Goal: Task Accomplishment & Management: Use online tool/utility

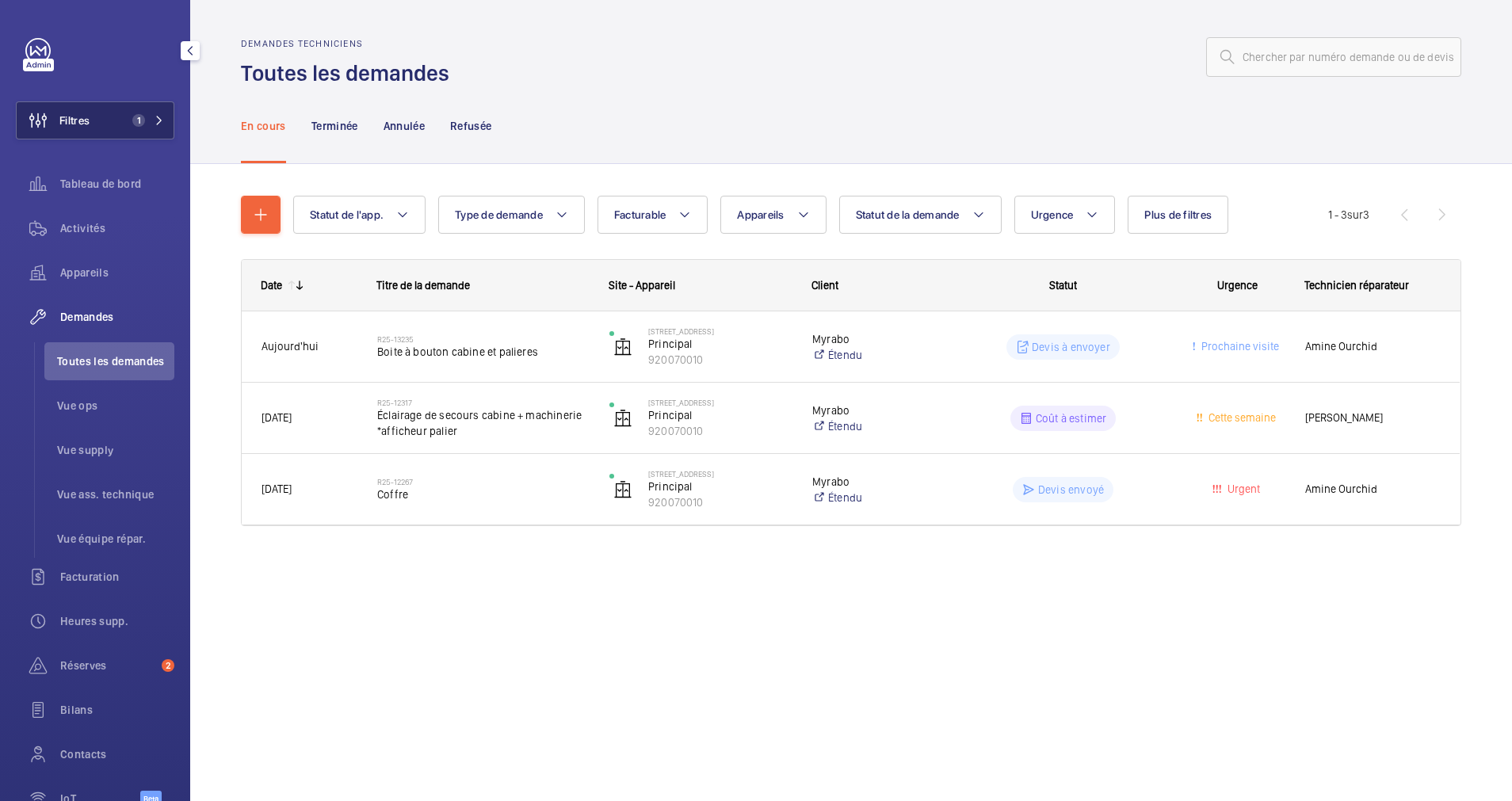
drag, startPoint x: 114, startPoint y: 124, endPoint x: 127, endPoint y: 118, distance: 14.3
click at [115, 124] on button "Filtres 1" at bounding box center [95, 120] width 159 height 38
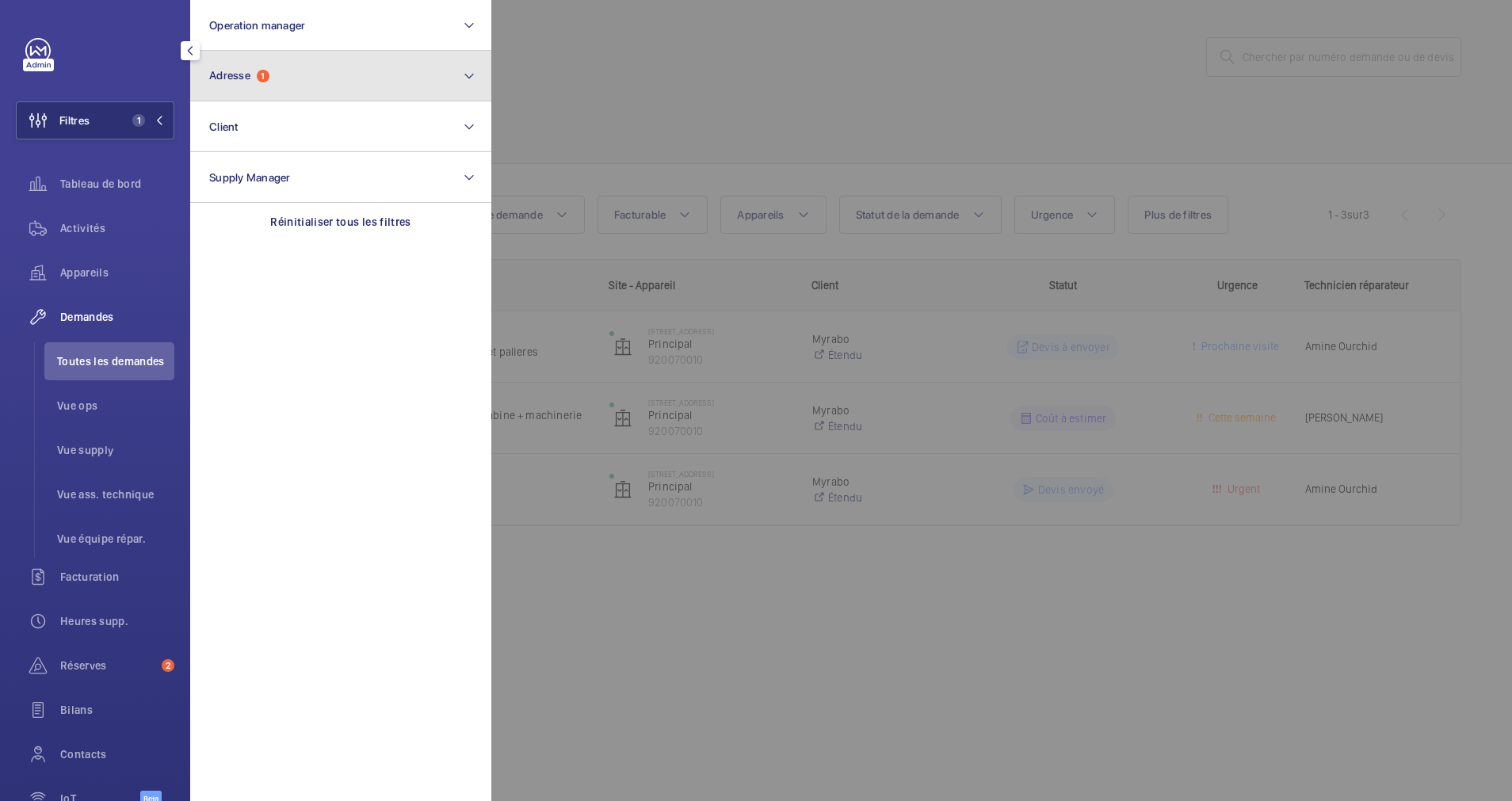
click at [345, 93] on button "Adresse 1" at bounding box center [341, 77] width 301 height 51
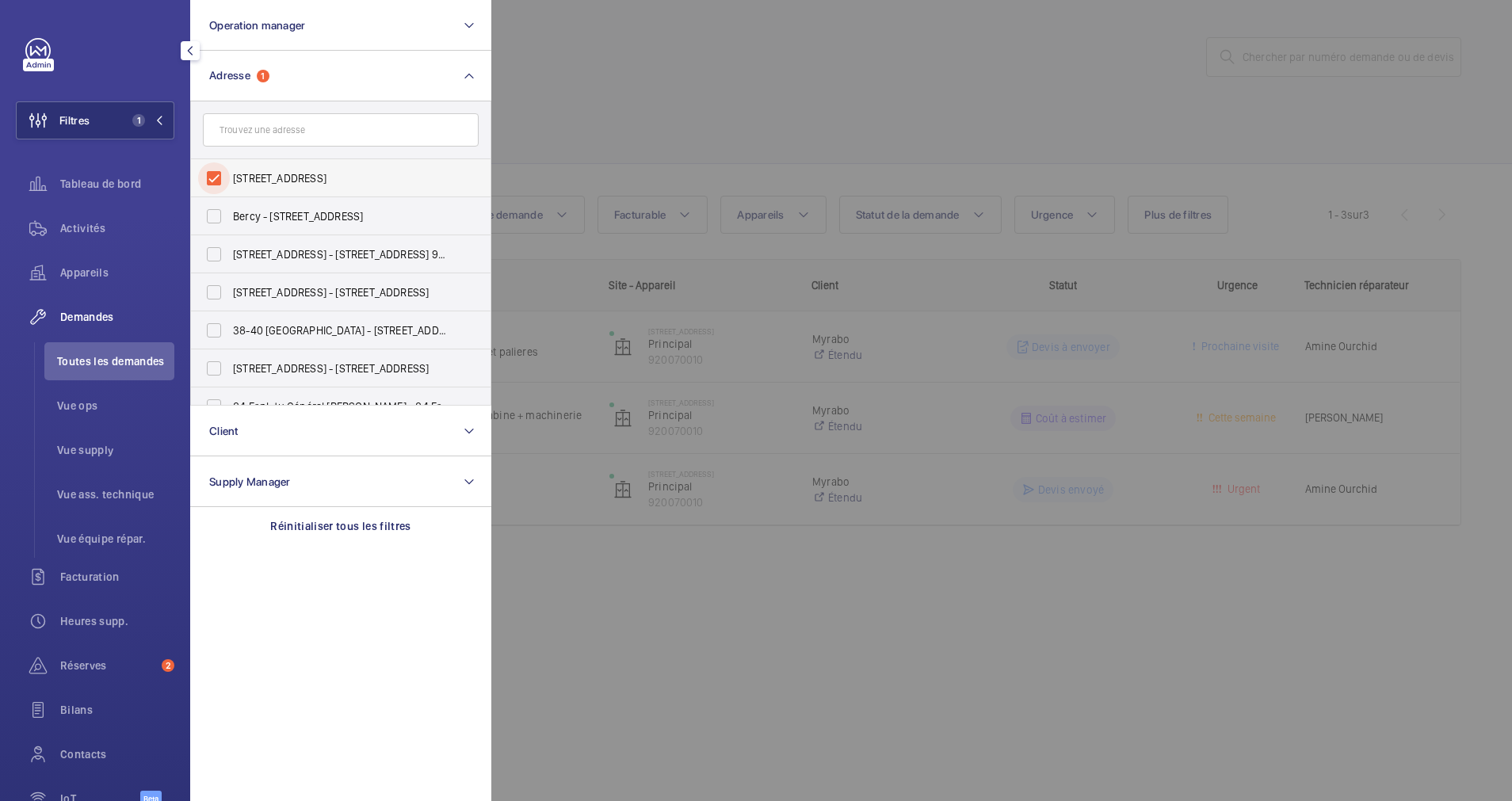
click at [224, 171] on input "[STREET_ADDRESS]" at bounding box center [214, 179] width 32 height 32
checkbox input "false"
click at [261, 132] on input "text" at bounding box center [341, 130] width 276 height 33
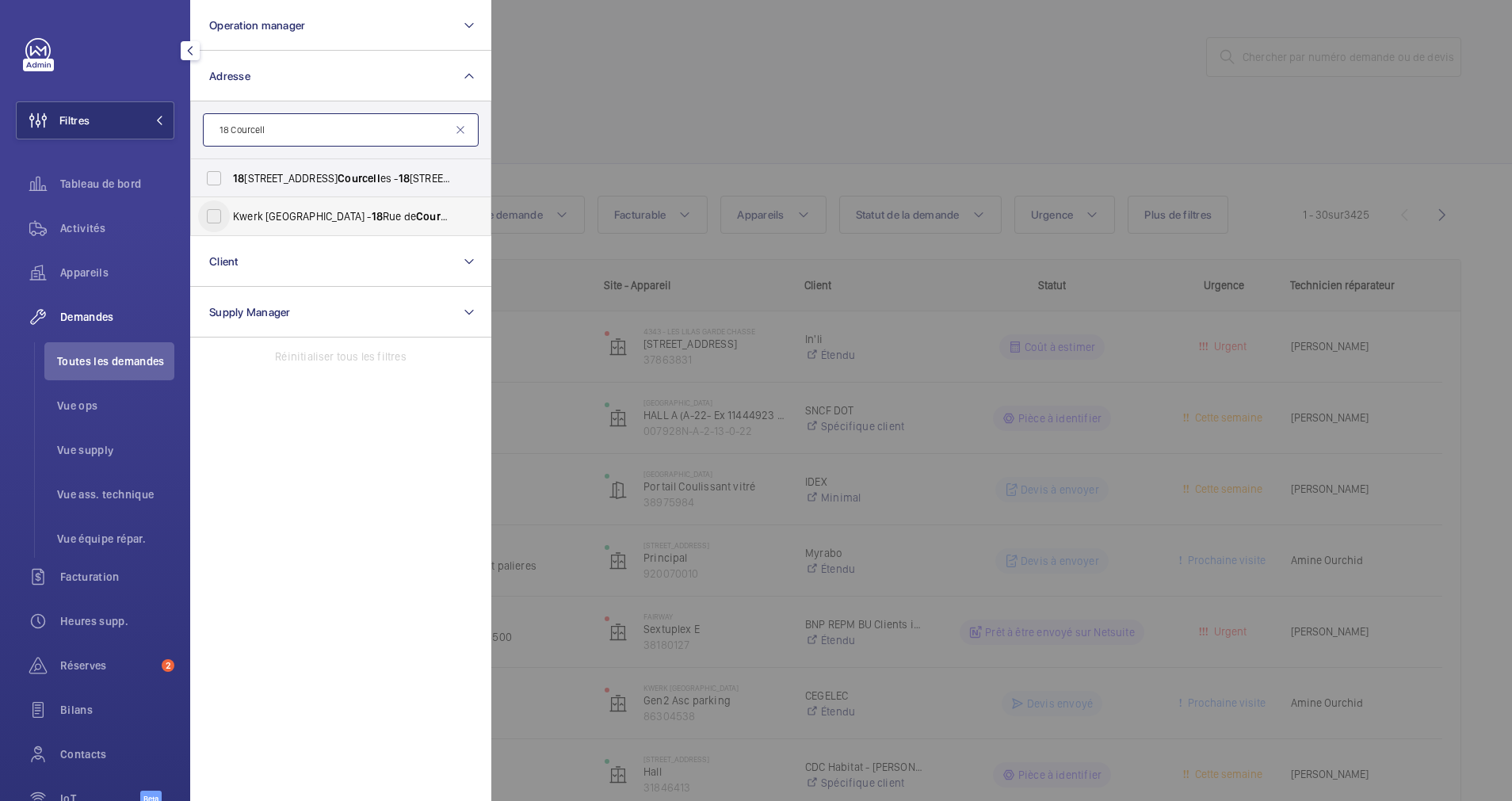
type input "18 Courcell"
click at [227, 209] on input "[GEOGRAPHIC_DATA][STREET_ADDRESS]" at bounding box center [214, 216] width 32 height 32
checkbox input "true"
click at [713, 102] on div at bounding box center [1247, 400] width 1512 height 801
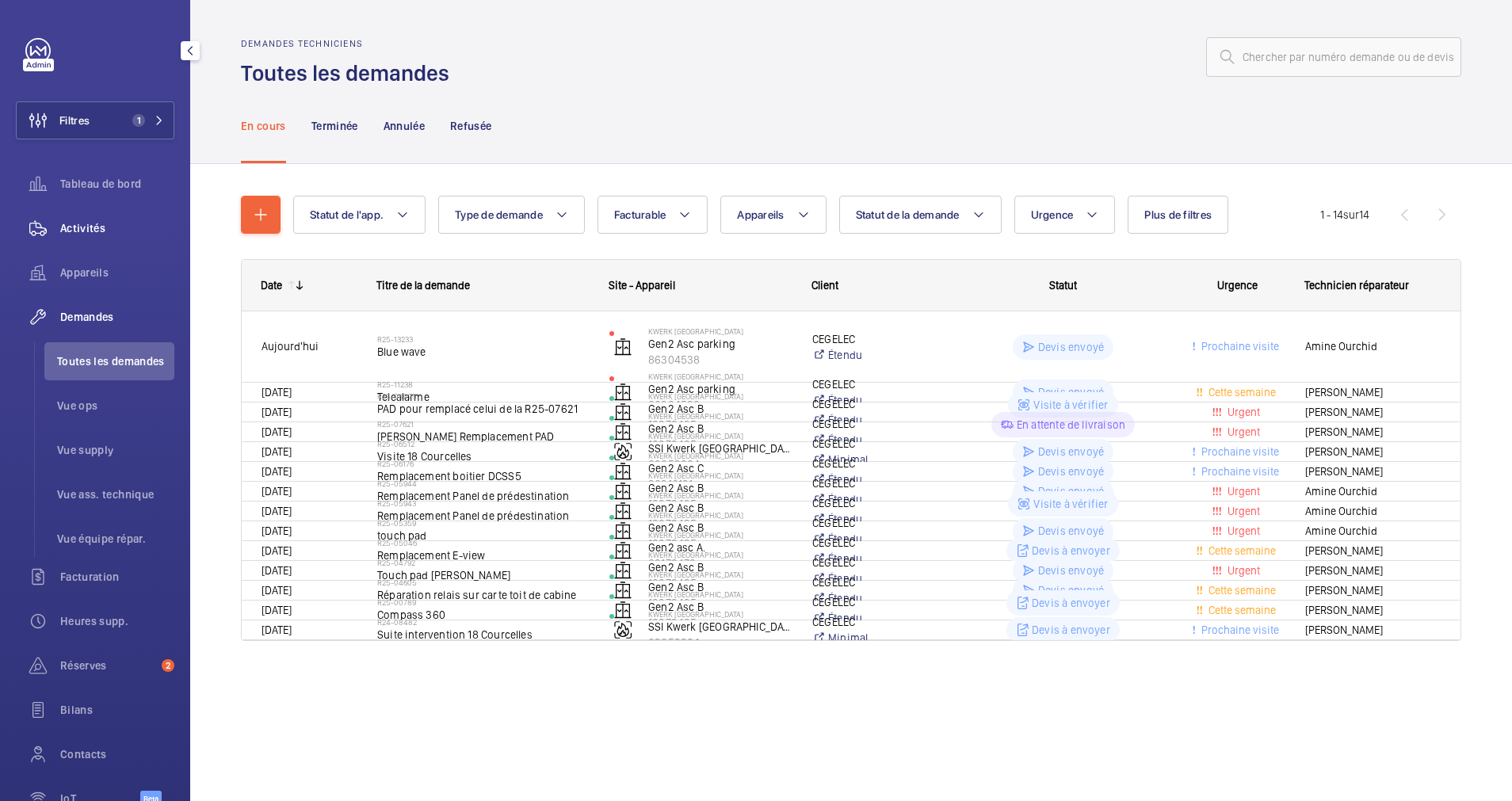
click at [86, 212] on div "Activités" at bounding box center [95, 228] width 159 height 38
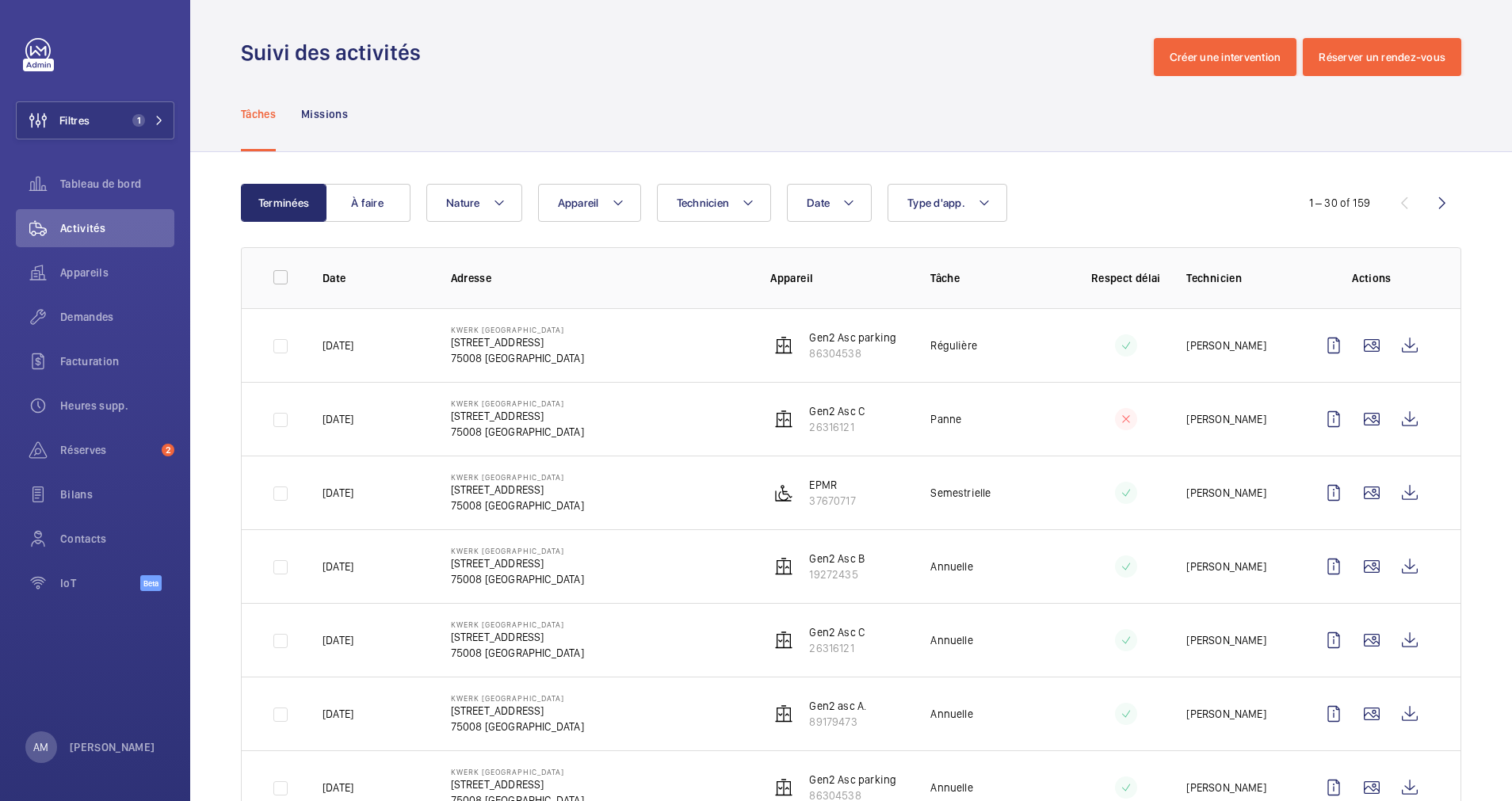
scroll to position [119, 0]
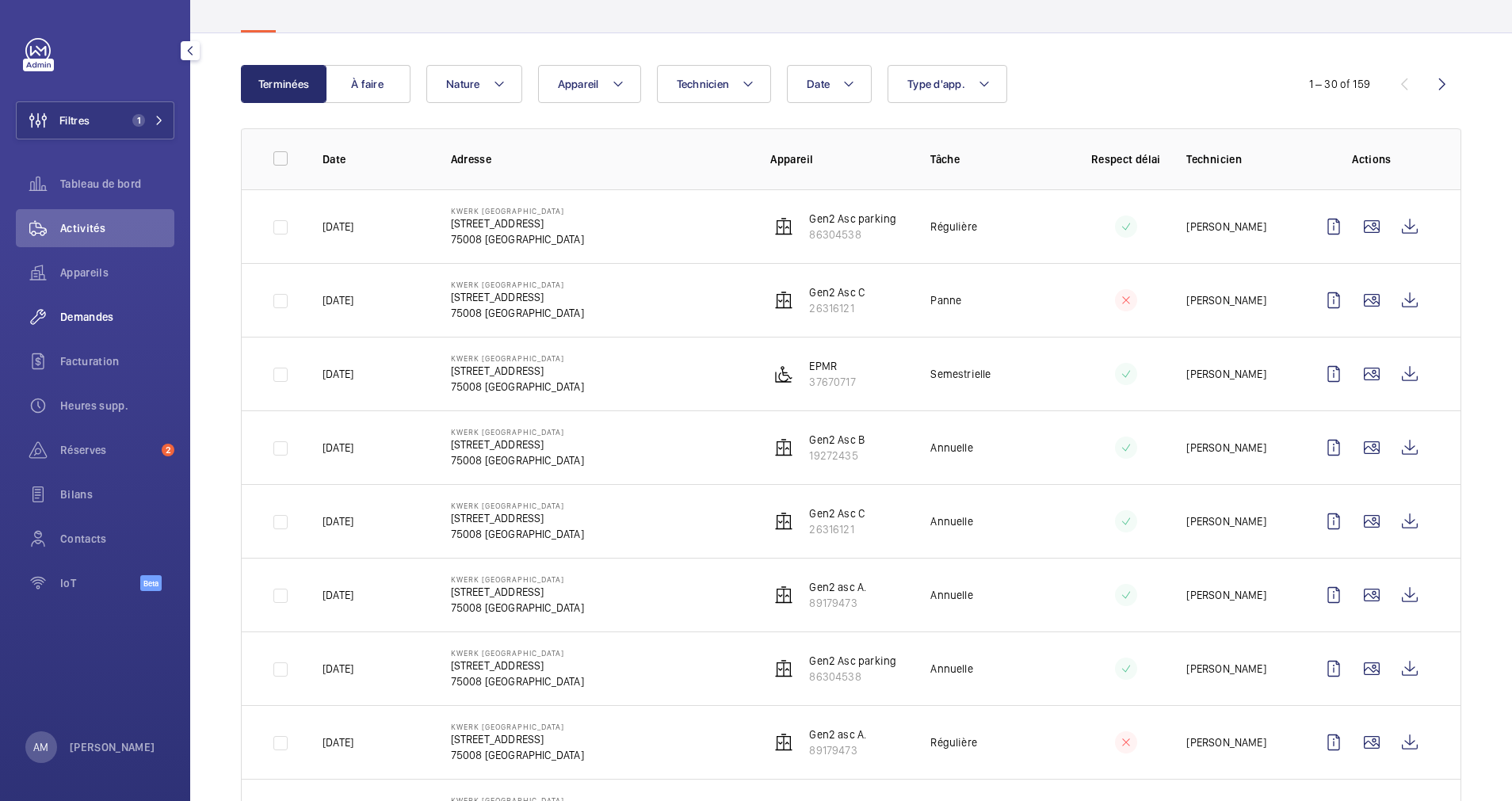
click at [75, 310] on span "Demandes" at bounding box center [117, 317] width 114 height 16
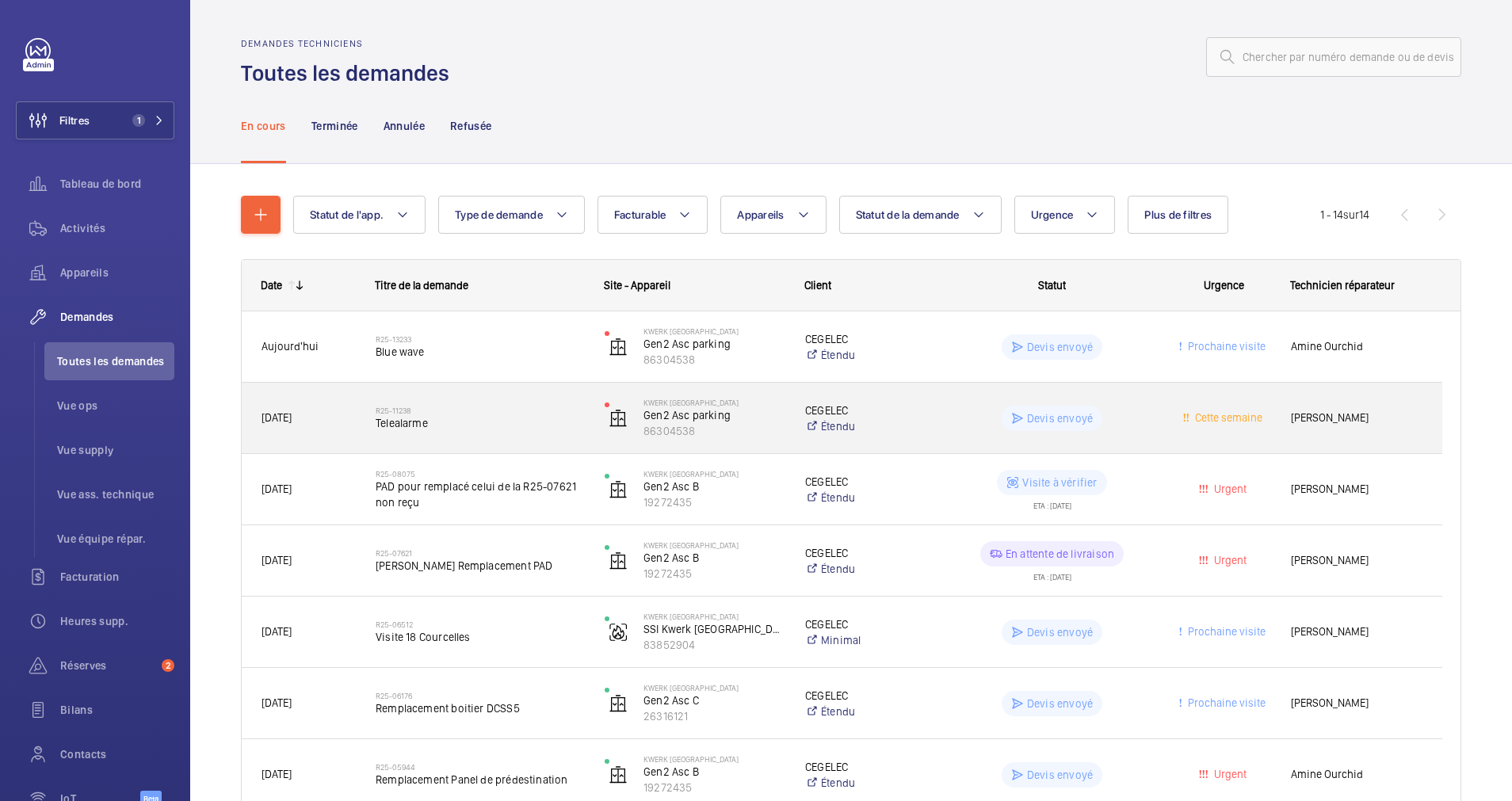
click at [528, 427] on span "Telealarme" at bounding box center [479, 423] width 208 height 16
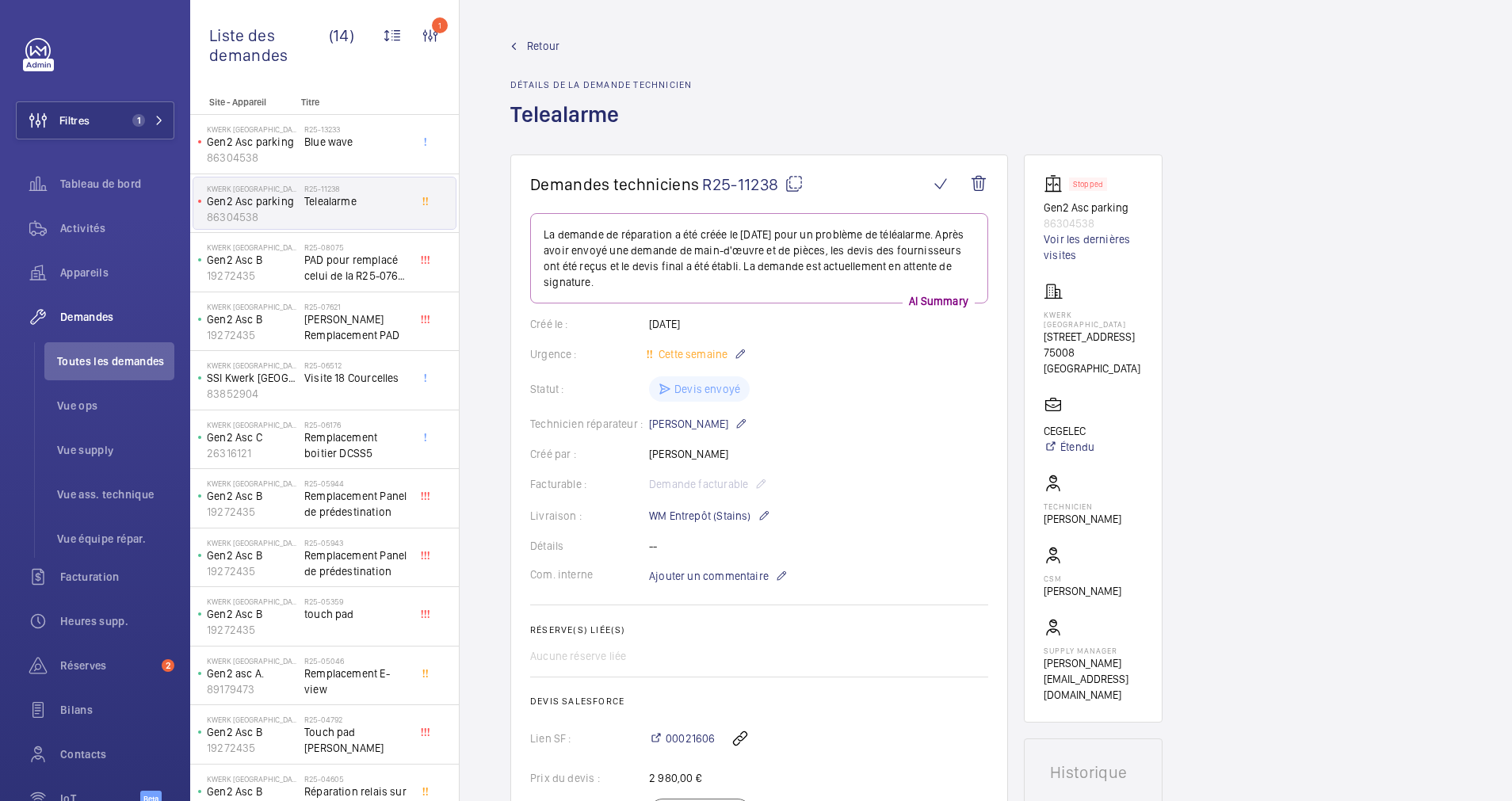
click at [540, 45] on span "Retour" at bounding box center [543, 46] width 33 height 16
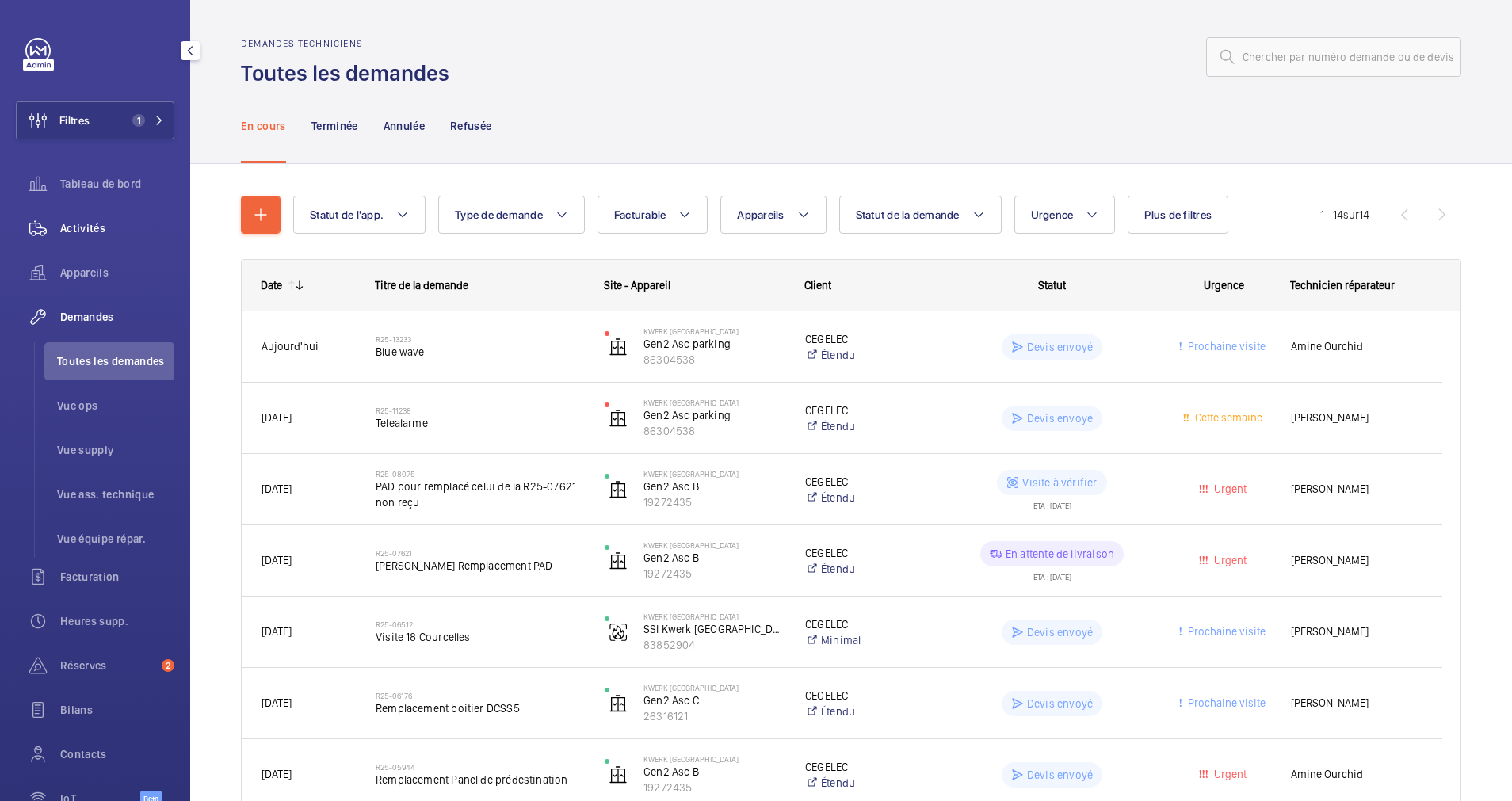
drag, startPoint x: 96, startPoint y: 226, endPoint x: 102, endPoint y: 219, distance: 9.2
click at [96, 229] on span "Activités" at bounding box center [117, 228] width 114 height 16
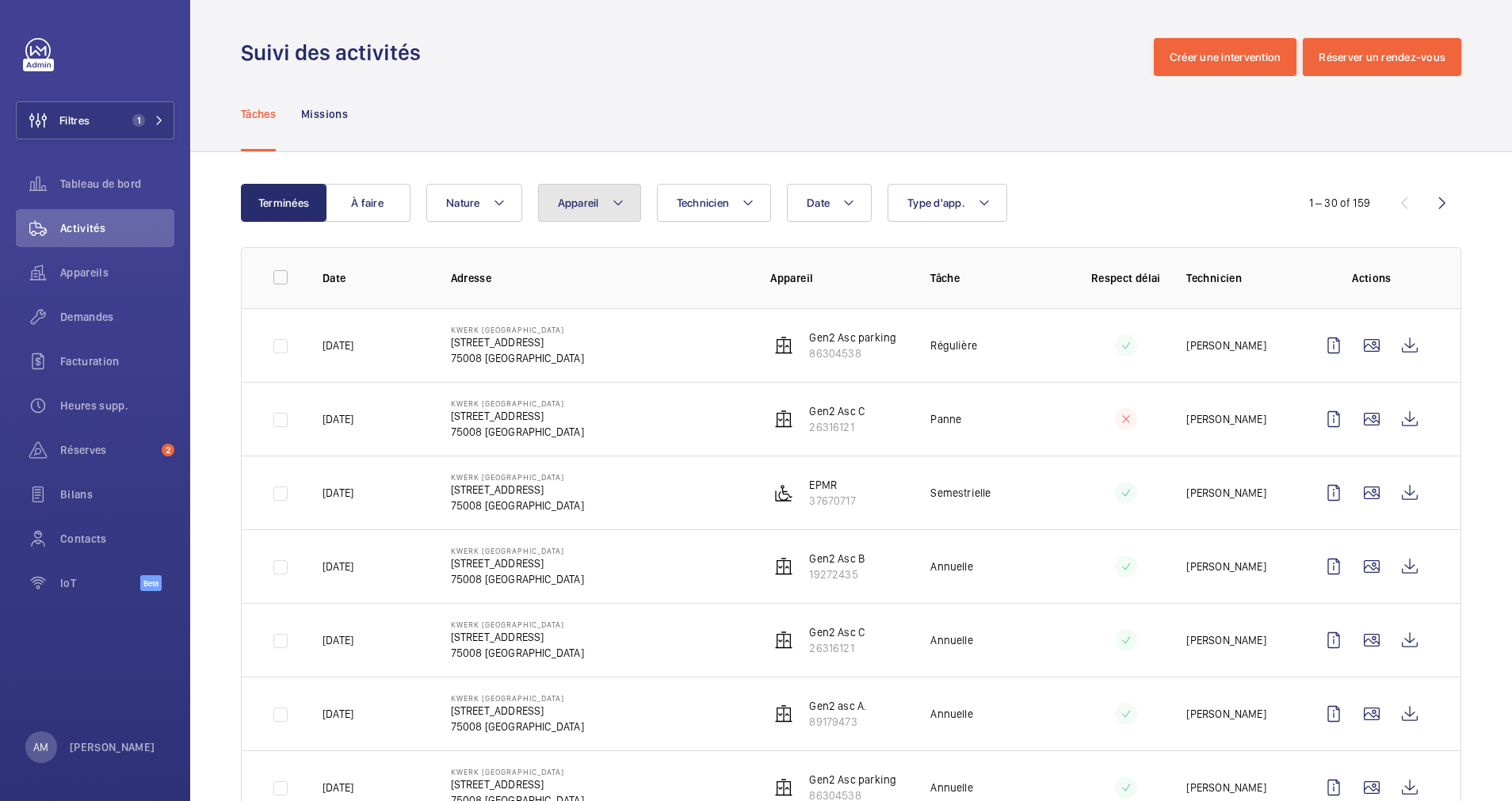
click at [620, 194] on mat-icon at bounding box center [618, 202] width 13 height 19
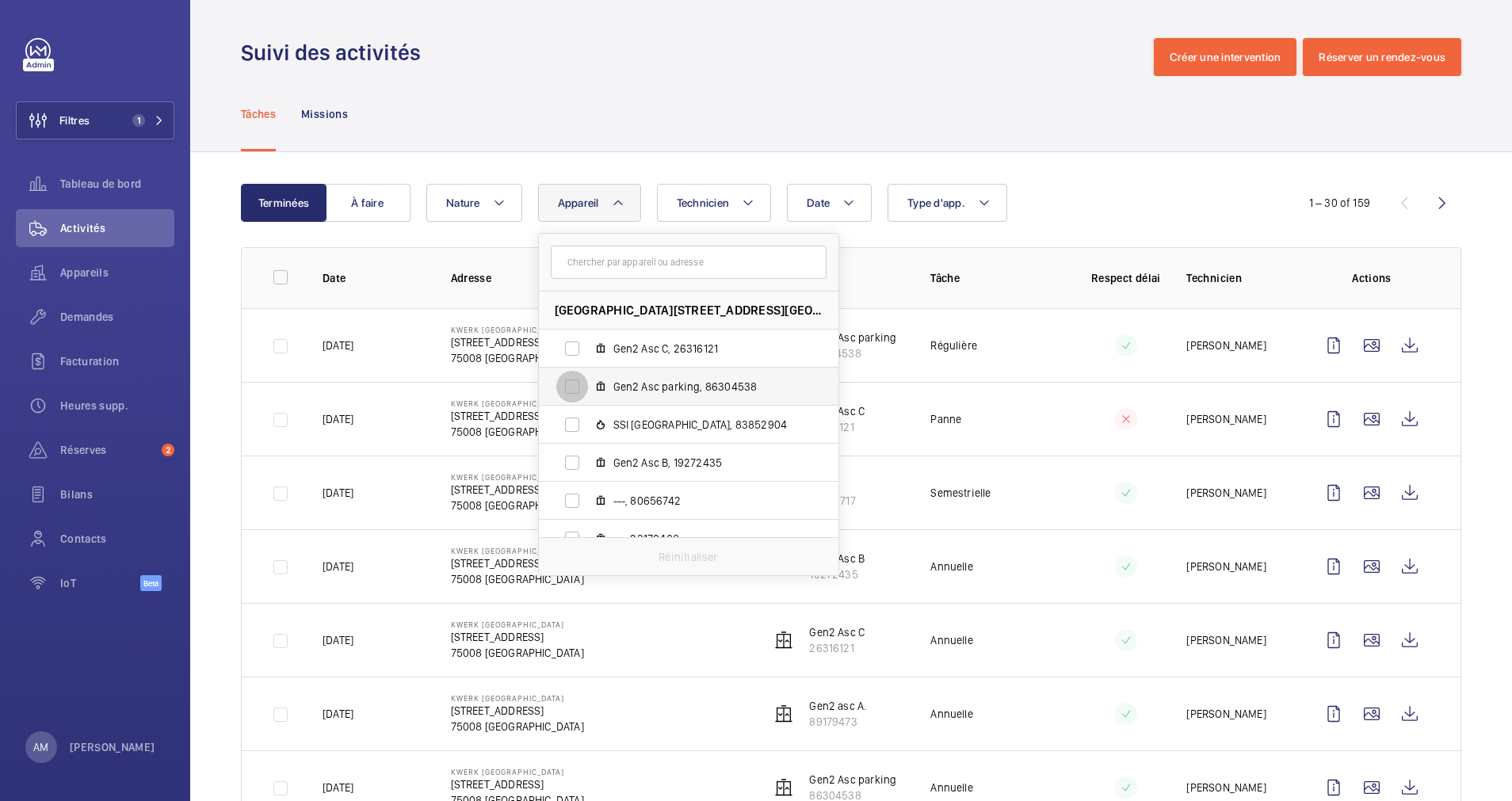
click at [573, 383] on input "Gen2 Asc parking, 86304538" at bounding box center [573, 387] width 32 height 32
checkbox input "true"
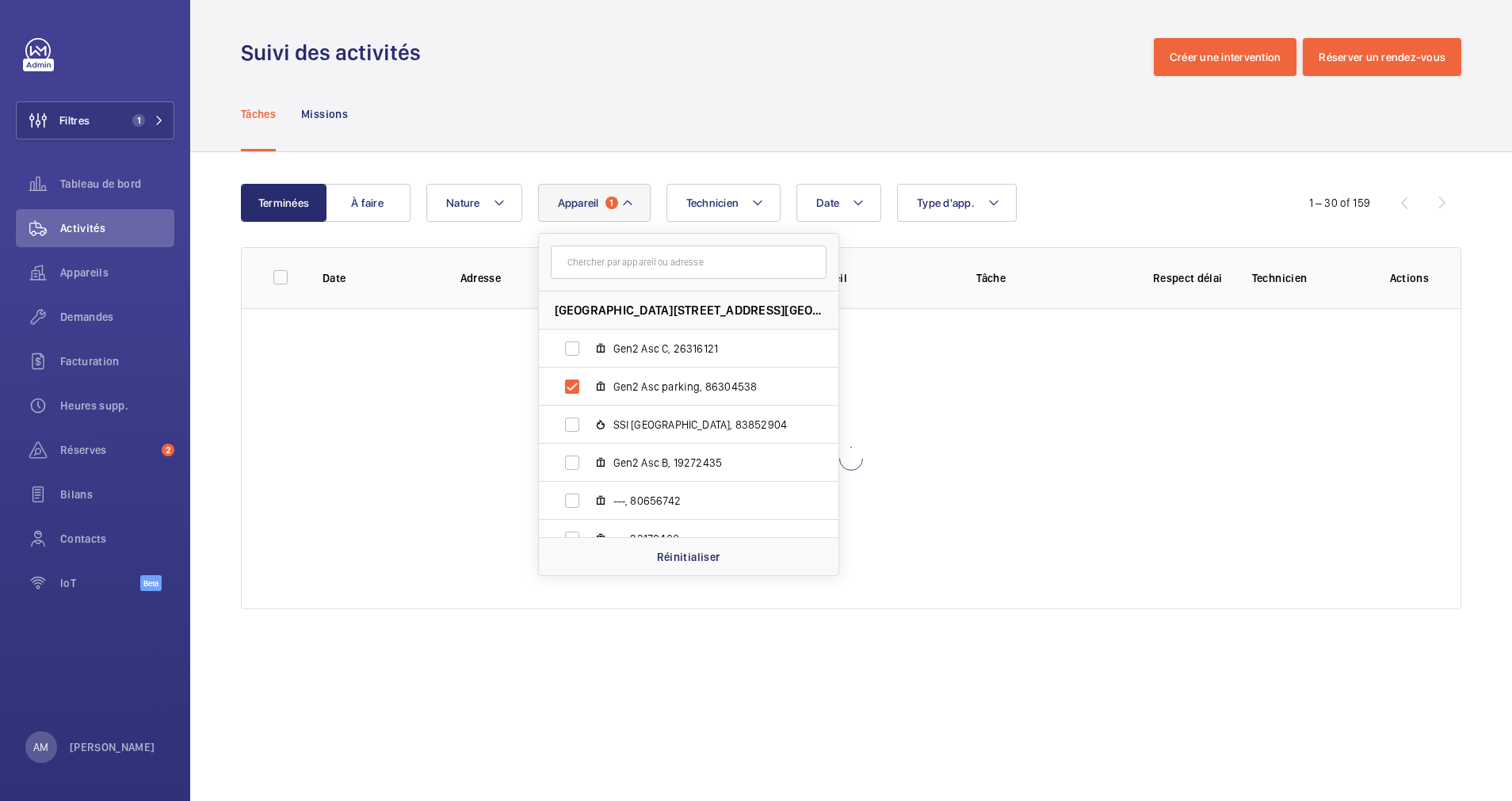
click at [1077, 210] on div "Date Technicien Appareil 1 [GEOGRAPHIC_DATA][STREET_ADDRESS] Asc C, 26316121 Ge…" at bounding box center [849, 203] width 845 height 38
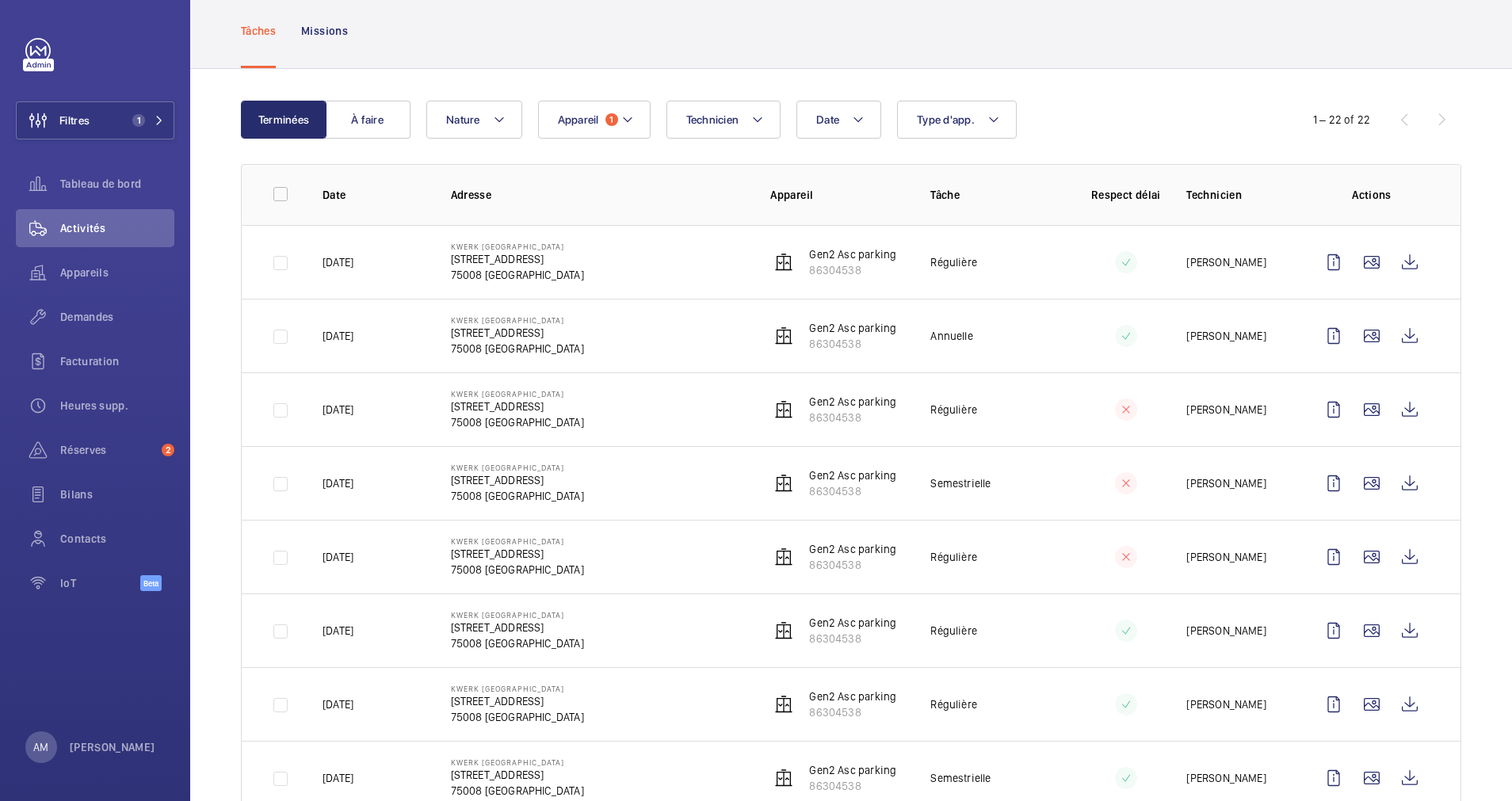
scroll to position [119, 0]
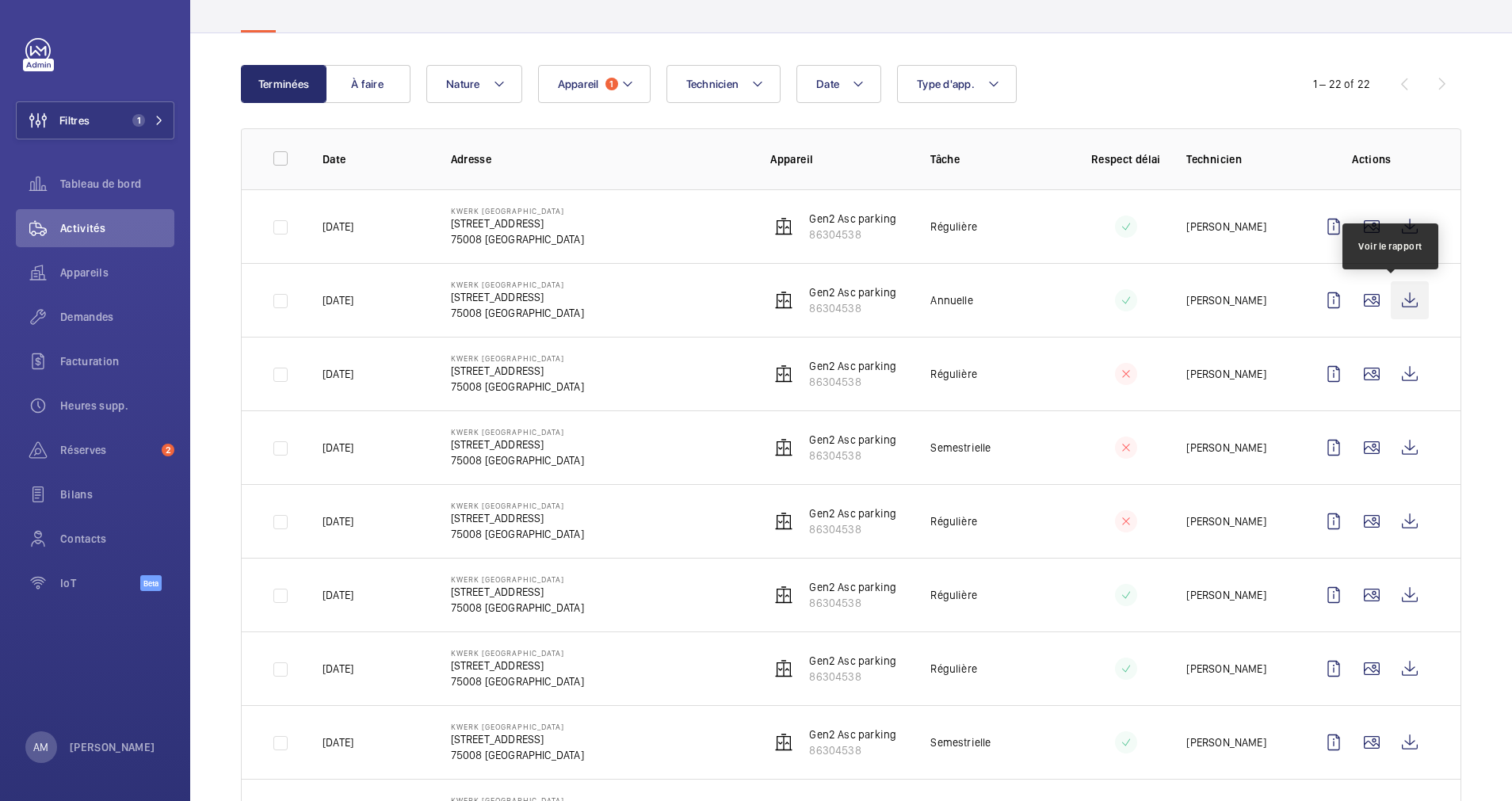
click at [1394, 300] on wm-front-icon-button at bounding box center [1410, 300] width 38 height 38
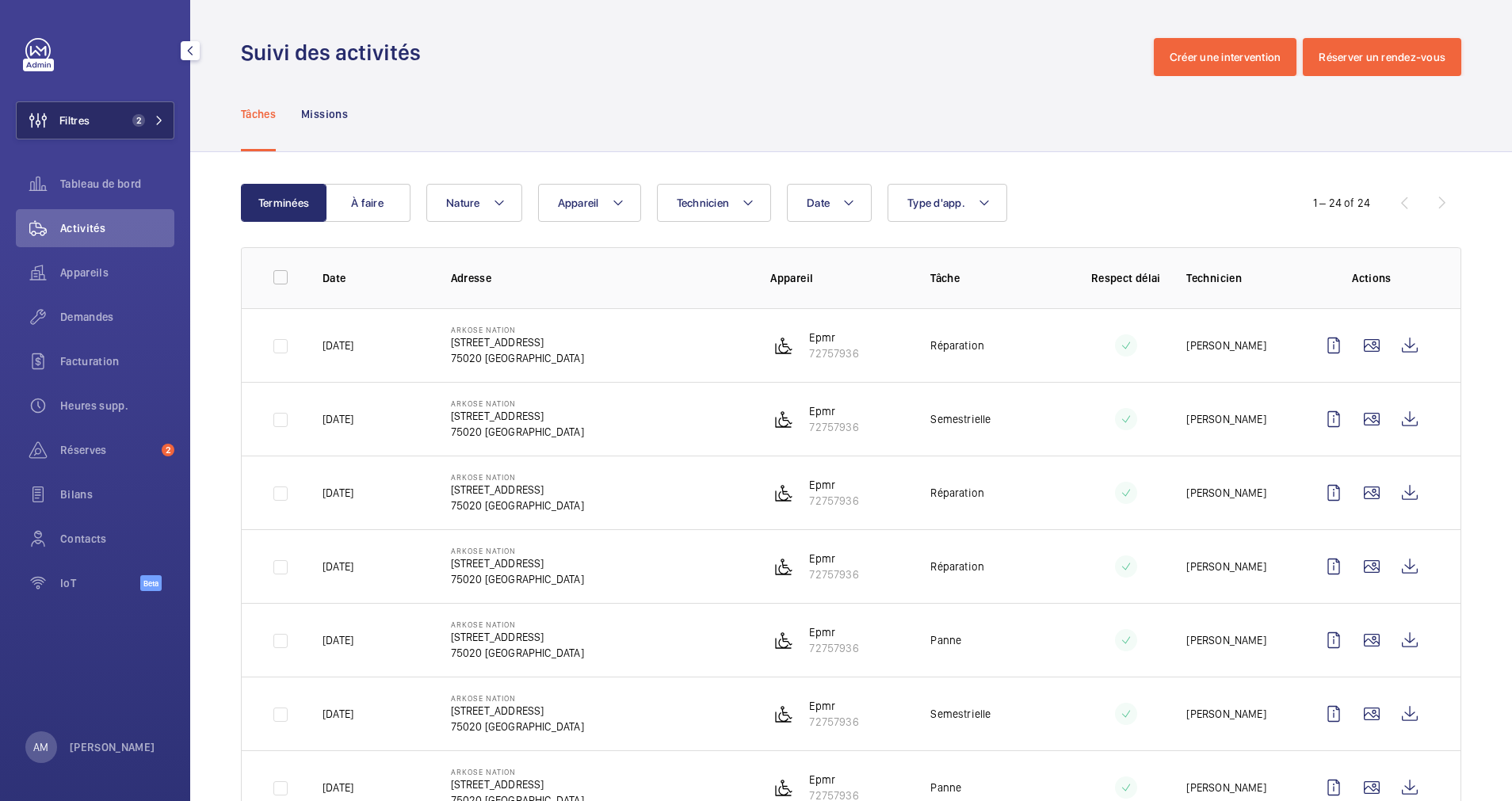
click at [162, 104] on button "Filtres 2" at bounding box center [95, 120] width 159 height 38
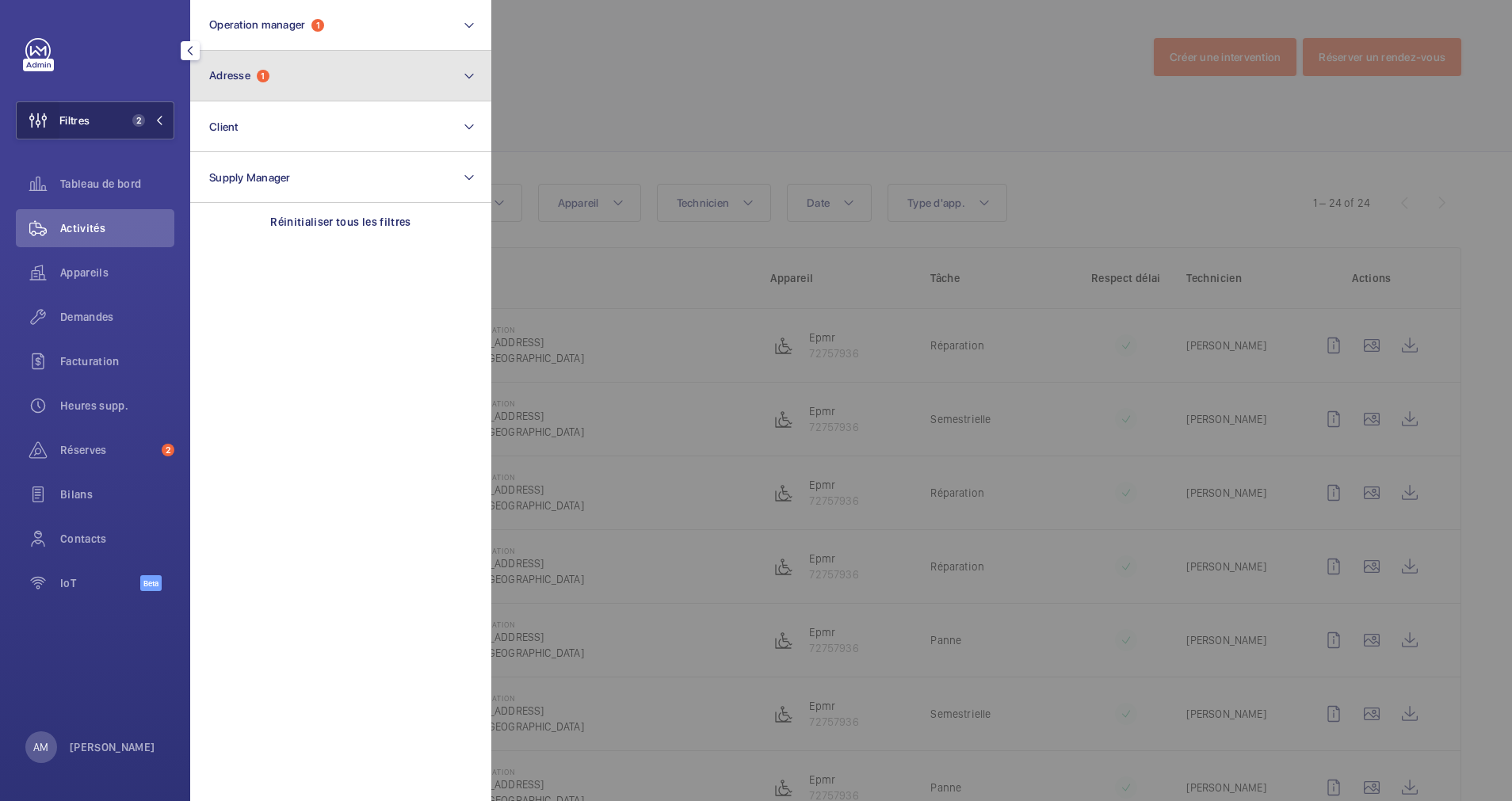
drag, startPoint x: 298, startPoint y: 76, endPoint x: 48, endPoint y: 138, distance: 257.6
click at [296, 77] on button "Adresse 1" at bounding box center [341, 77] width 301 height 51
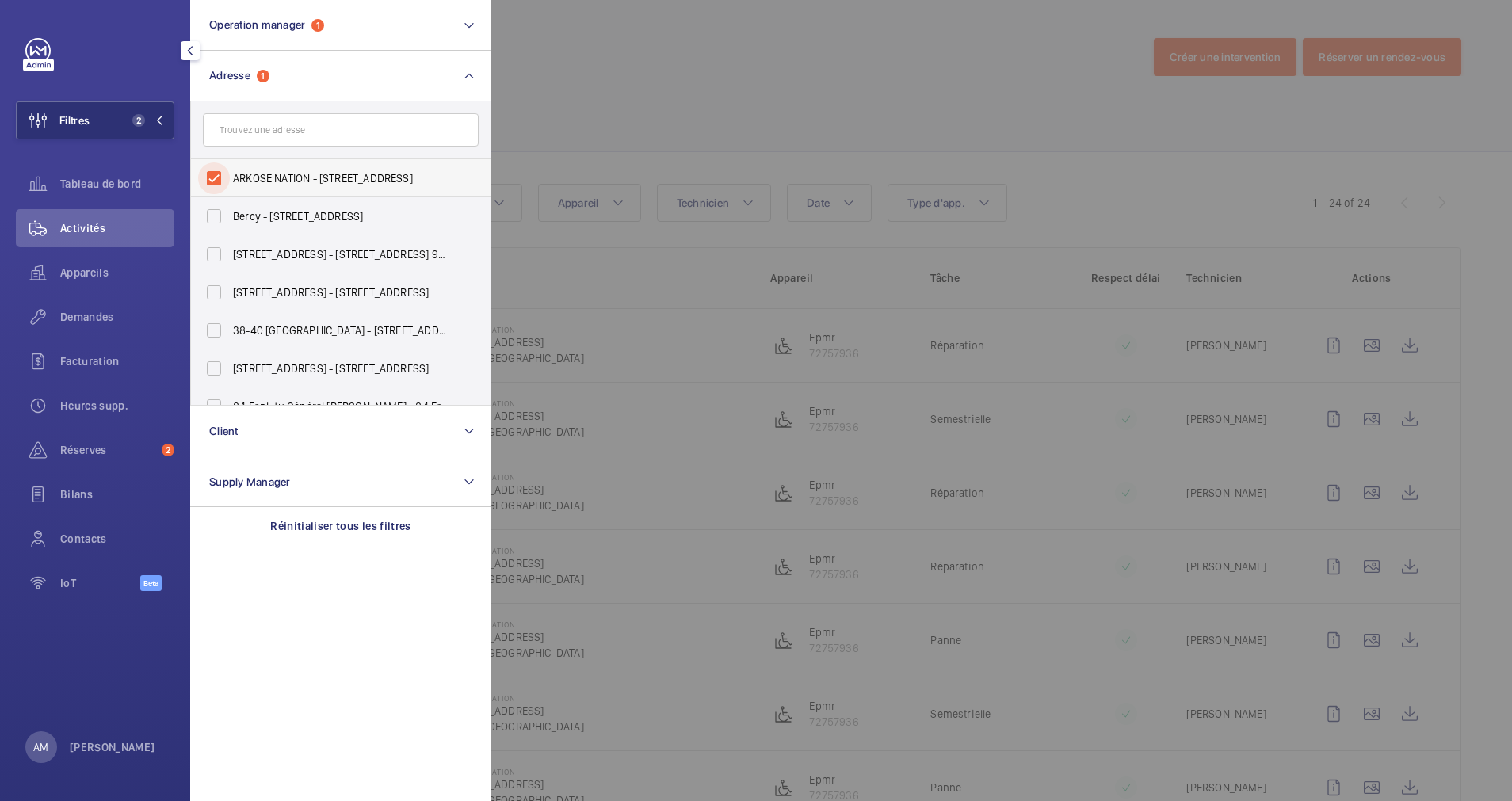
click at [214, 168] on input "ARKOSE NATION - 35 Rue des Grands Champs, PARIS 75020" at bounding box center [214, 179] width 32 height 32
checkbox input "false"
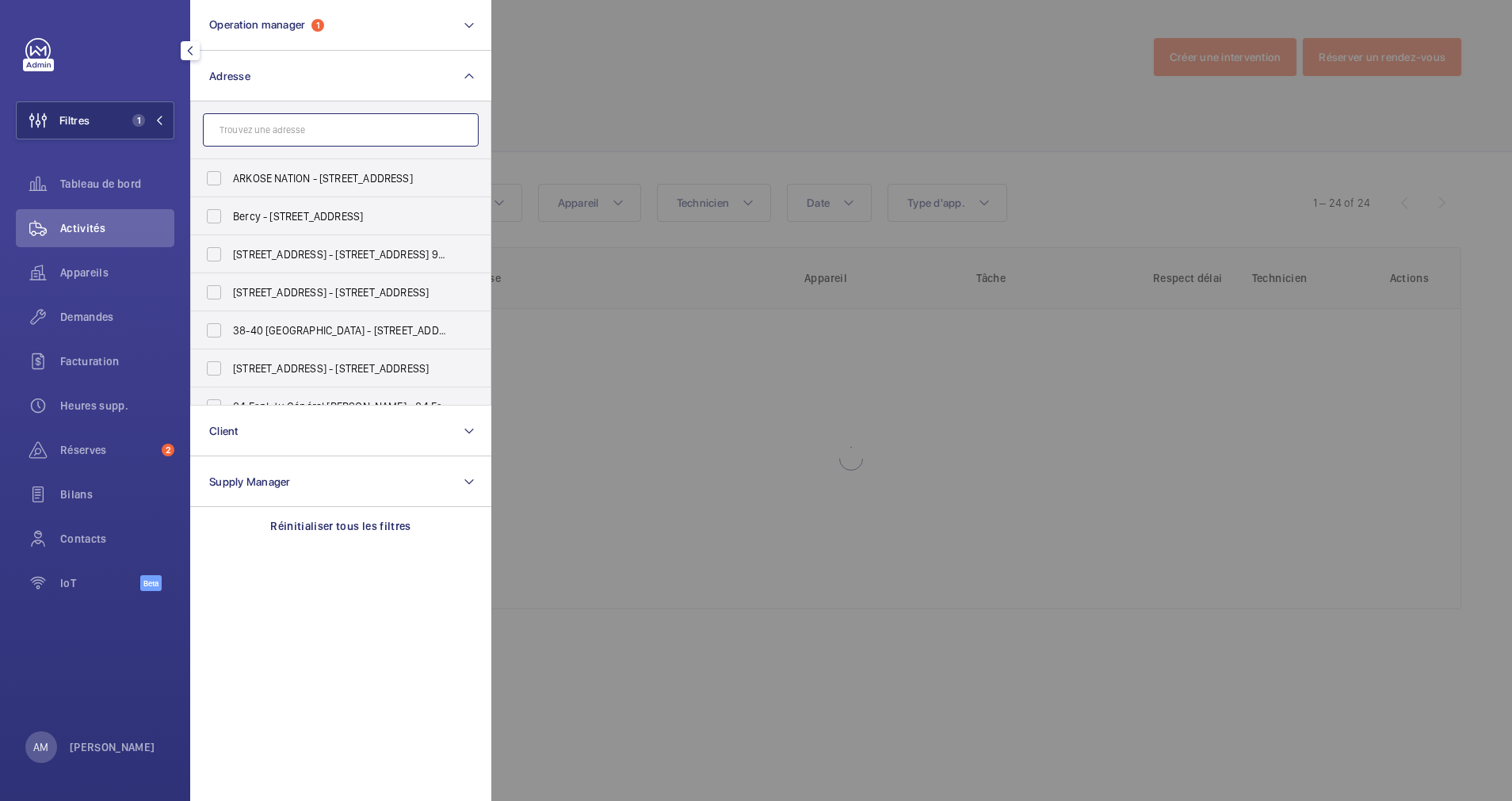
click at [246, 132] on input "text" at bounding box center [341, 130] width 276 height 33
paste input "33 rue Benjamin Franklin"
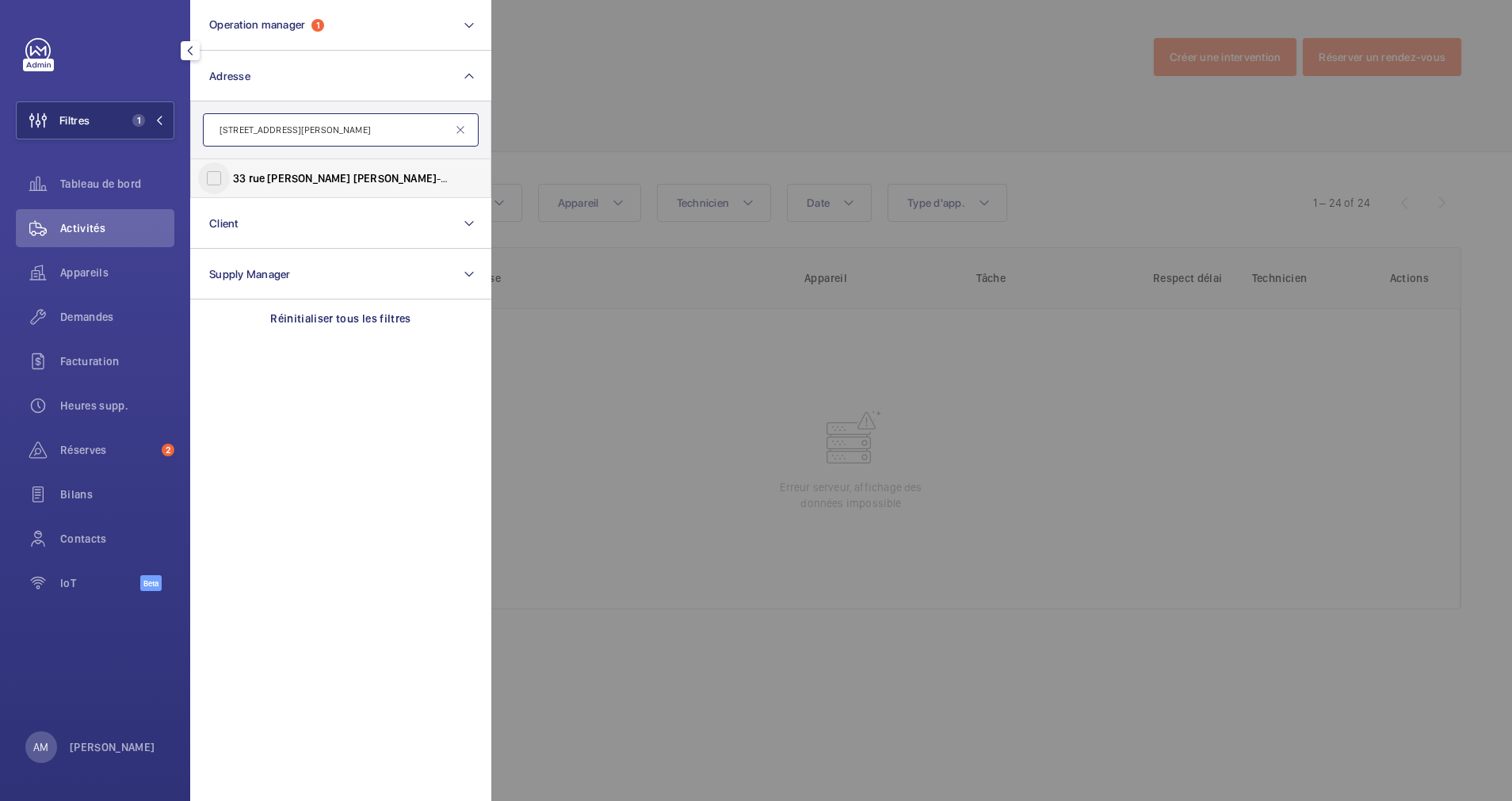
type input "33 rue Benjamin Franklin"
click at [220, 172] on input "33 rue Benjamin franklin - 33 Rue Benjamin Franklin , PARIS 75116" at bounding box center [214, 179] width 32 height 32
checkbox input "true"
click at [577, 119] on div at bounding box center [1247, 400] width 1512 height 801
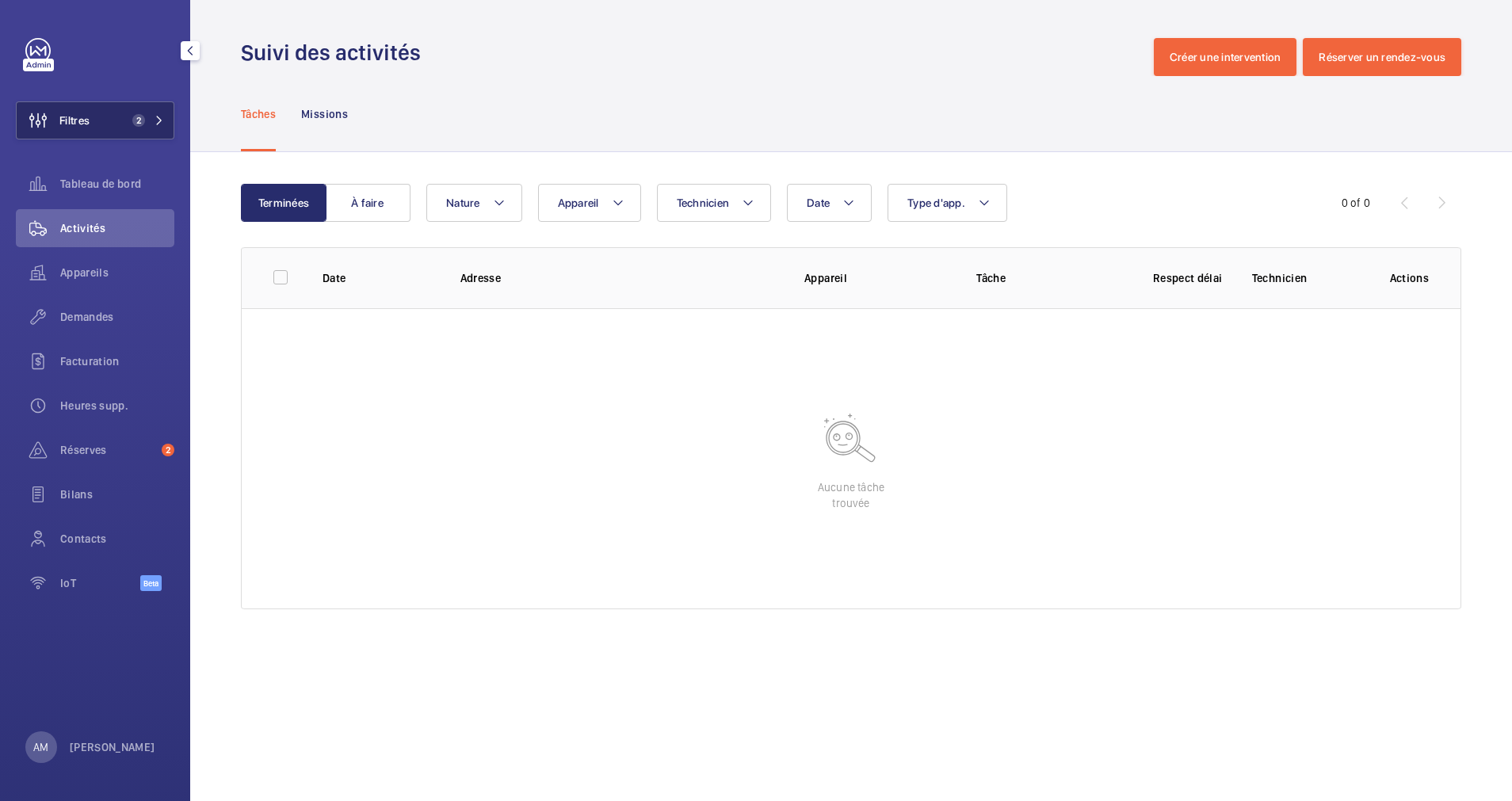
drag, startPoint x: 96, startPoint y: 118, endPoint x: 109, endPoint y: 117, distance: 13.0
click at [100, 118] on button "Filtres 2" at bounding box center [95, 120] width 159 height 38
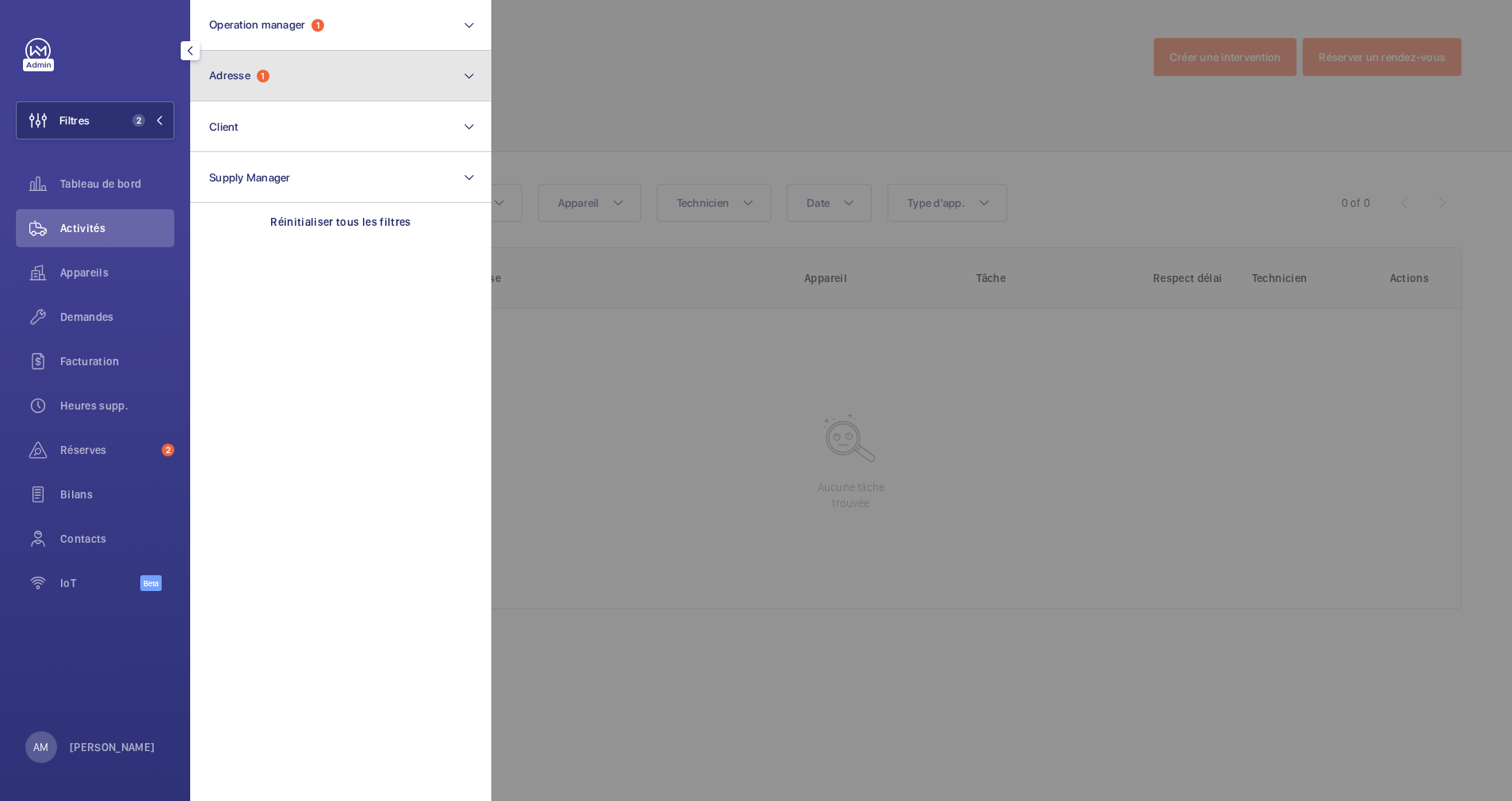
click at [299, 92] on button "Adresse 1" at bounding box center [341, 77] width 301 height 51
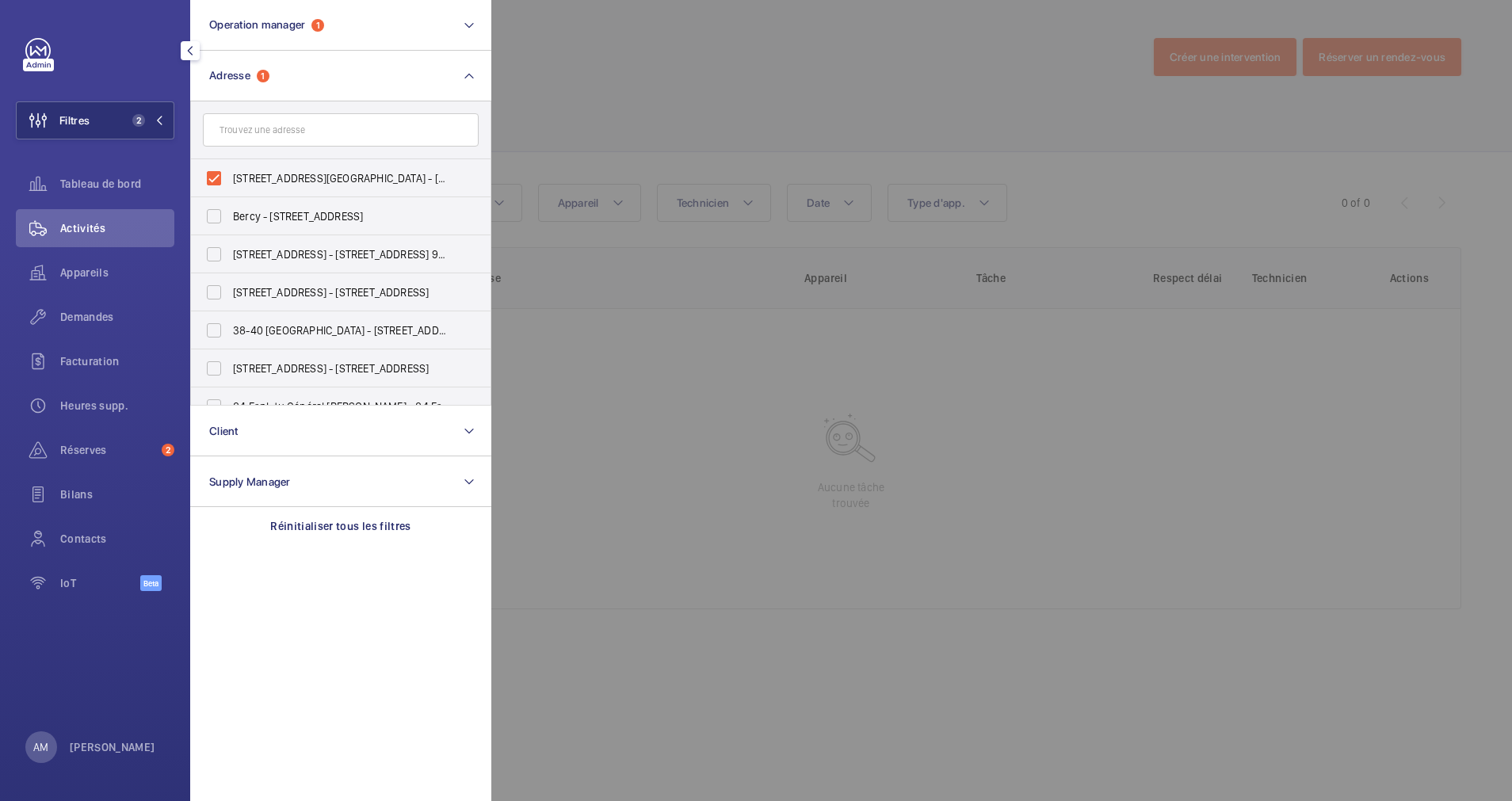
click at [301, 130] on input "text" at bounding box center [341, 130] width 276 height 33
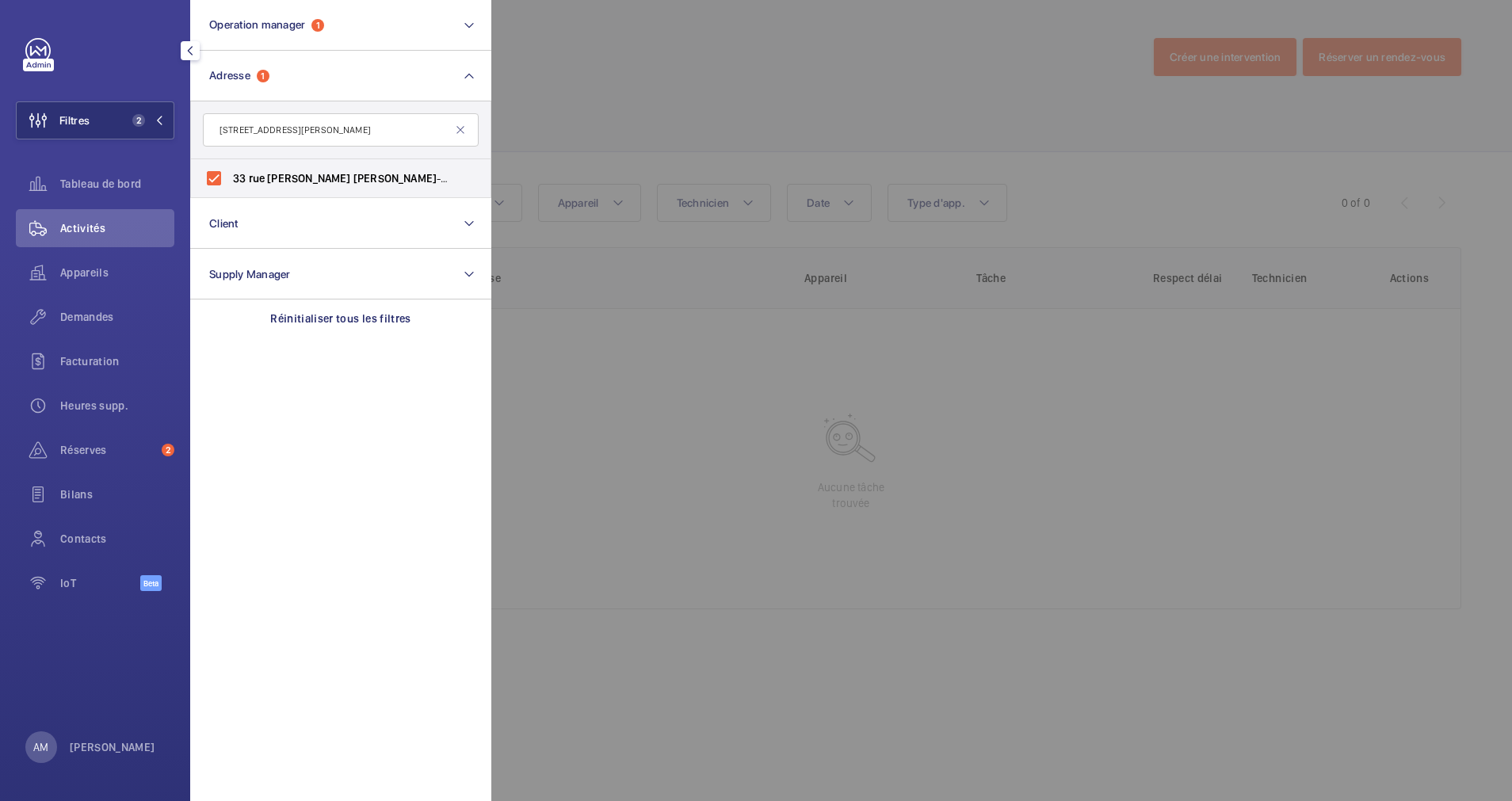
click at [246, 128] on input "33 rue Benjamin Franklin" at bounding box center [341, 130] width 276 height 33
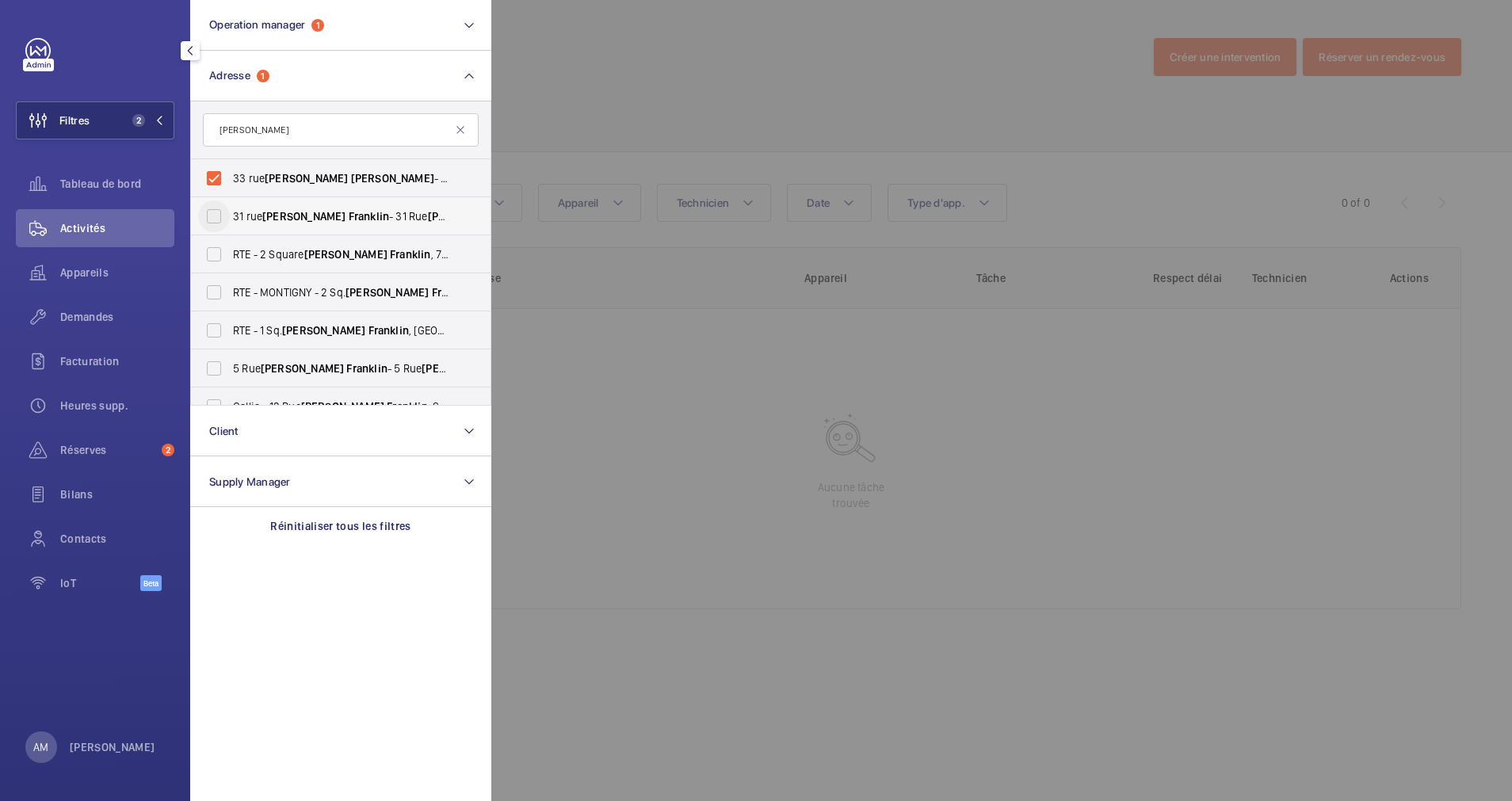
type input "Benjamin Franklin"
click at [222, 211] on input "31 rue Benjamin Franklin - 31 Rue Benjamin Franklin , PARIS 75016" at bounding box center [214, 216] width 32 height 32
checkbox input "true"
click at [735, 63] on div at bounding box center [1247, 400] width 1512 height 801
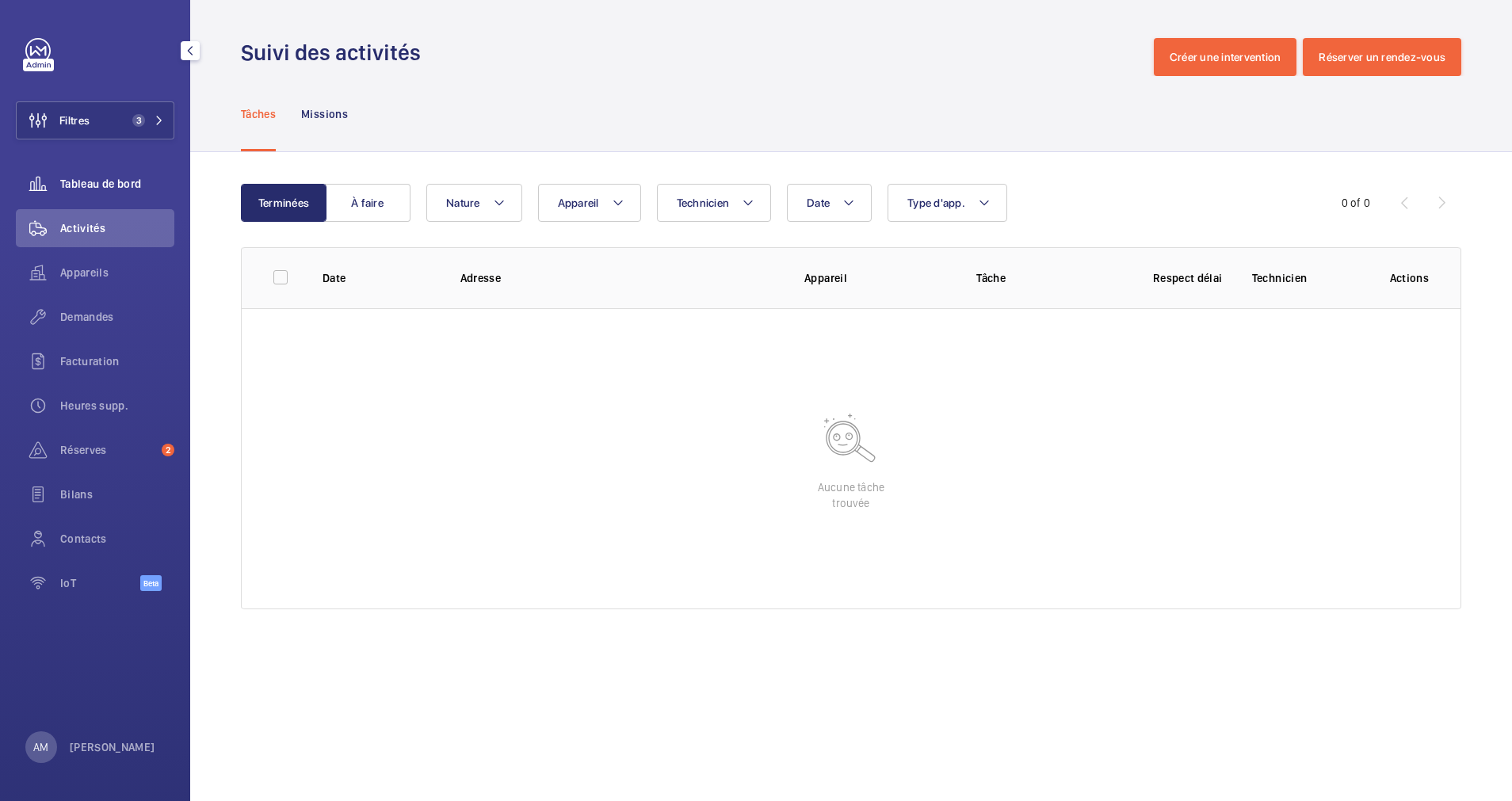
click at [87, 277] on span "Appareils" at bounding box center [117, 273] width 114 height 16
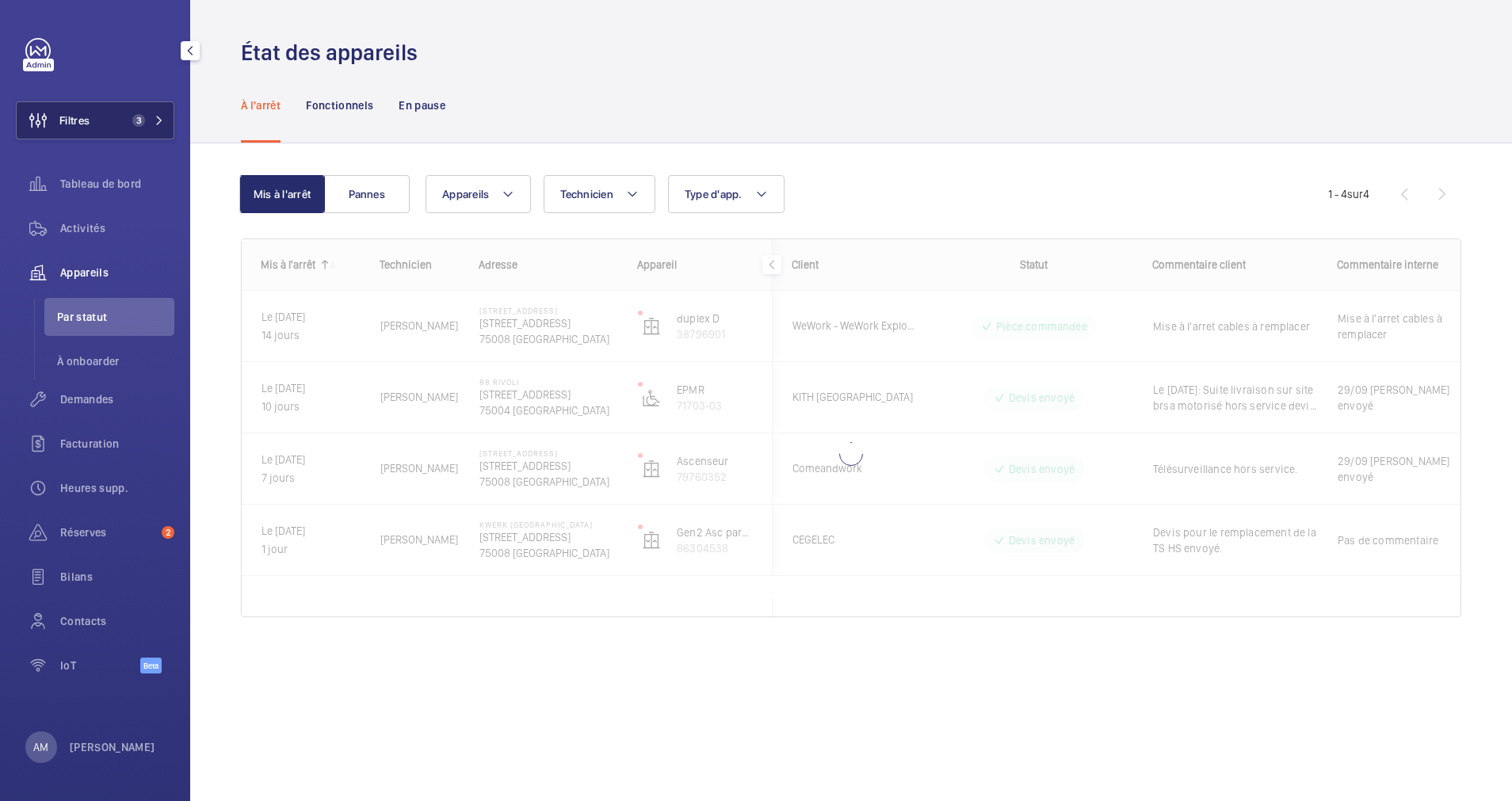
click at [155, 111] on button "Filtres 3" at bounding box center [95, 120] width 159 height 38
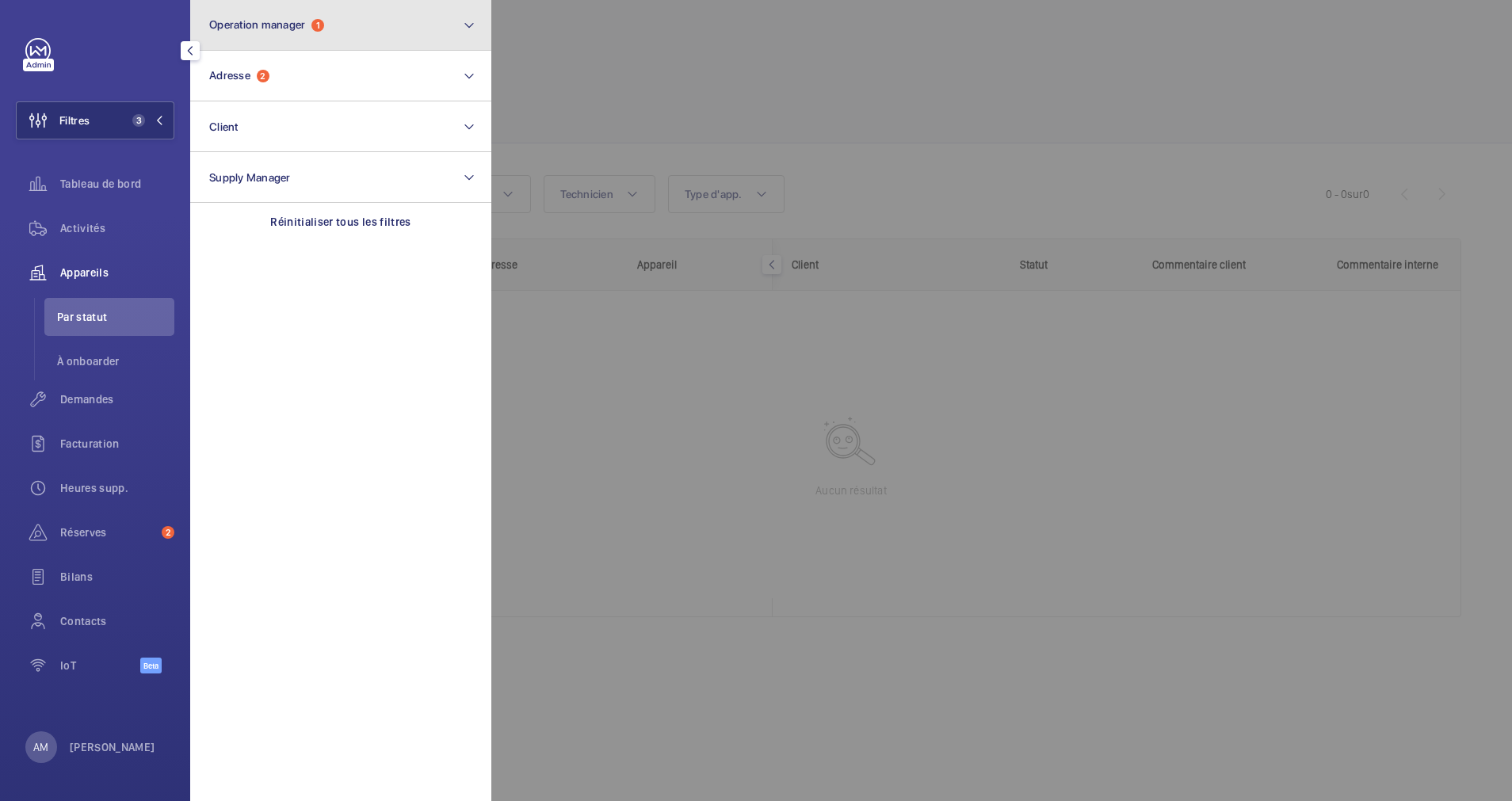
drag, startPoint x: 347, startPoint y: 31, endPoint x: 331, endPoint y: 36, distance: 16.8
click at [347, 33] on button "Operation manager 1" at bounding box center [341, 26] width 301 height 51
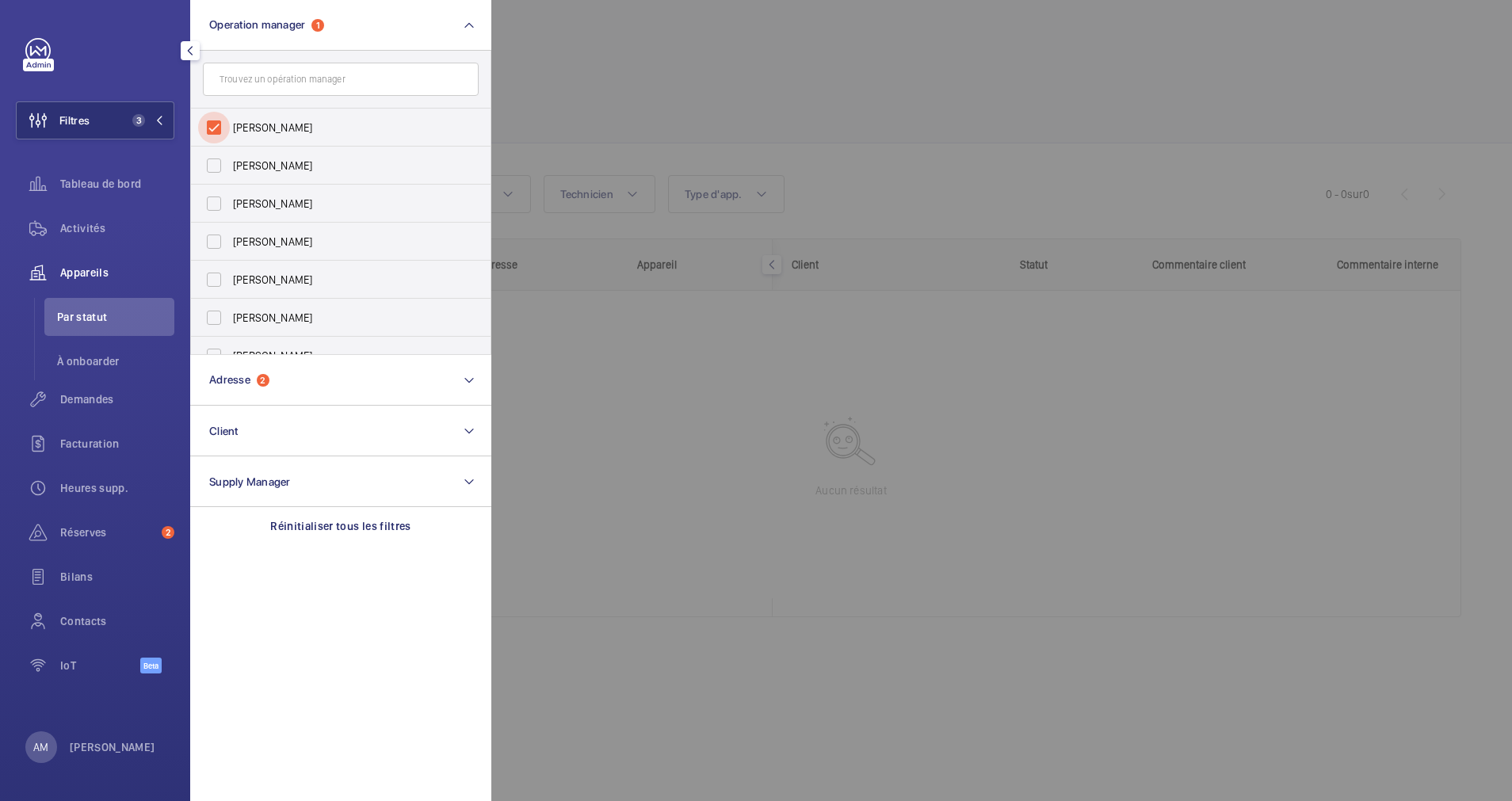
drag, startPoint x: 212, startPoint y: 123, endPoint x: 322, endPoint y: 102, distance: 112.0
click at [218, 122] on input "[PERSON_NAME]" at bounding box center [214, 128] width 32 height 32
checkbox input "false"
click at [626, 75] on div at bounding box center [1247, 400] width 1512 height 801
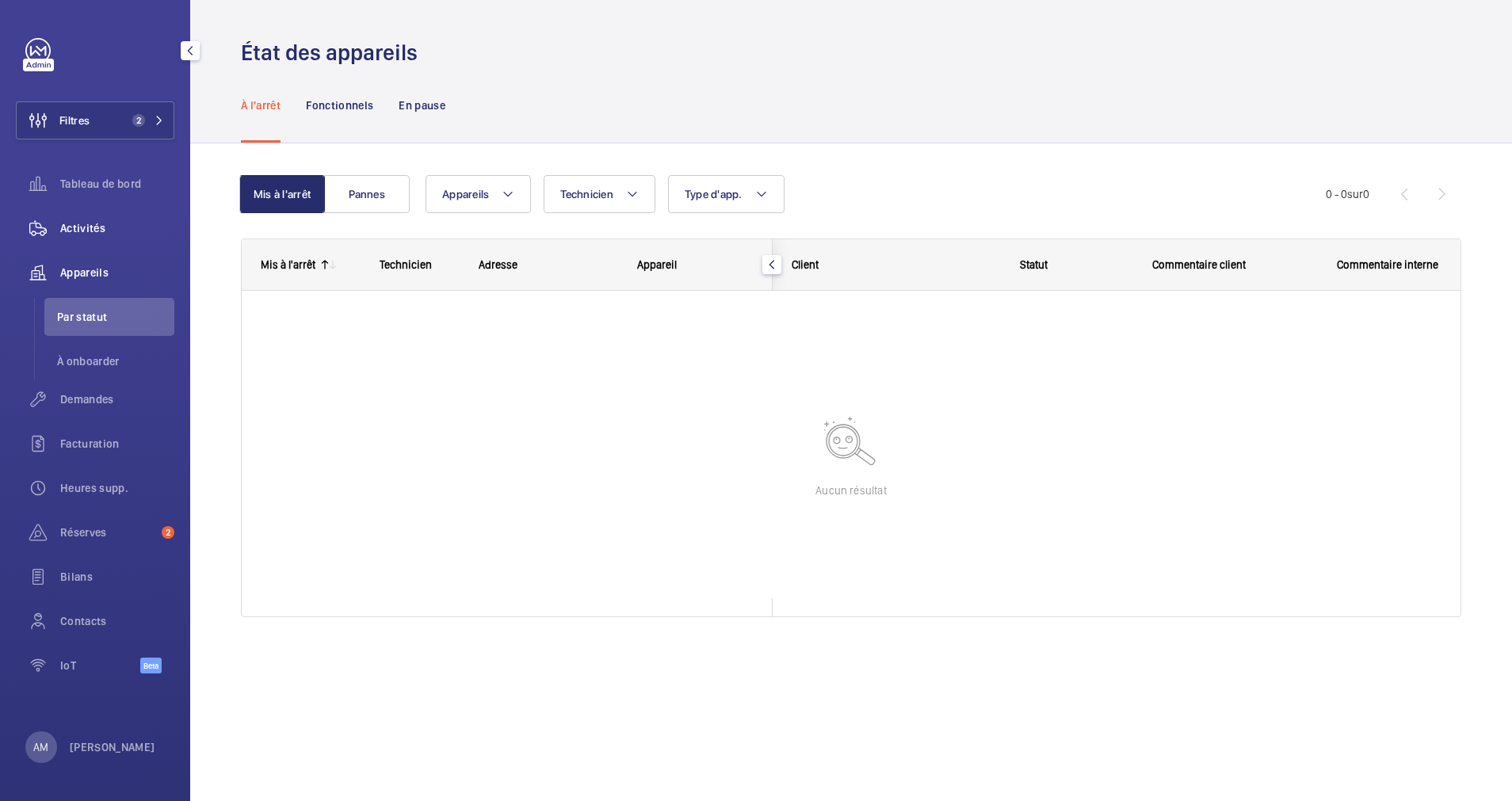
click at [83, 232] on span "Activités" at bounding box center [117, 228] width 114 height 16
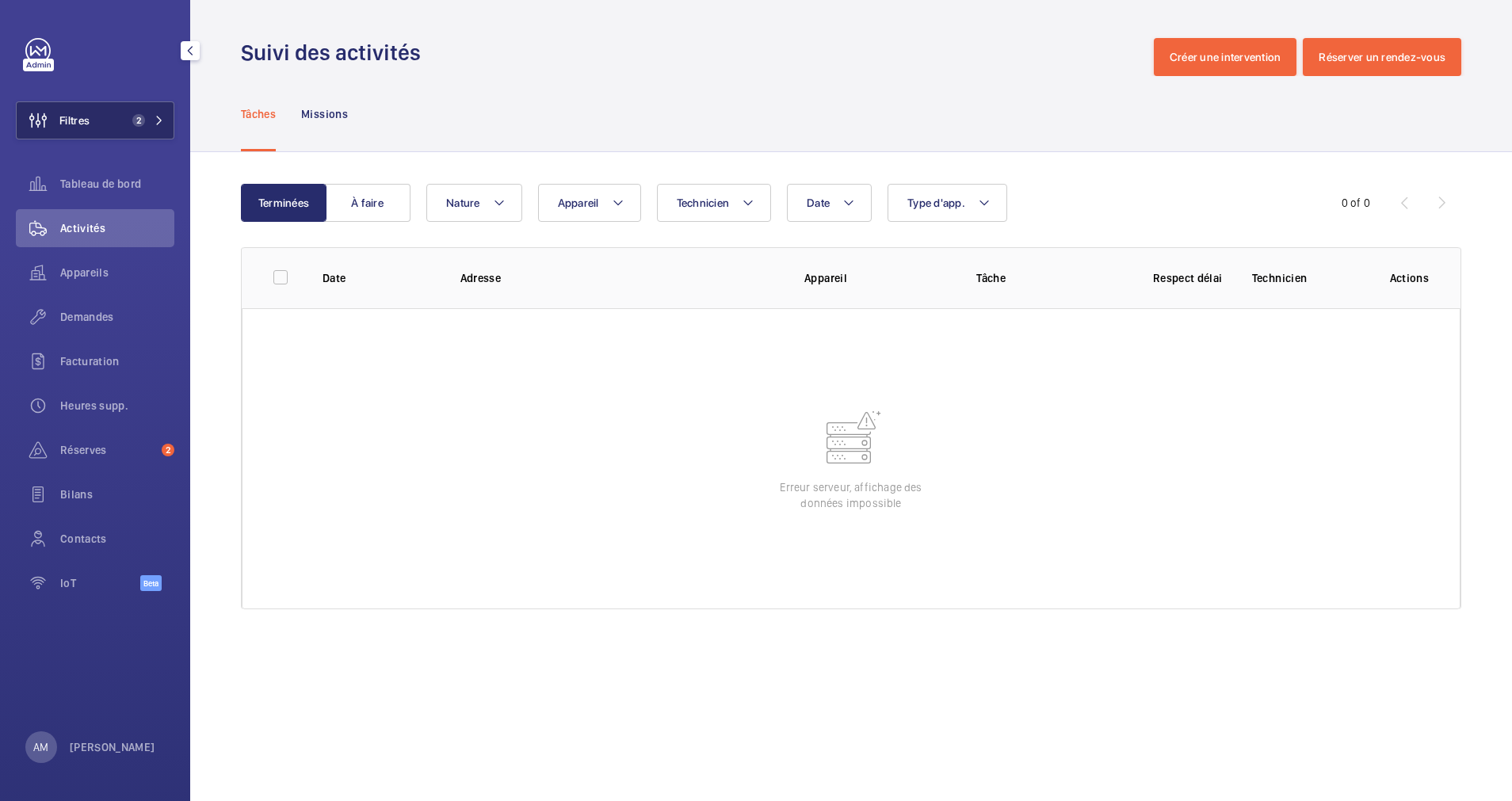
click at [158, 112] on button "Filtres 2" at bounding box center [95, 120] width 159 height 38
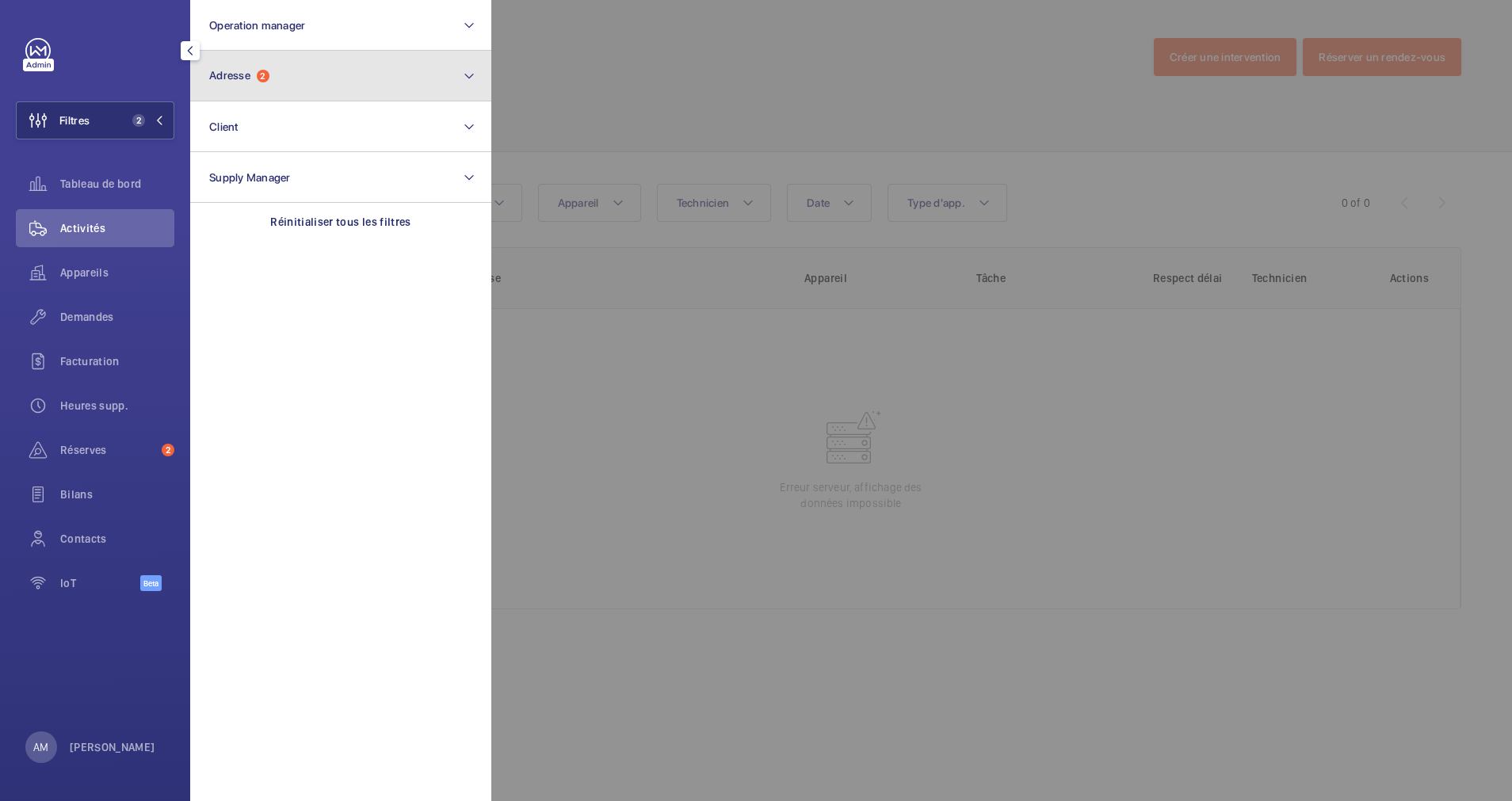
click at [383, 91] on button "Adresse 2" at bounding box center [341, 77] width 301 height 51
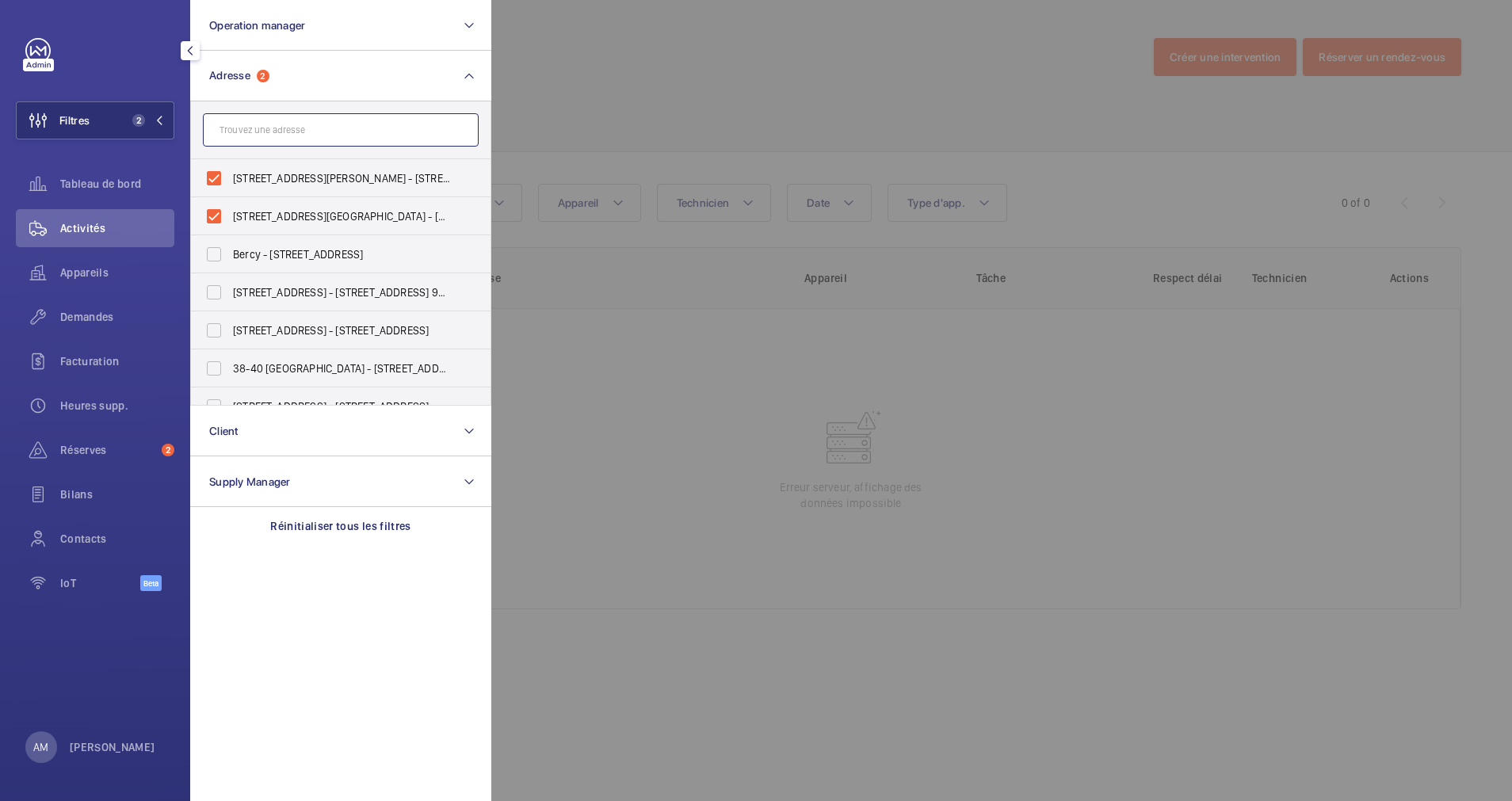
paste input "33 Rue Benjamin Franklin"
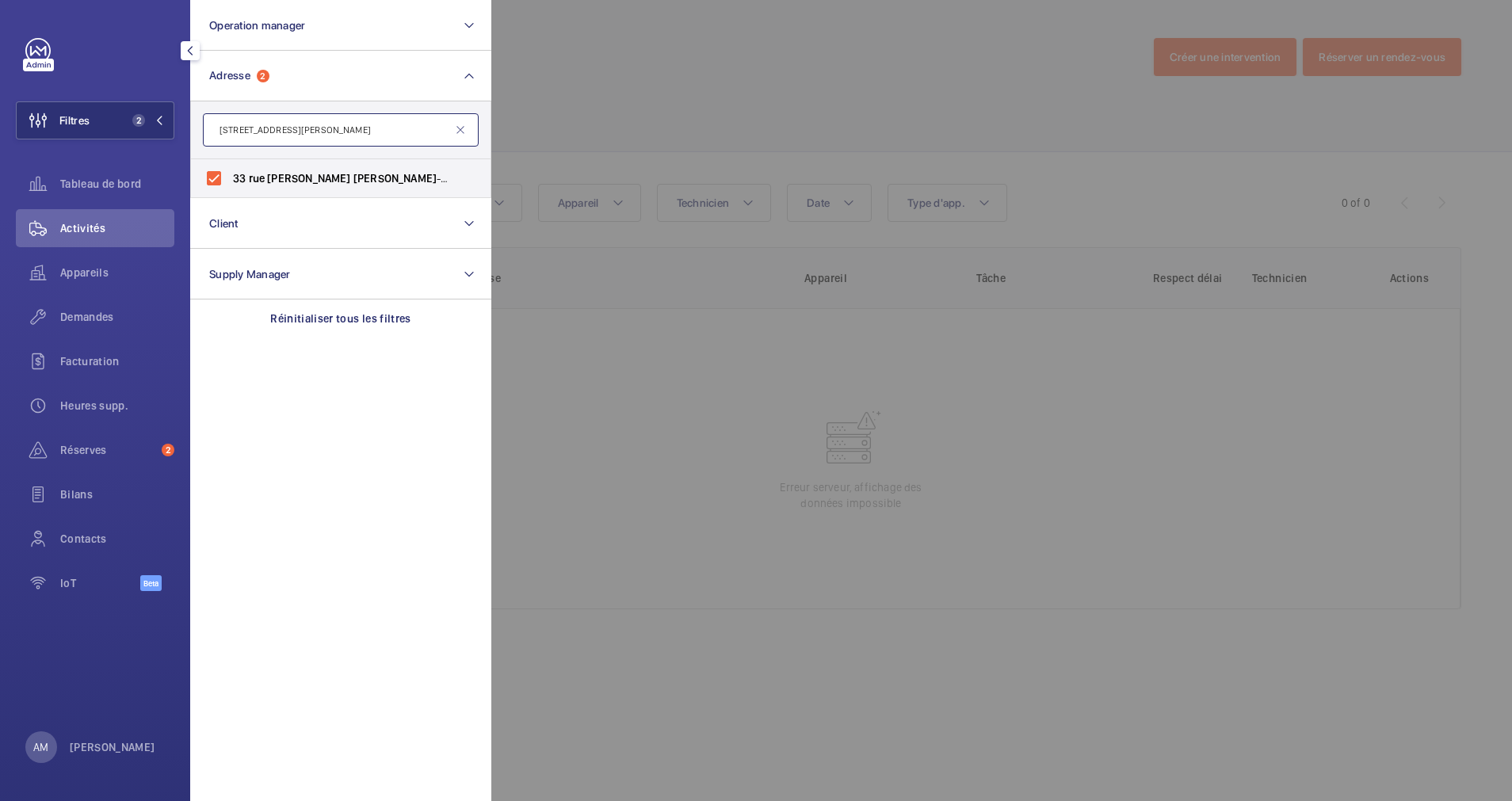
type input "33 Rue Benjamin Franklin"
click at [685, 107] on div at bounding box center [1247, 400] width 1512 height 801
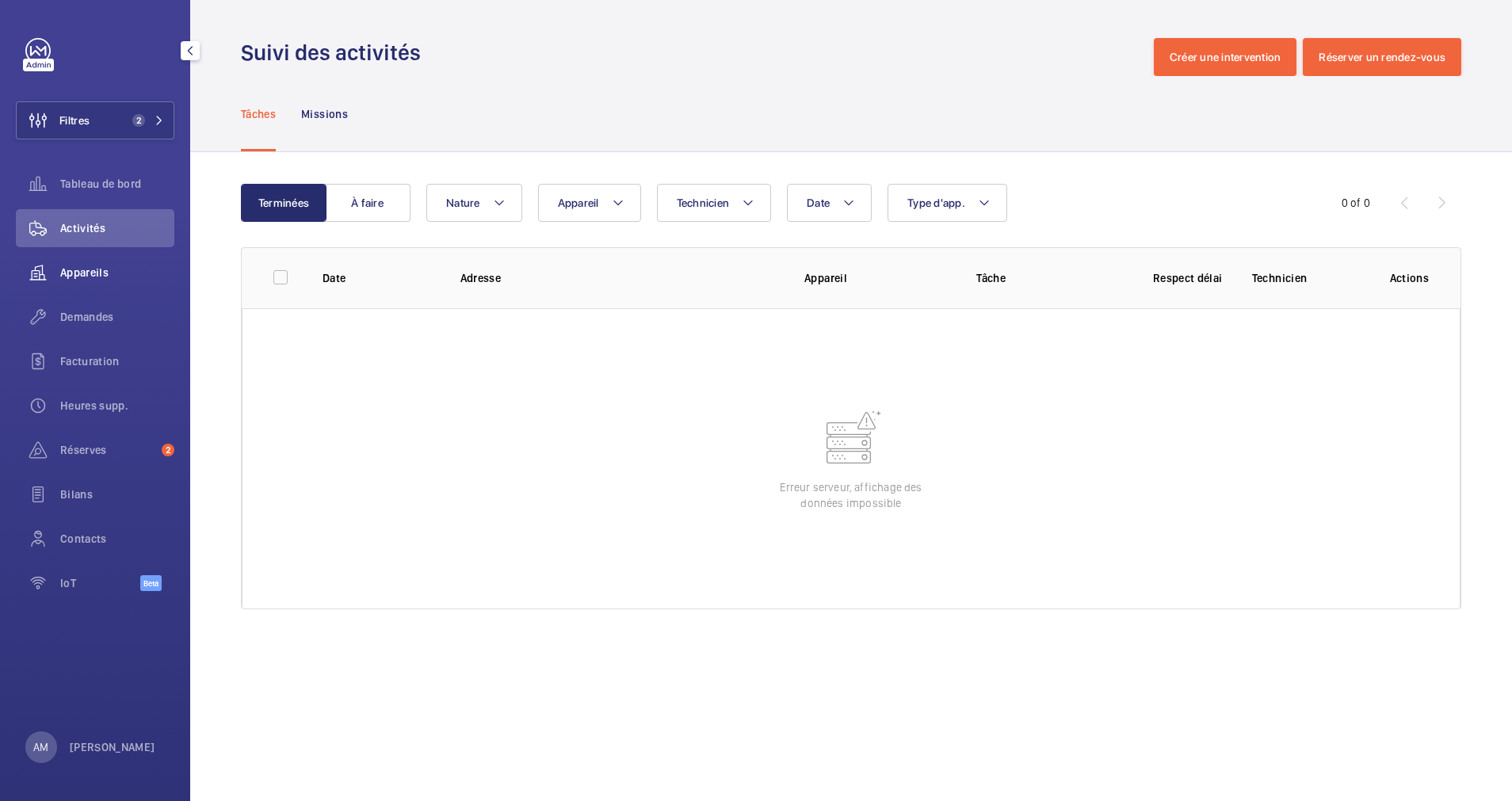
click at [98, 267] on span "Appareils" at bounding box center [117, 273] width 114 height 16
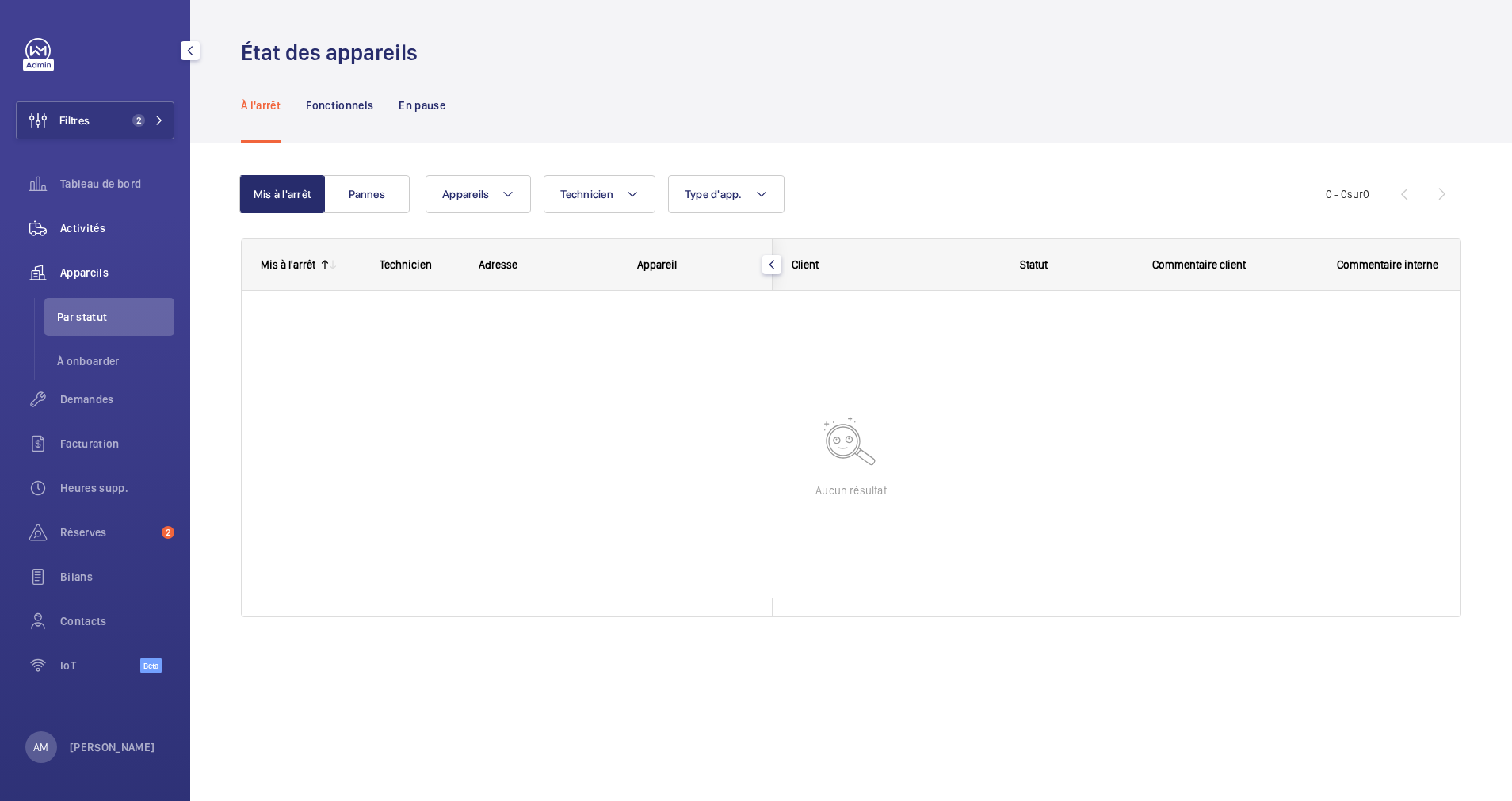
click at [106, 232] on span "Activités" at bounding box center [117, 228] width 114 height 16
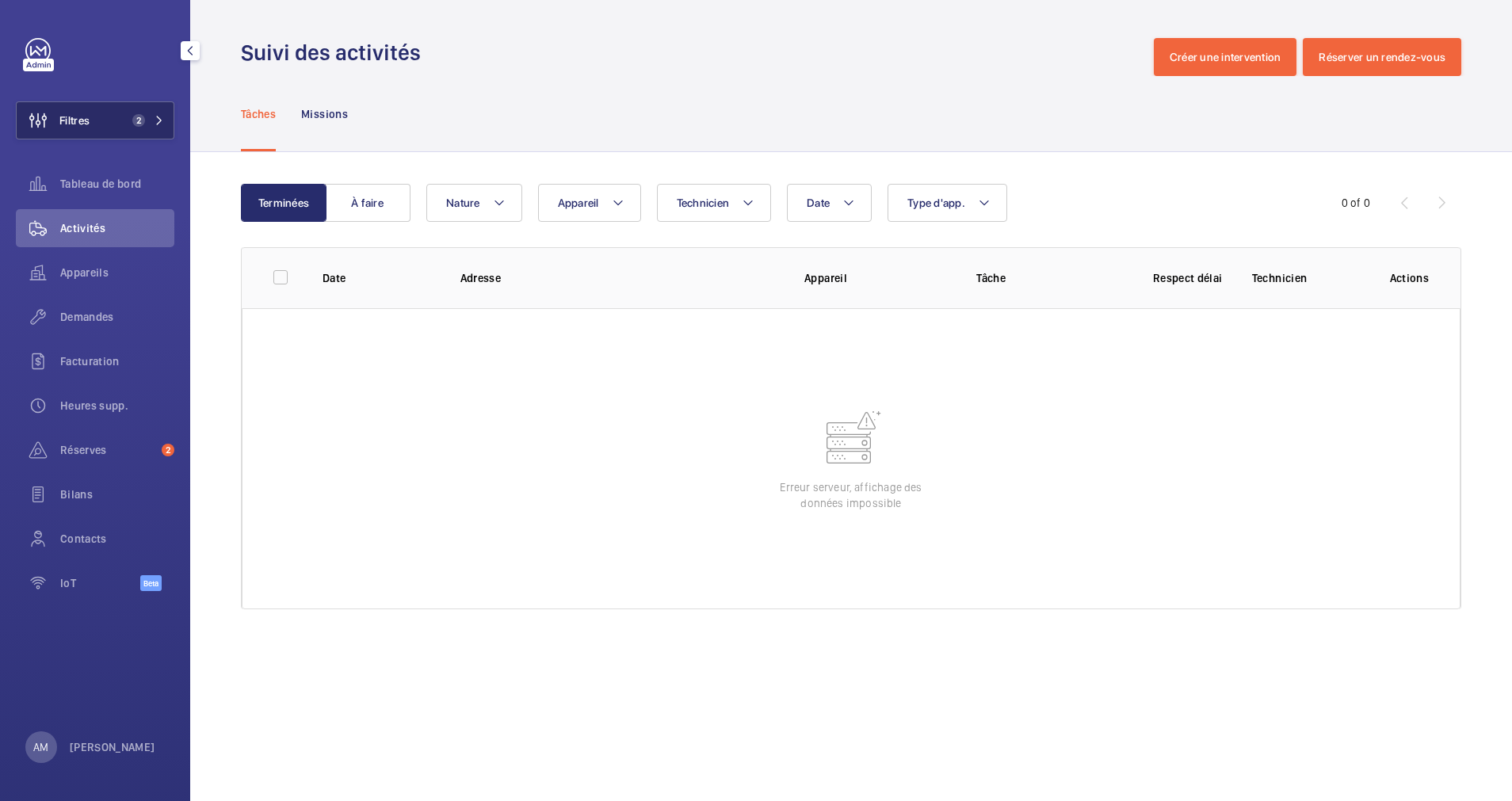
click at [159, 117] on mat-icon at bounding box center [159, 120] width 10 height 10
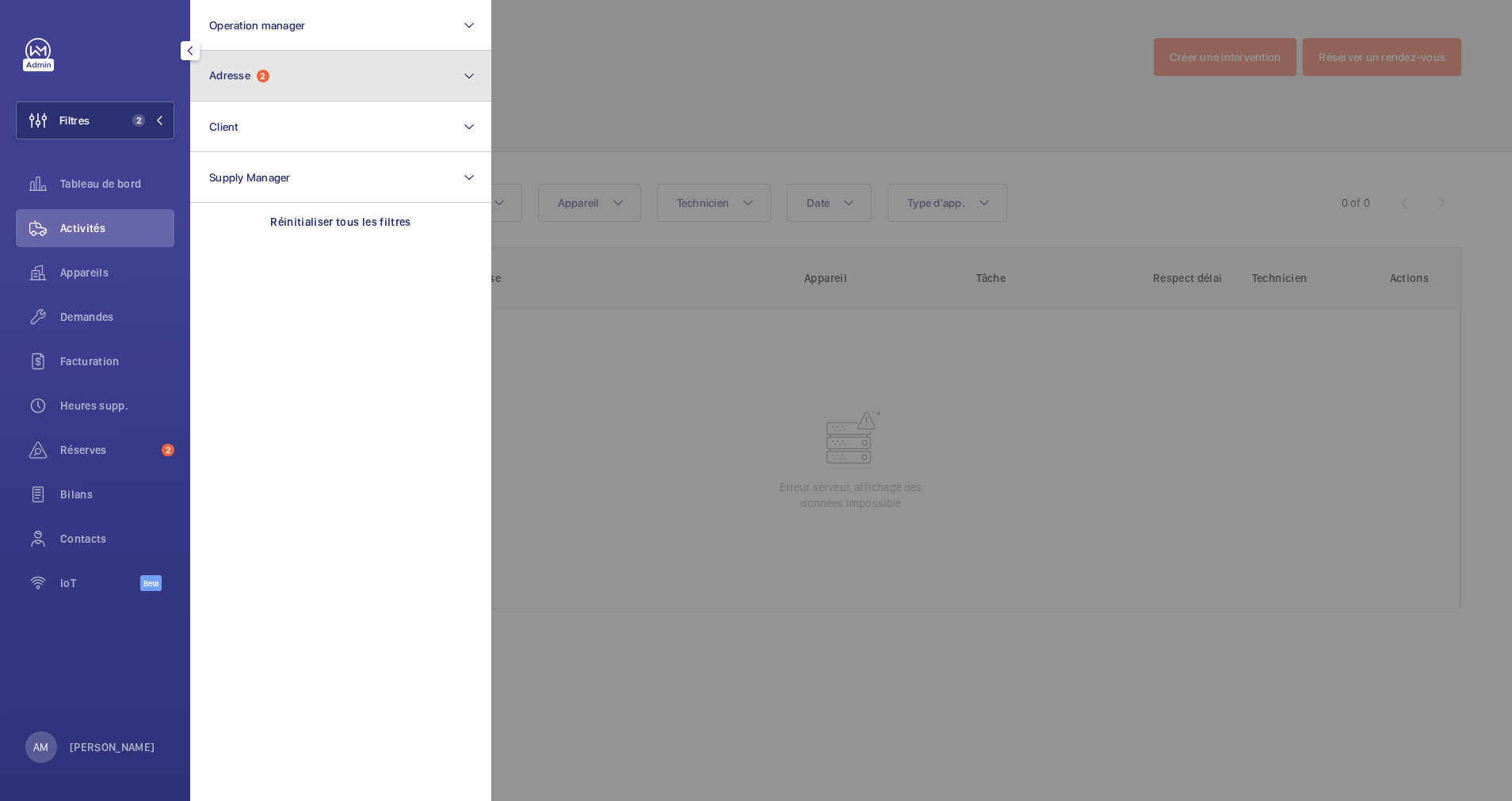
click at [324, 83] on button "Adresse 2" at bounding box center [341, 77] width 301 height 51
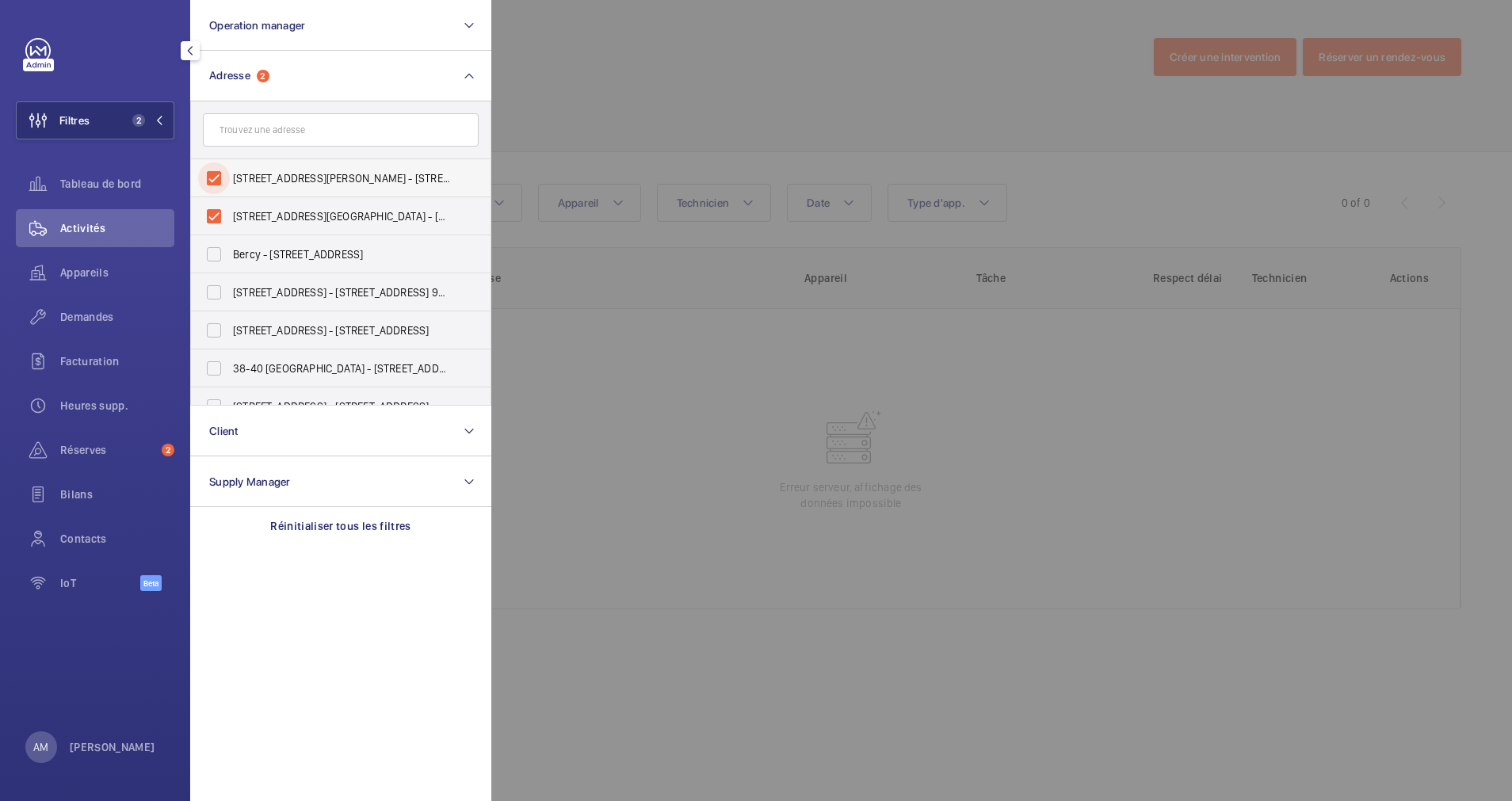
click at [222, 173] on input "31 rue Benjamin Franklin - 31 Rue Benjamin Franklin, PARIS 75016" at bounding box center [214, 179] width 32 height 32
checkbox input "false"
click at [215, 206] on input "33 rue Benjamin franklin - 33 Rue Benjamin Franklin, PARIS 75116" at bounding box center [214, 216] width 32 height 32
checkbox input "false"
click at [252, 130] on input "text" at bounding box center [341, 130] width 276 height 33
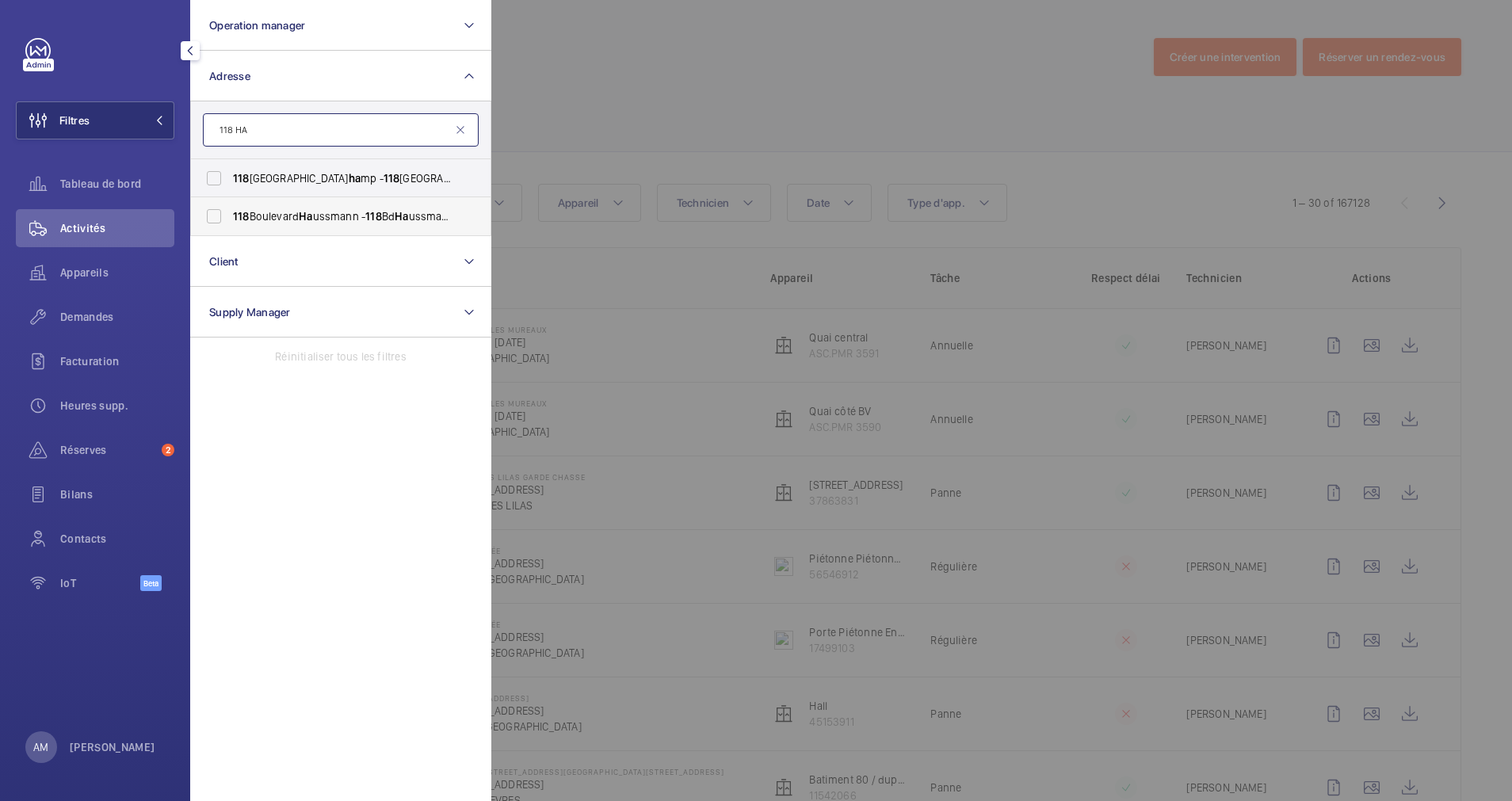
type input "118 HA"
click at [254, 214] on span "118 Boulevard Ha ussmann - 118 Bd Ha ussmann, 75008 PARIS, PARIS 75008" at bounding box center [341, 216] width 218 height 16
click at [230, 214] on input "118 Boulevard Ha ussmann - 118 Bd Ha ussmann, 75008 PARIS, PARIS 75008" at bounding box center [214, 216] width 32 height 32
checkbox input "true"
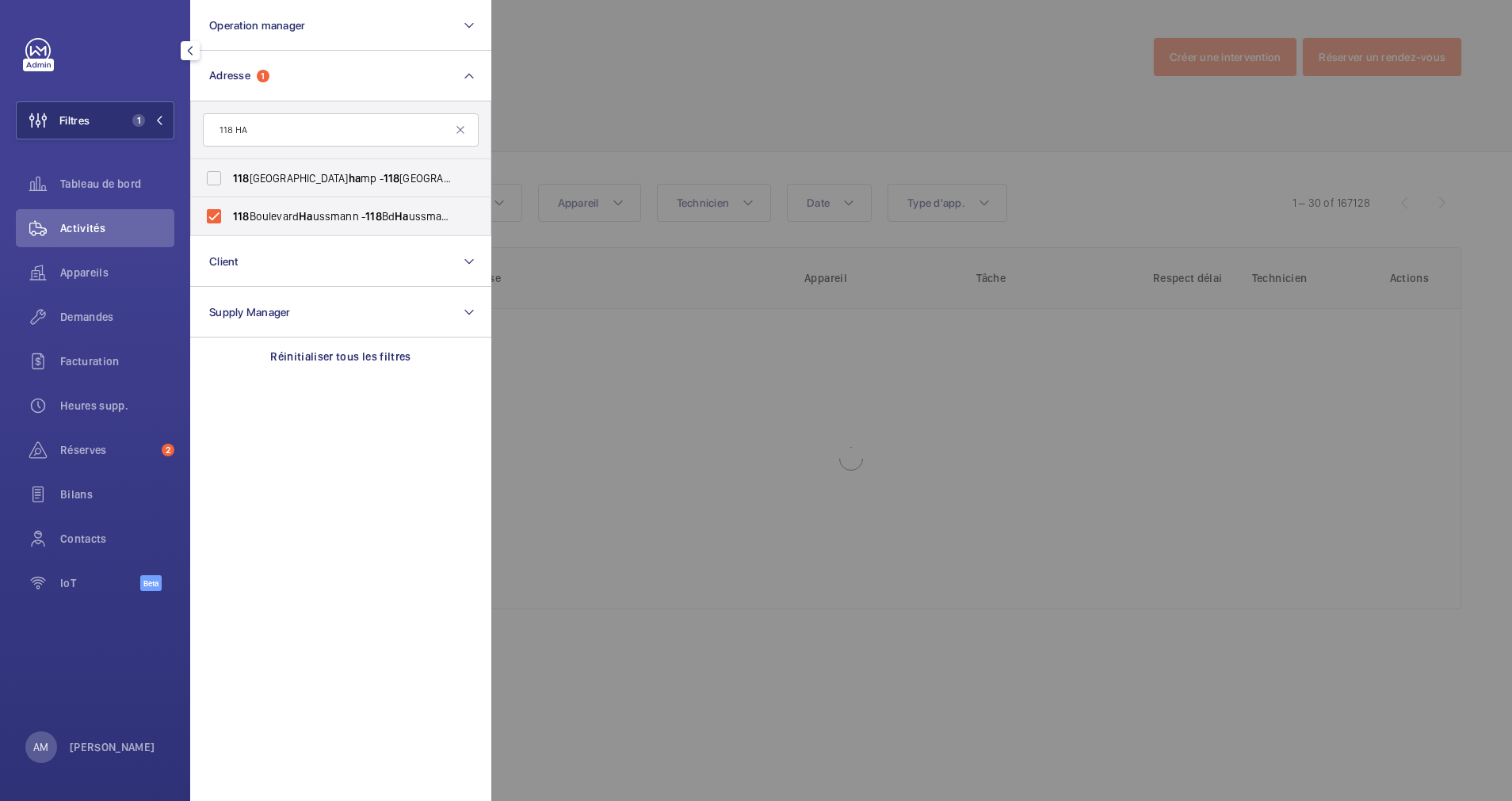
click at [800, 115] on div at bounding box center [1247, 400] width 1512 height 801
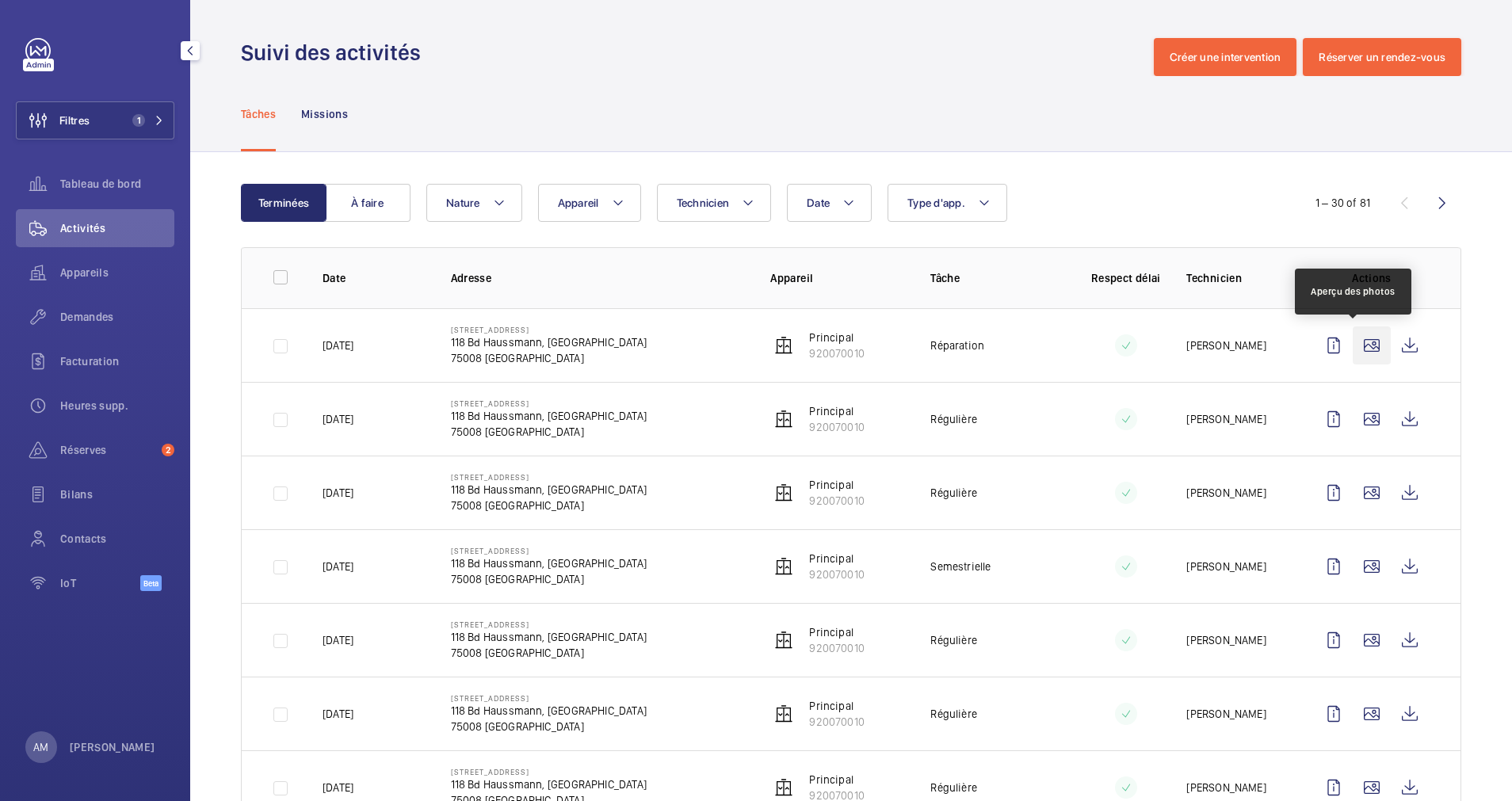
click at [1353, 340] on wm-front-icon-button at bounding box center [1372, 345] width 38 height 38
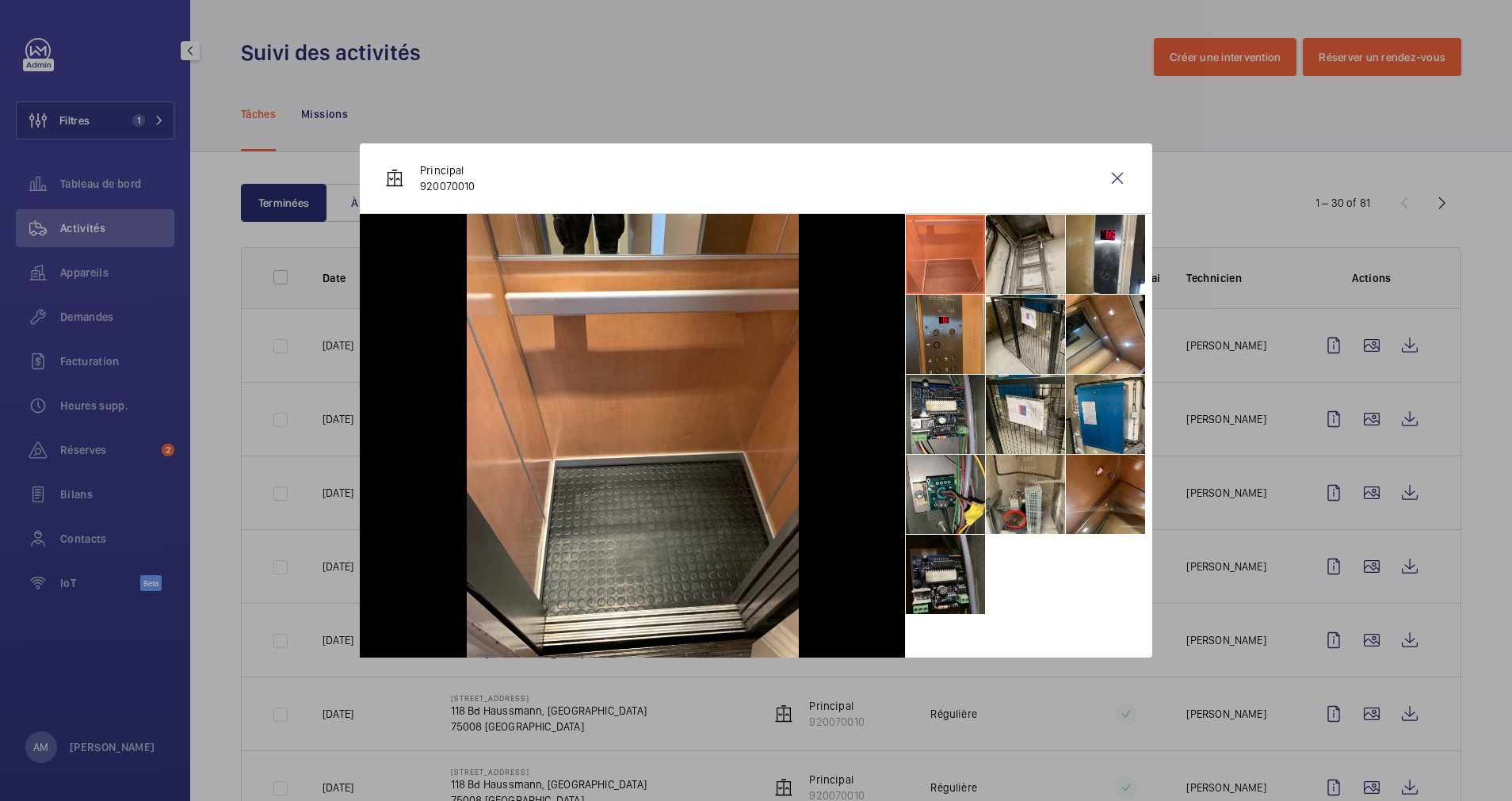
click at [956, 336] on li at bounding box center [945, 334] width 79 height 79
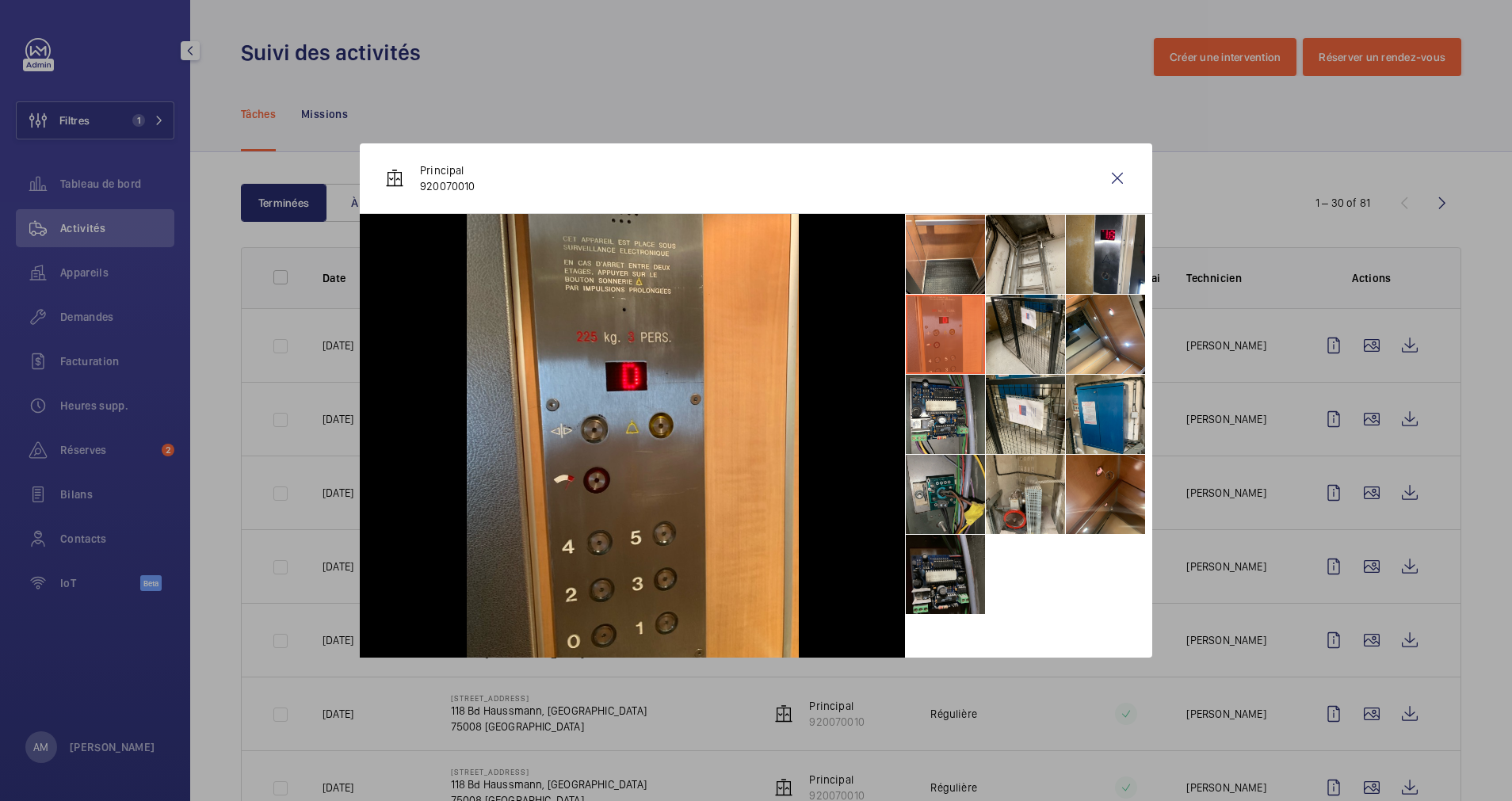
click at [938, 469] on li at bounding box center [945, 493] width 79 height 79
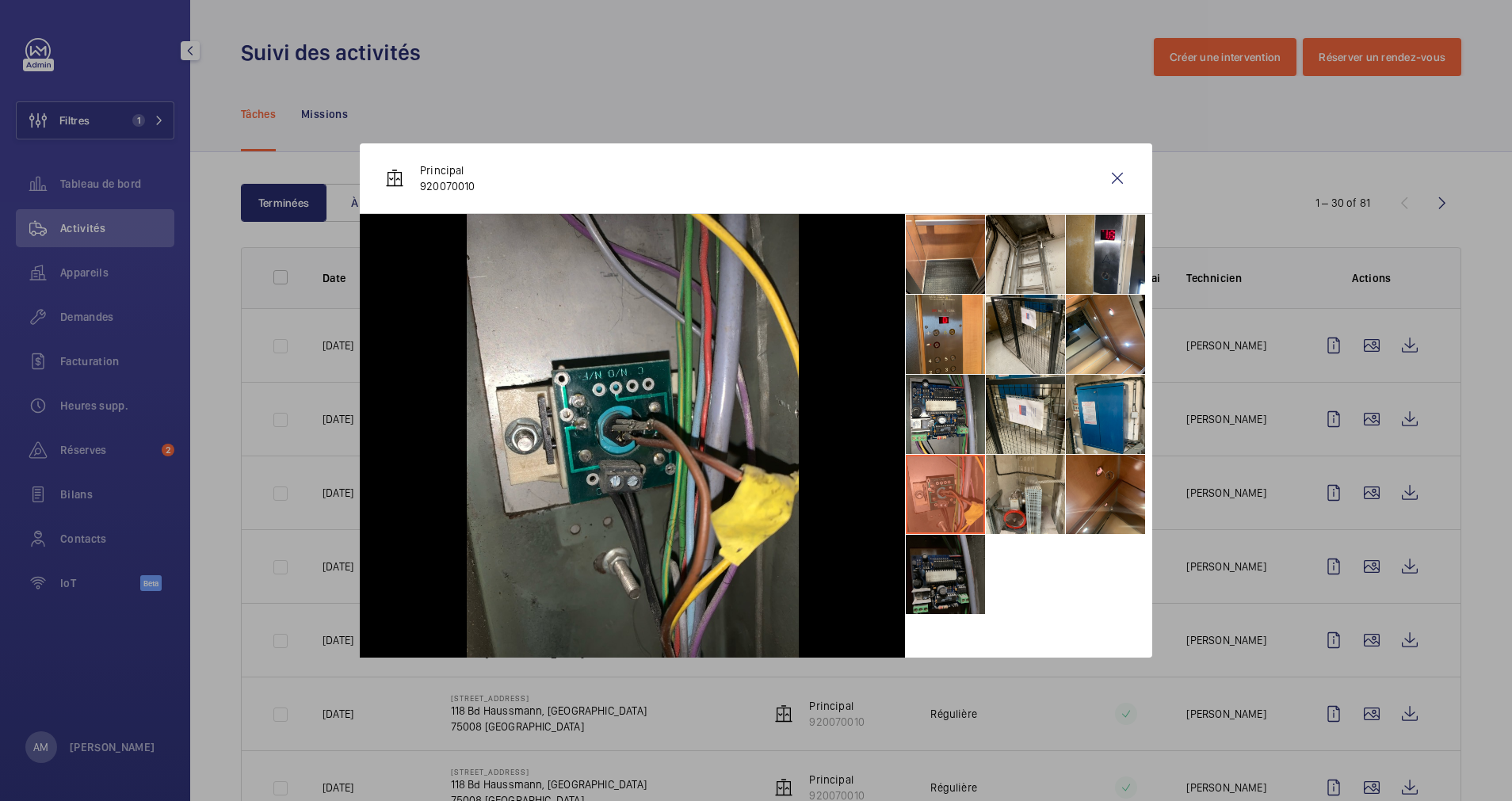
click at [939, 556] on li at bounding box center [945, 574] width 79 height 79
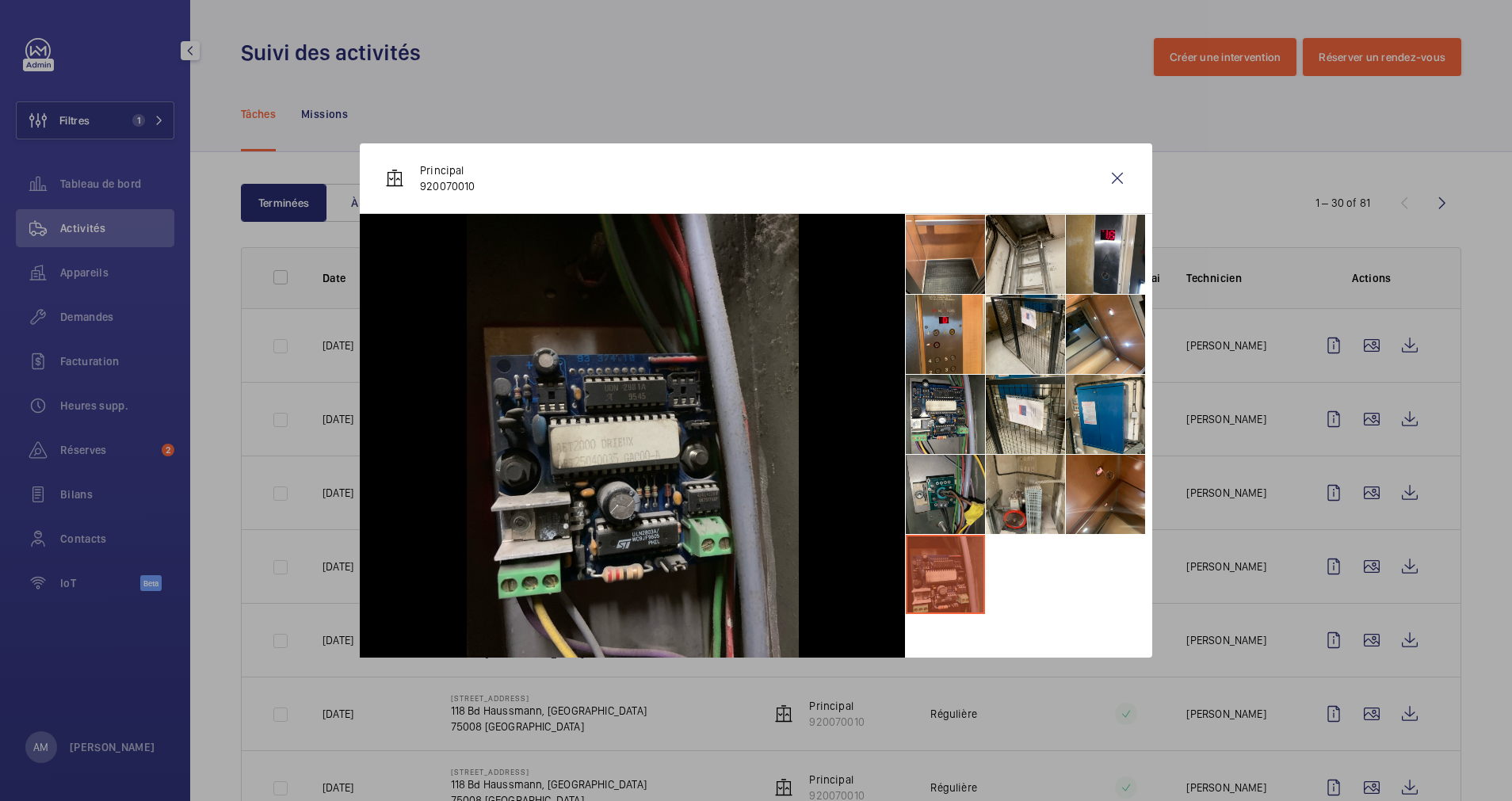
click at [934, 498] on li at bounding box center [945, 493] width 79 height 79
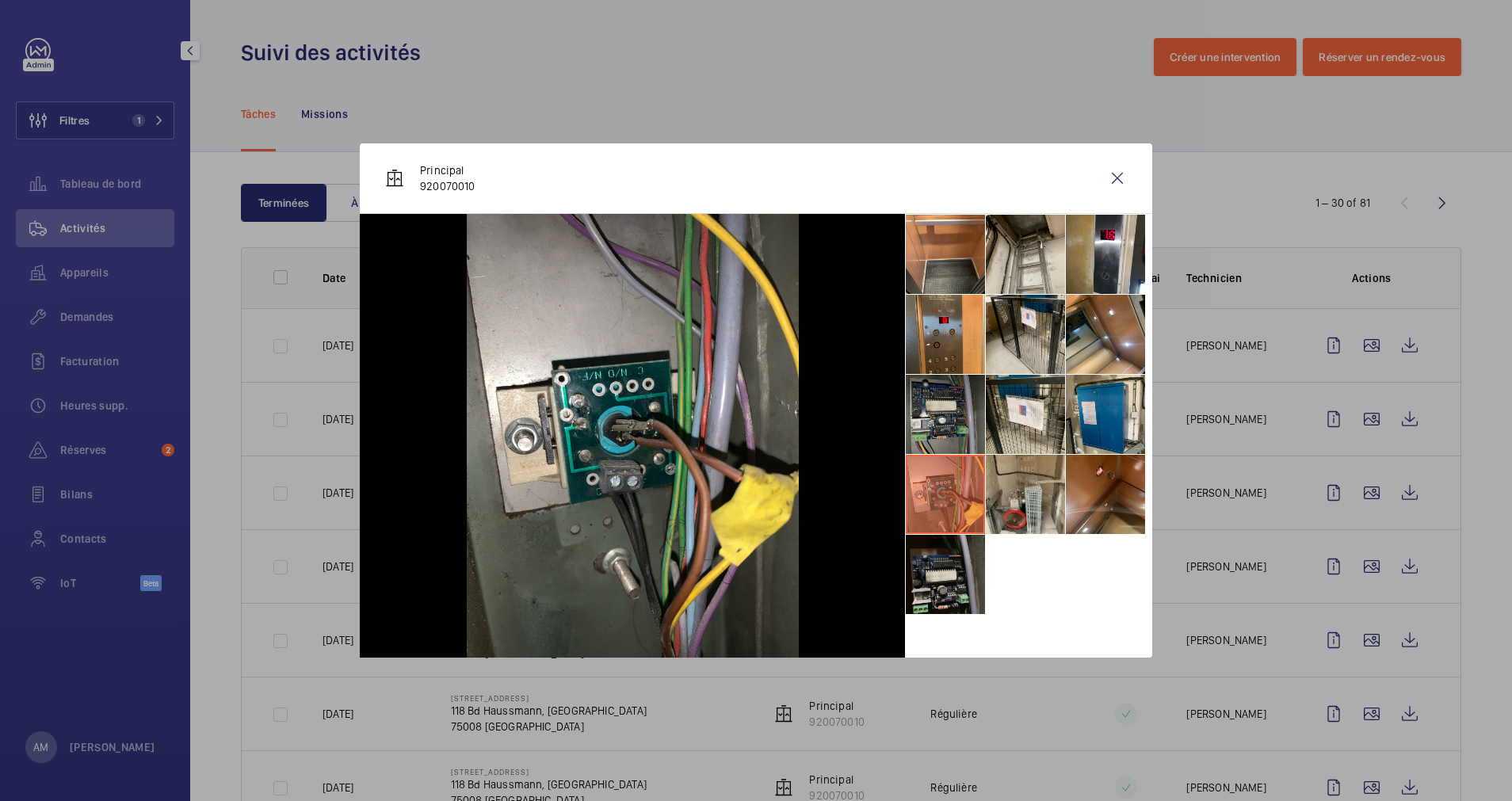
click at [927, 413] on li at bounding box center [945, 414] width 79 height 79
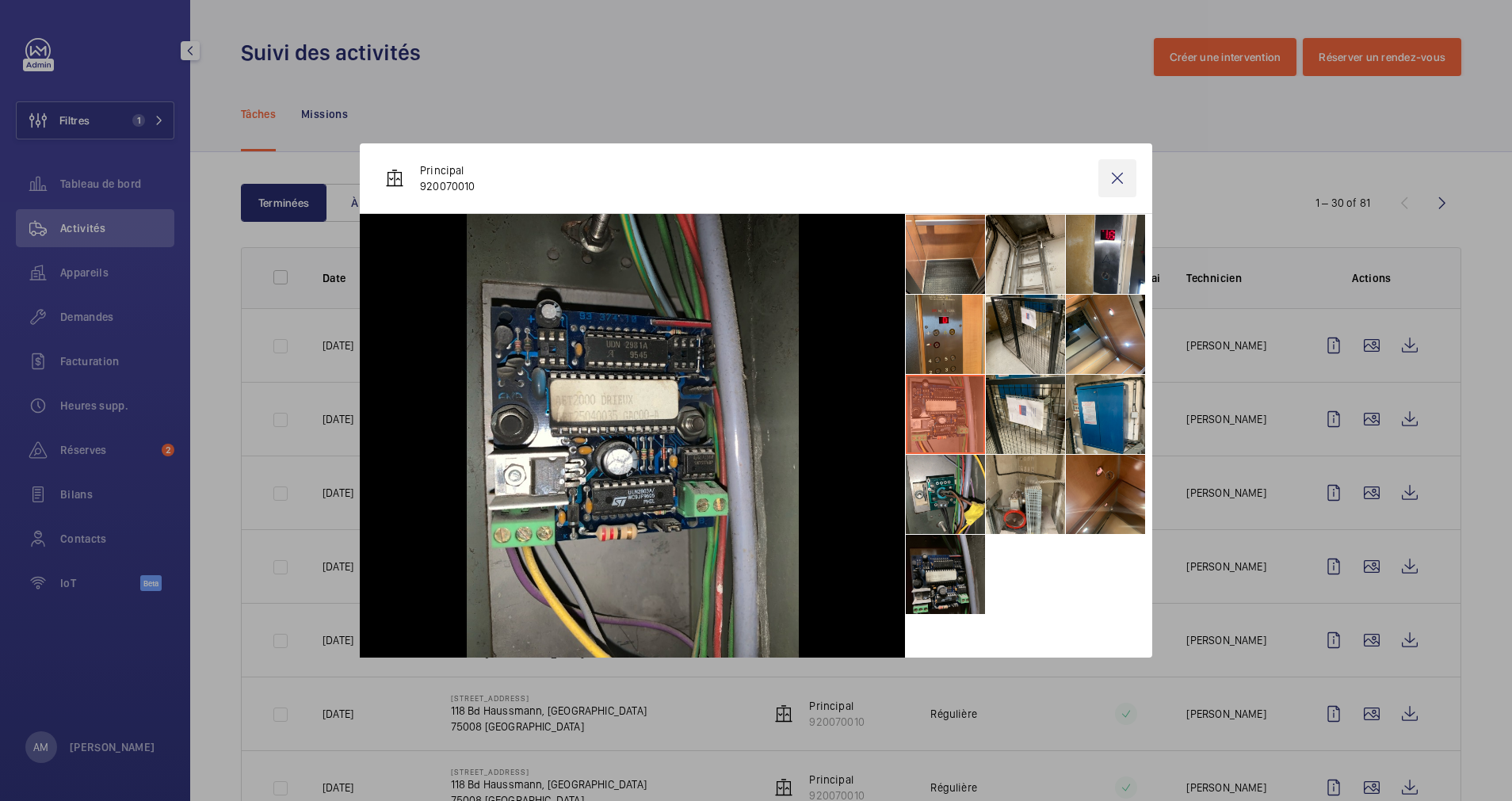
click at [1131, 179] on wm-front-icon-button at bounding box center [1117, 179] width 38 height 38
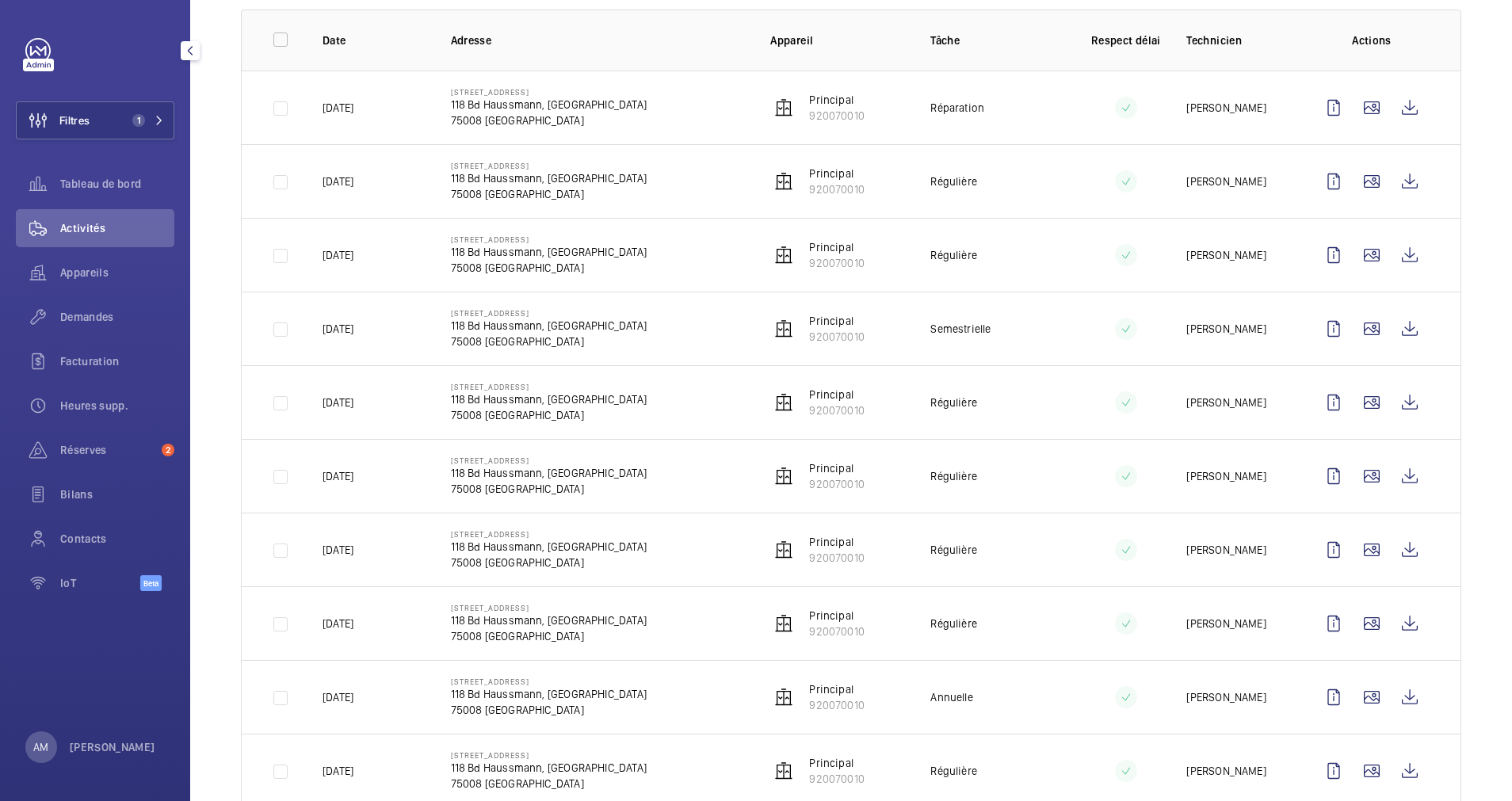
scroll to position [119, 0]
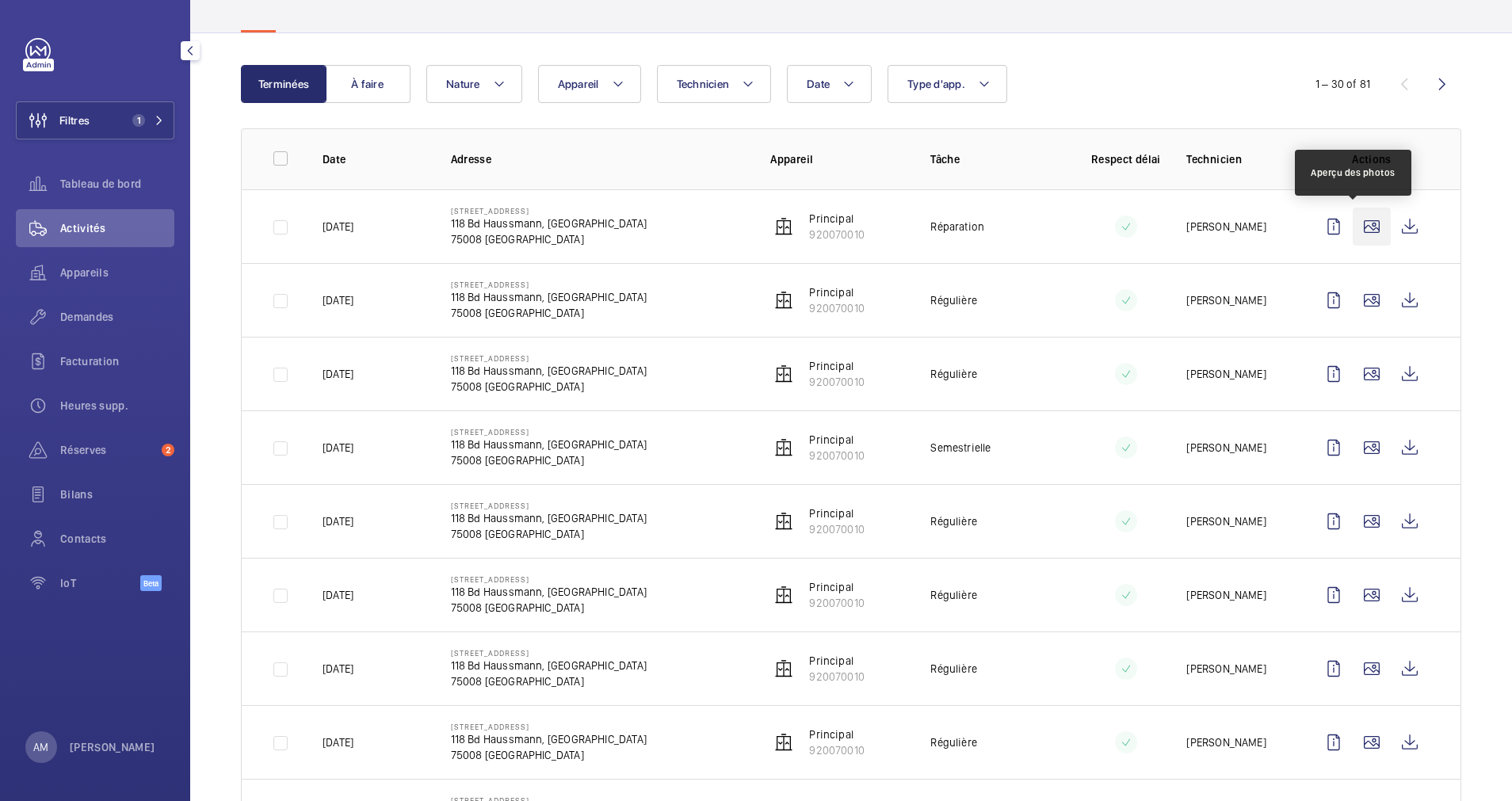
click at [1353, 226] on wm-front-icon-button at bounding box center [1372, 226] width 38 height 38
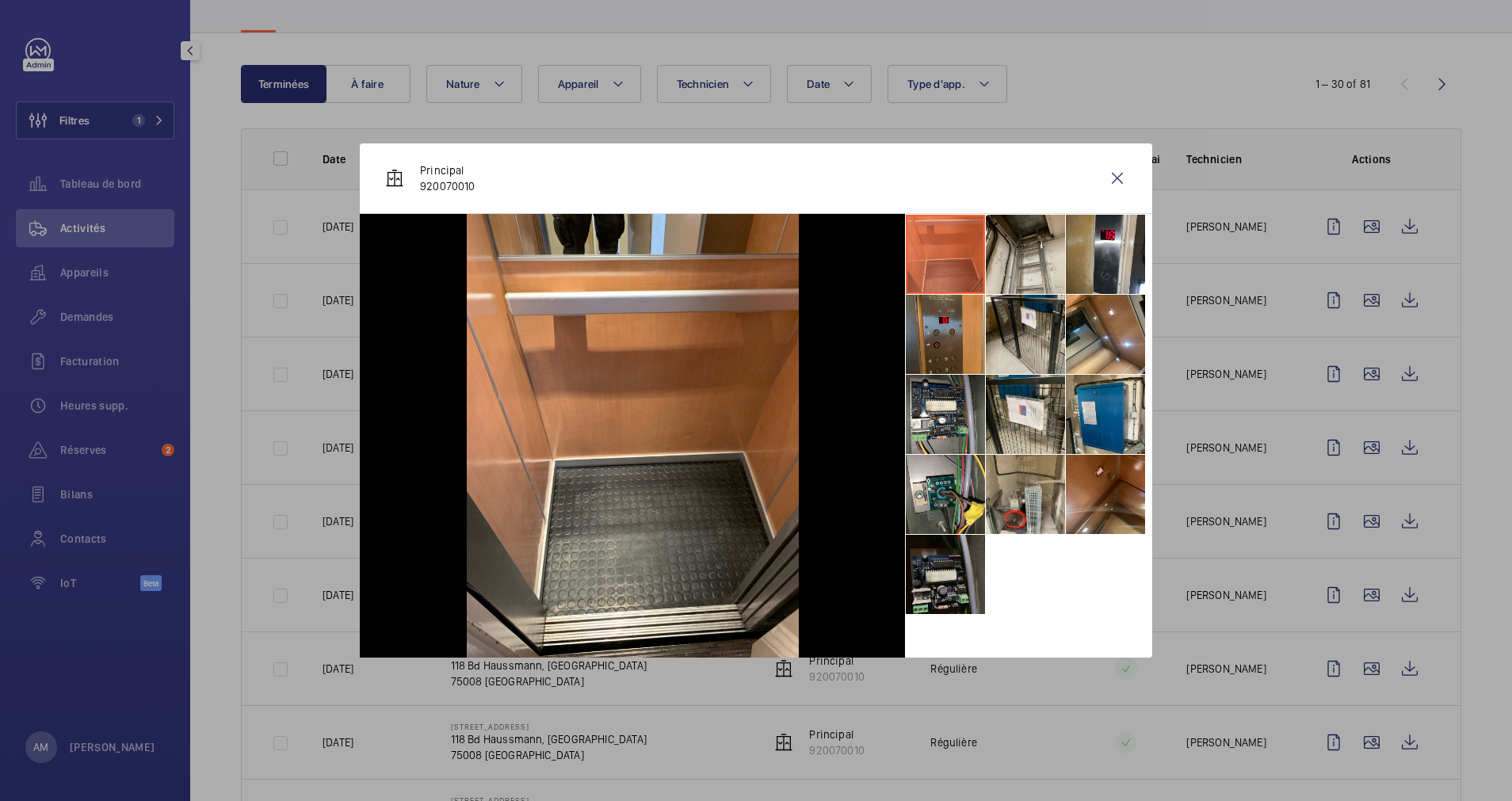
click at [944, 345] on li at bounding box center [945, 334] width 79 height 79
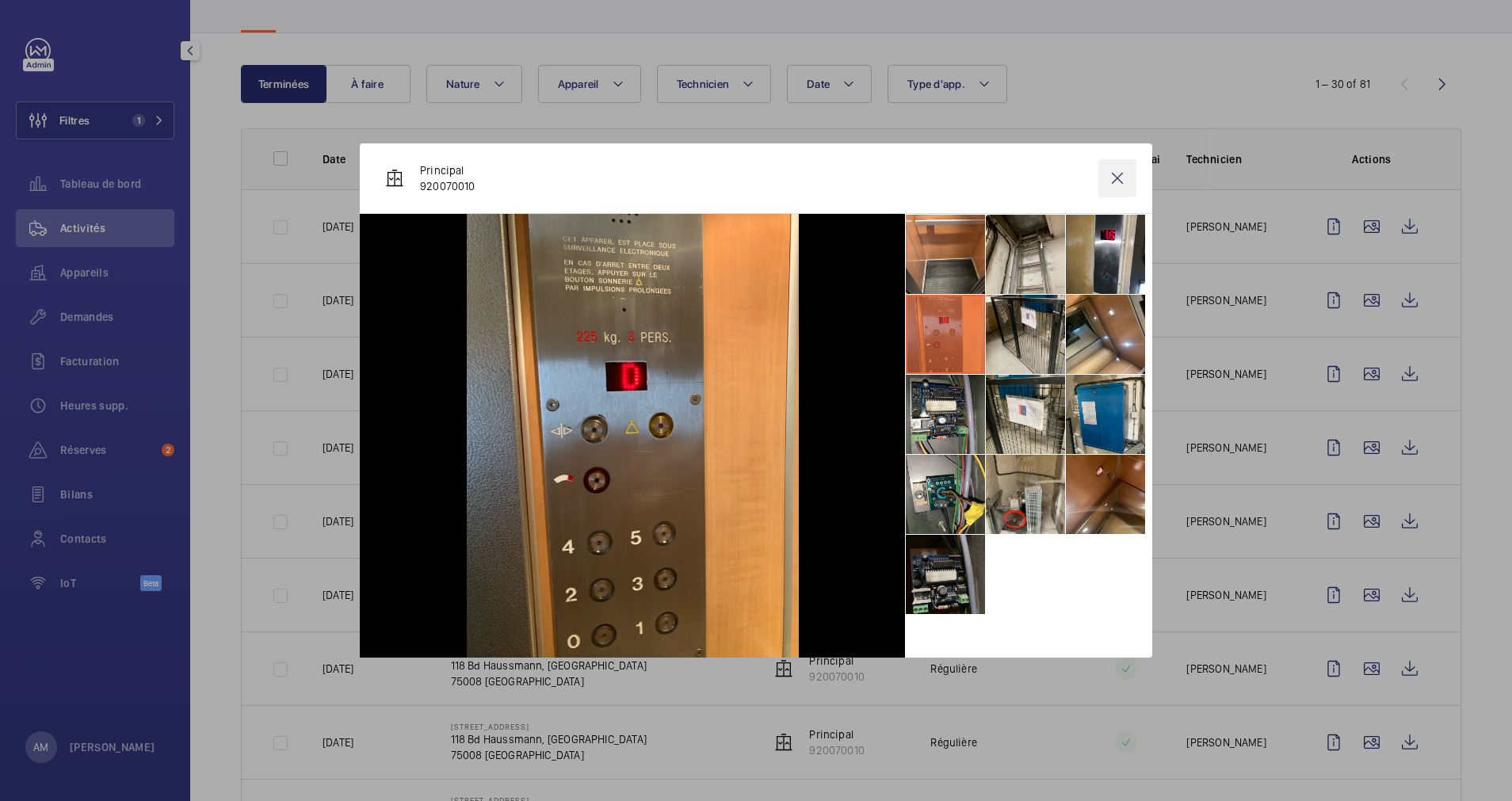
click at [1124, 176] on wm-front-icon-button at bounding box center [1117, 179] width 38 height 38
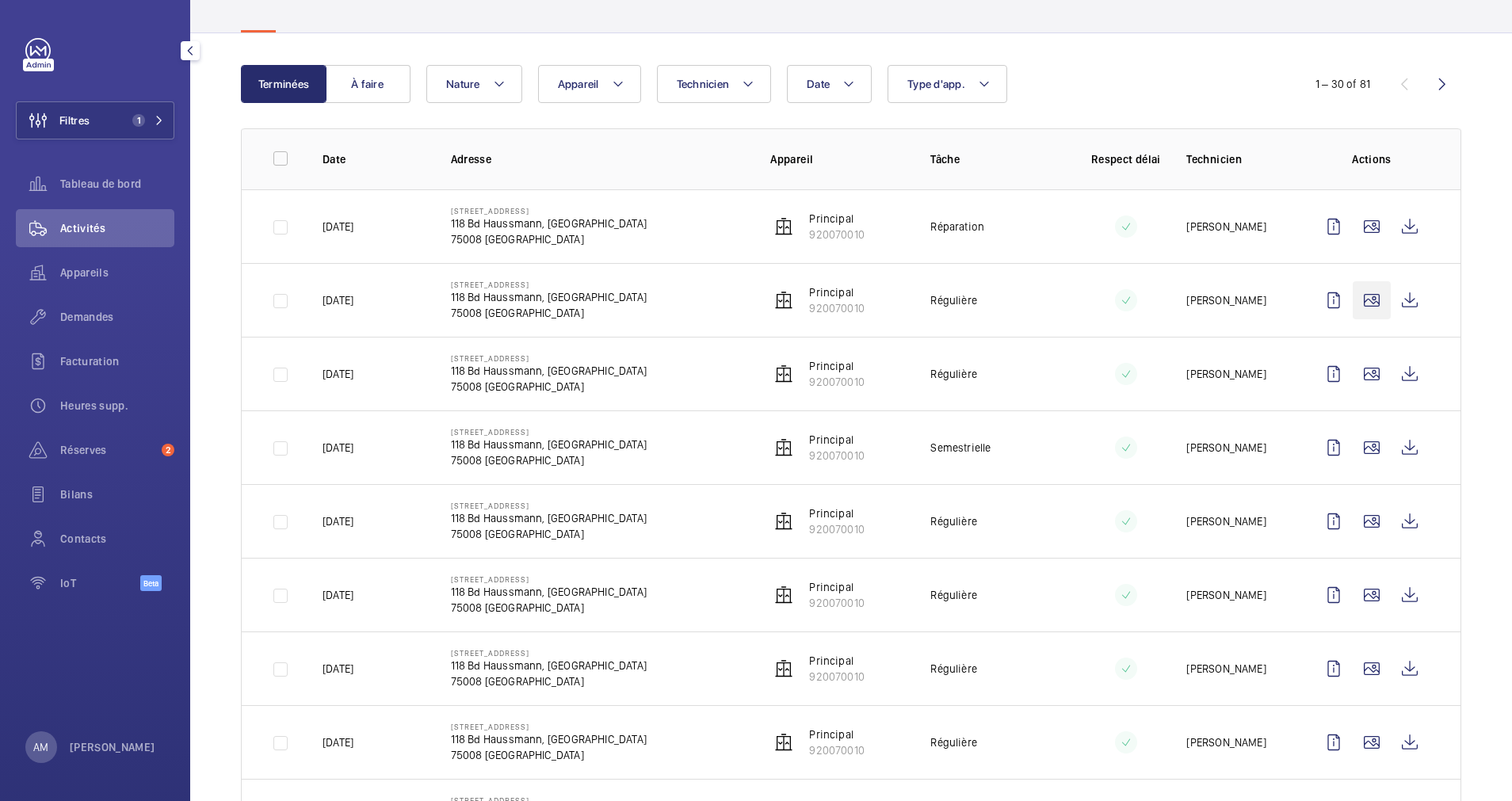
click at [1353, 230] on wm-front-icon-button at bounding box center [1372, 226] width 38 height 38
click at [1357, 296] on wm-front-icon-button at bounding box center [1372, 300] width 38 height 38
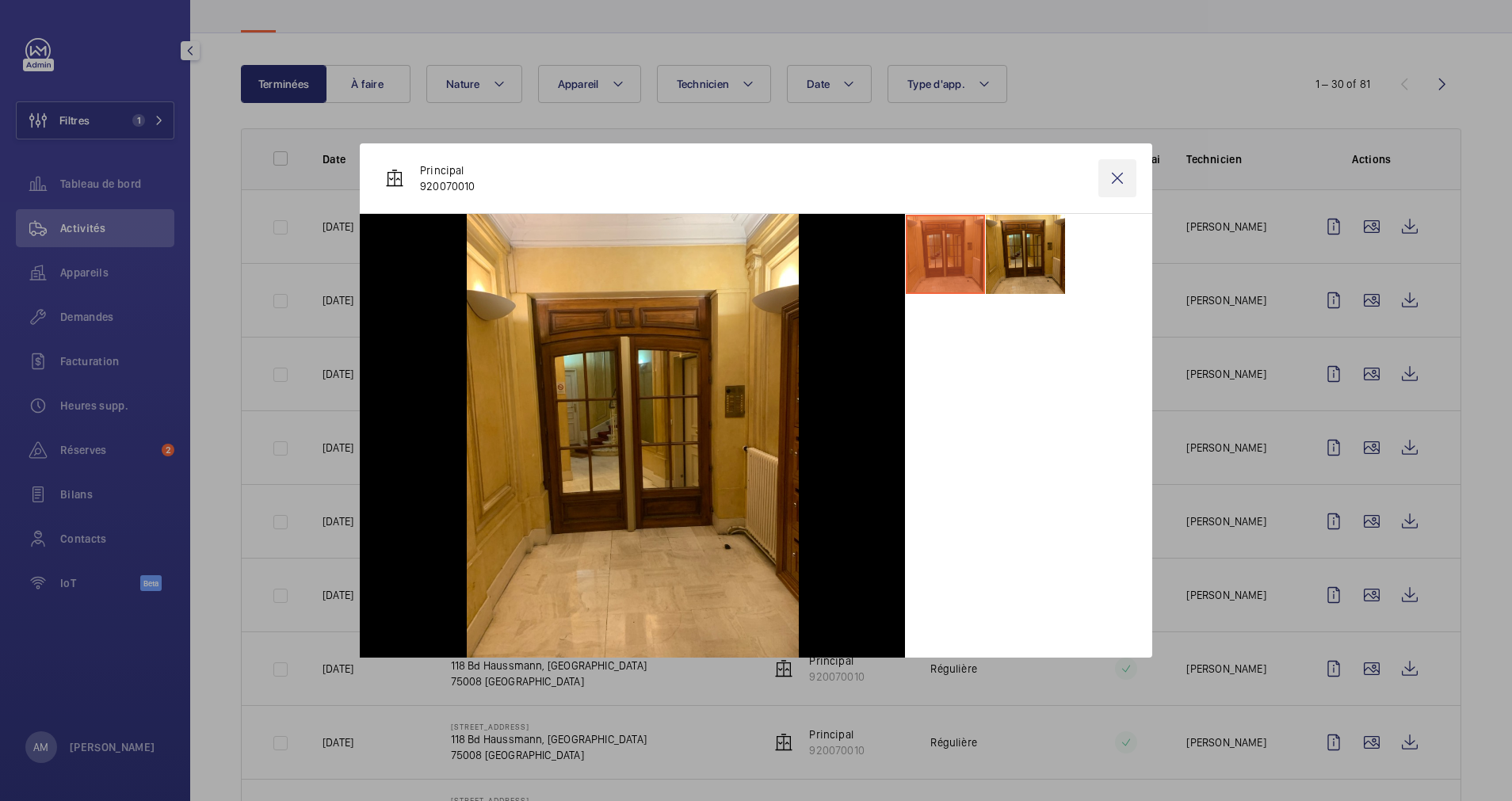
click at [1120, 176] on wm-front-icon-button at bounding box center [1117, 179] width 38 height 38
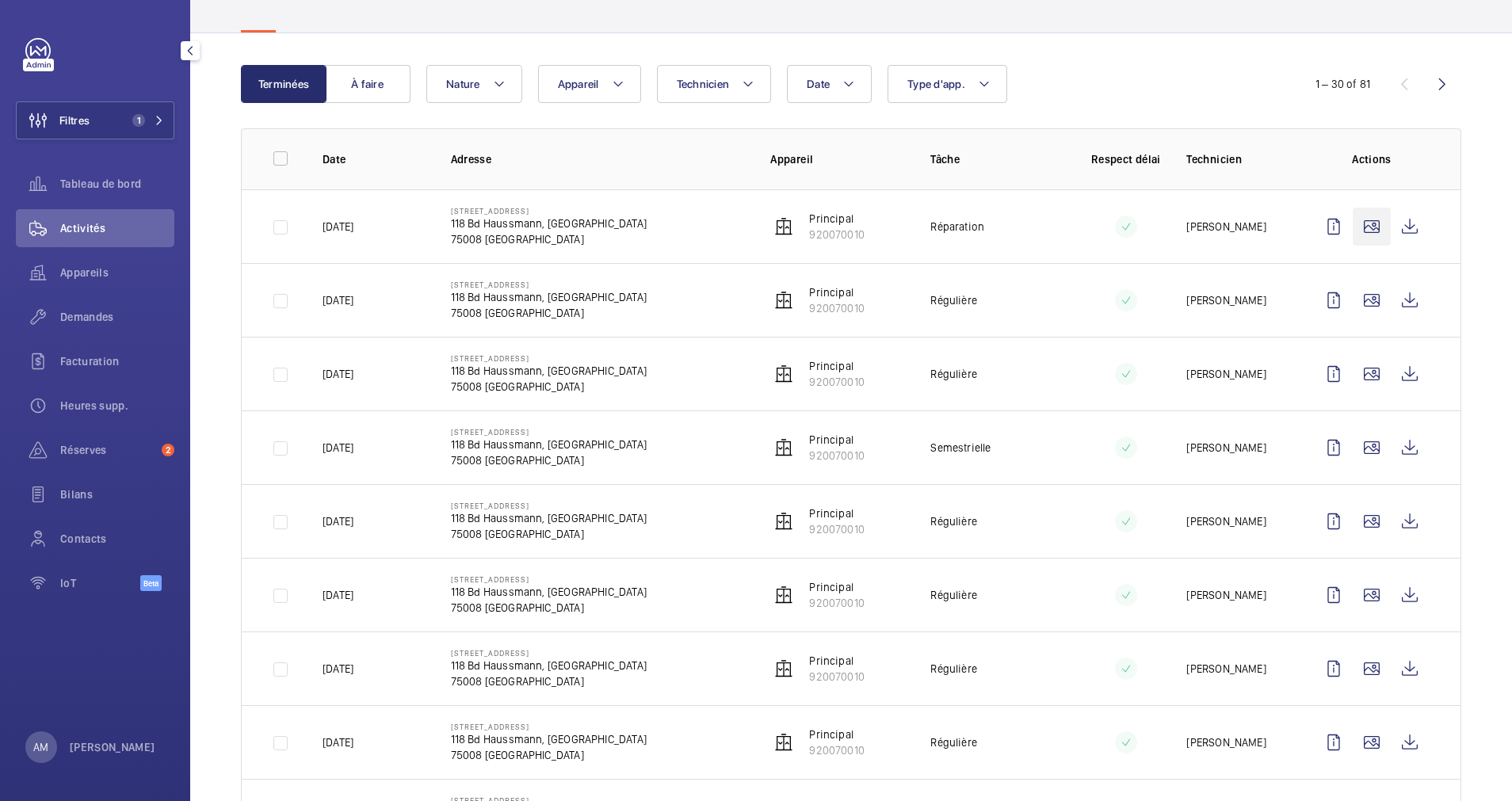
click at [1353, 224] on wm-front-icon-button at bounding box center [1372, 226] width 38 height 38
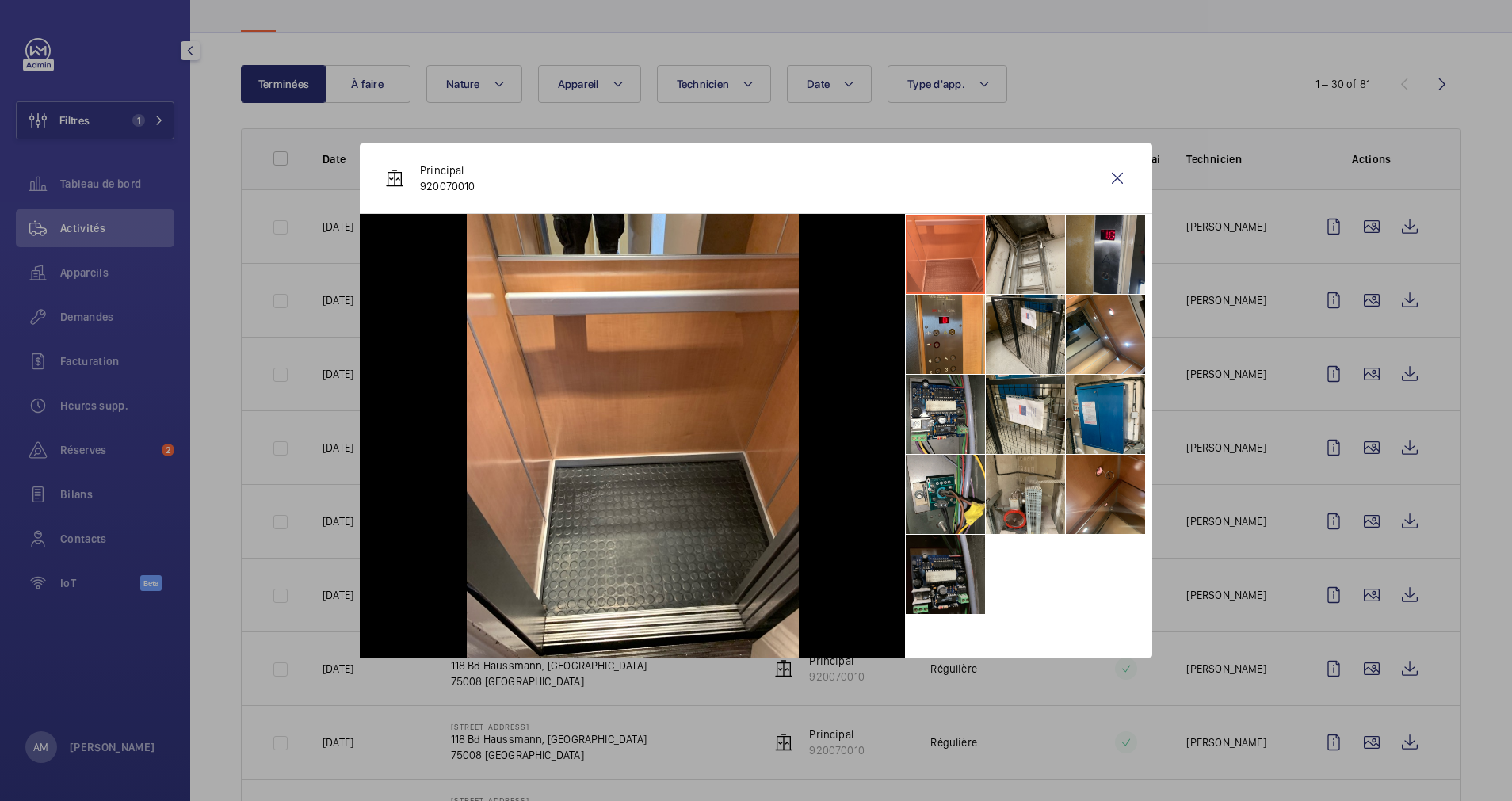
click at [1107, 265] on li at bounding box center [1105, 253] width 79 height 79
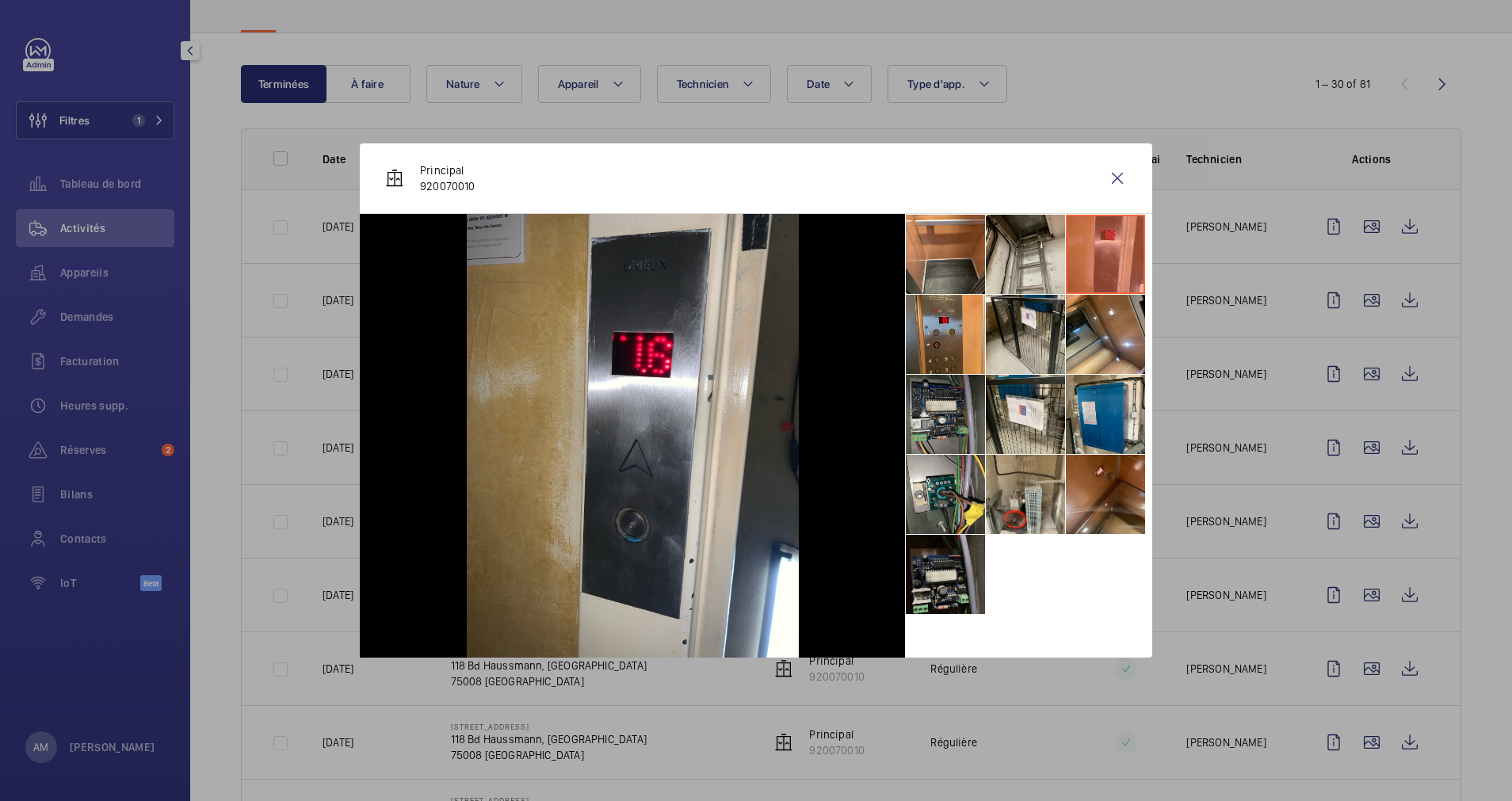
click at [943, 430] on li at bounding box center [945, 414] width 79 height 79
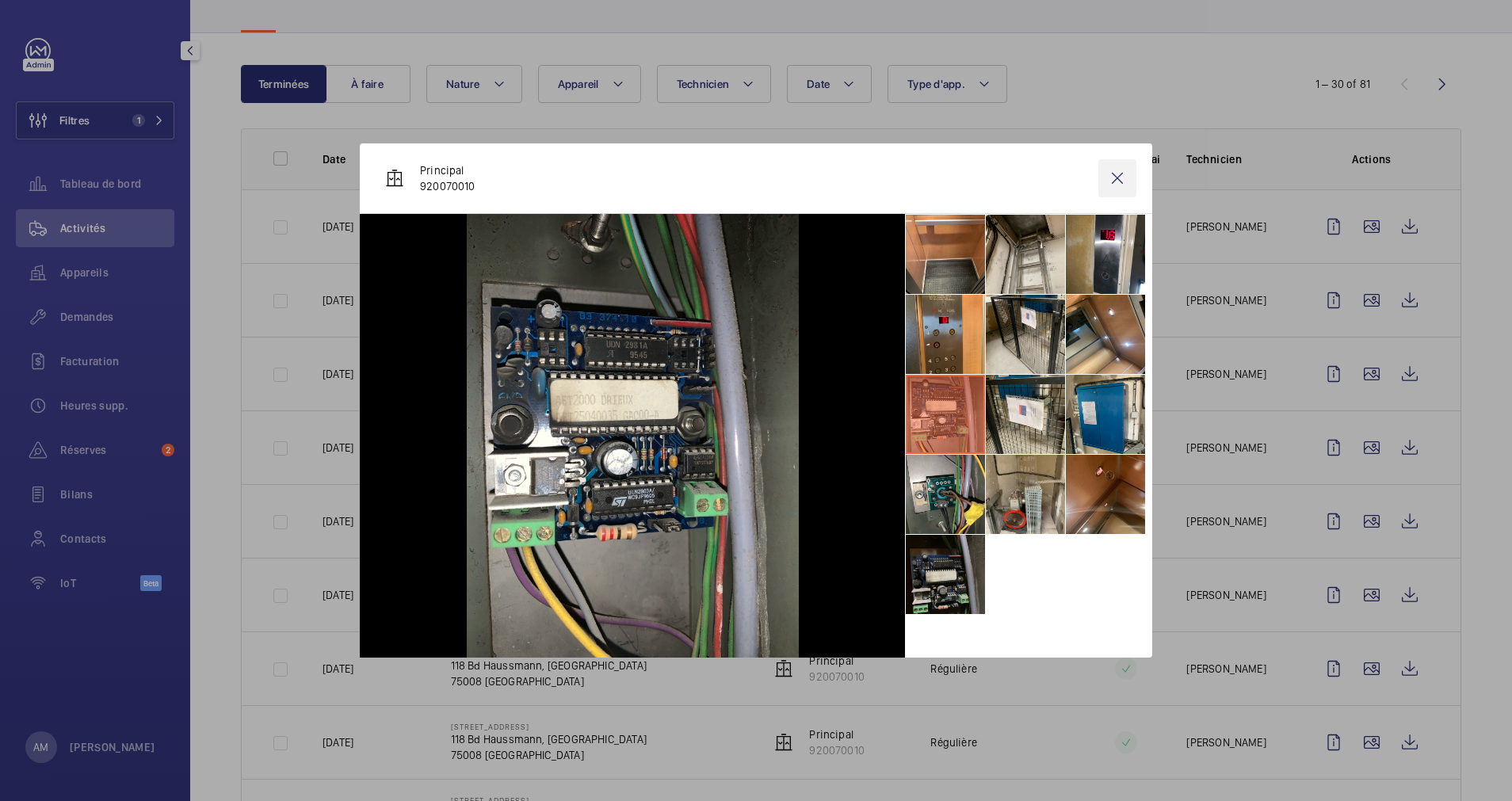
click at [1120, 175] on wm-front-icon-button at bounding box center [1117, 179] width 38 height 38
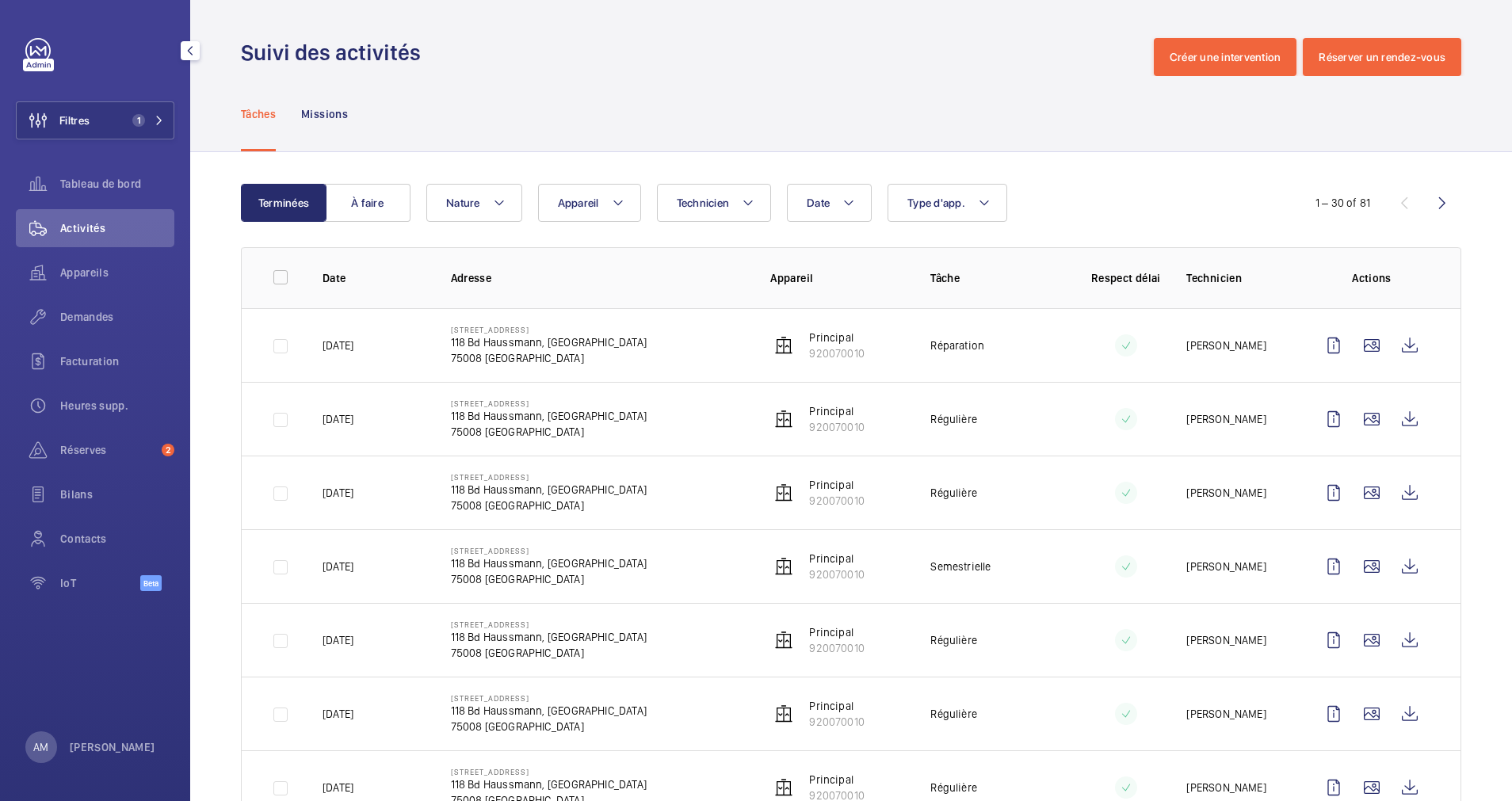
scroll to position [0, 0]
